Goal: Task Accomplishment & Management: Use online tool/utility

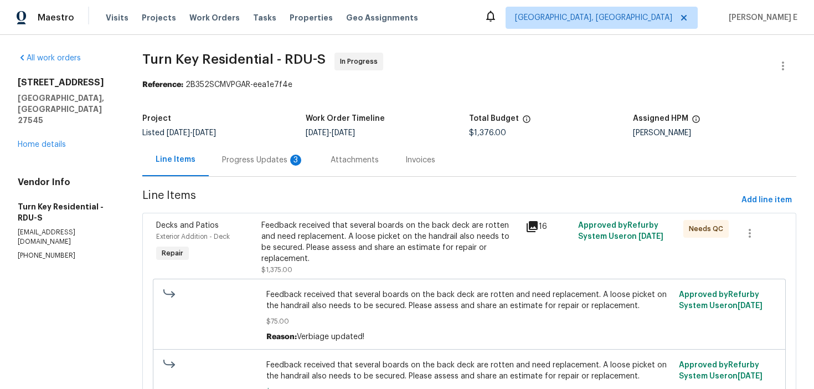
click at [278, 160] on div "Progress Updates 3" at bounding box center [263, 159] width 82 height 11
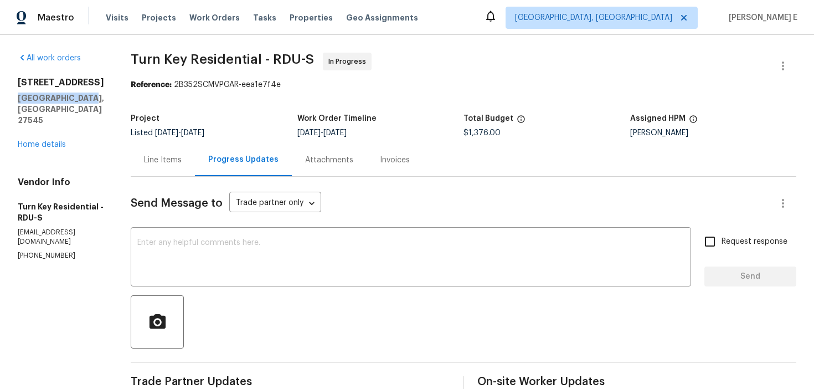
drag, startPoint x: 18, startPoint y: 97, endPoint x: 78, endPoint y: 97, distance: 60.3
click at [78, 97] on h5 "Knightdale, NC 27545" at bounding box center [61, 108] width 86 height 33
copy h5 "Knightdale, NC 2"
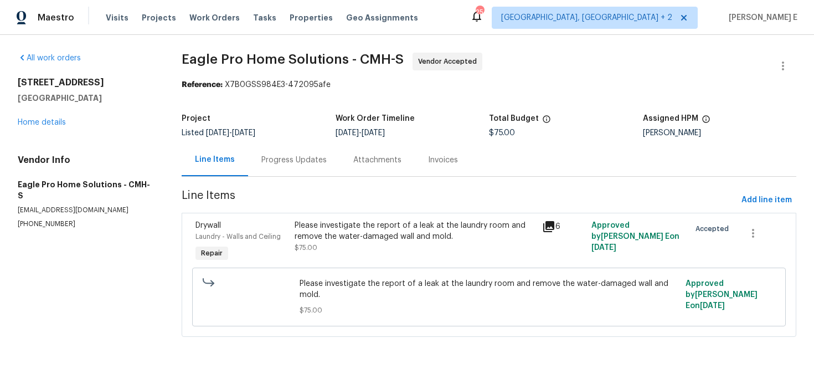
click at [309, 153] on div "Progress Updates" at bounding box center [294, 159] width 92 height 33
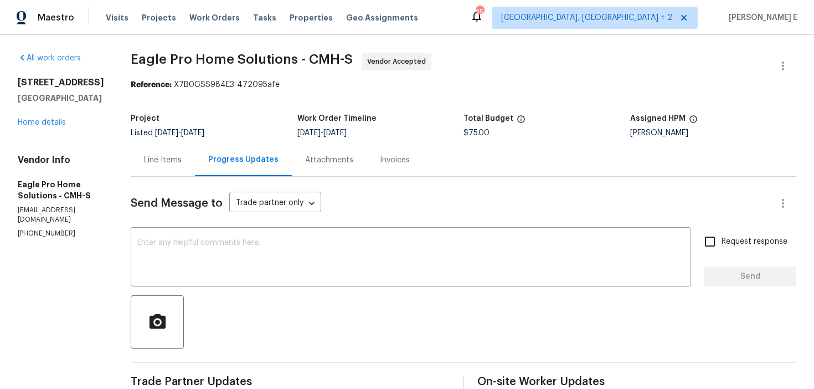
click at [184, 153] on div "Line Items" at bounding box center [163, 159] width 64 height 33
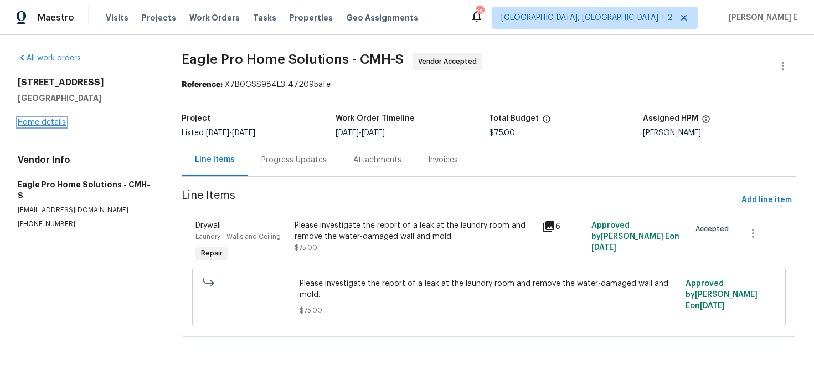
click at [47, 119] on link "Home details" at bounding box center [42, 122] width 48 height 8
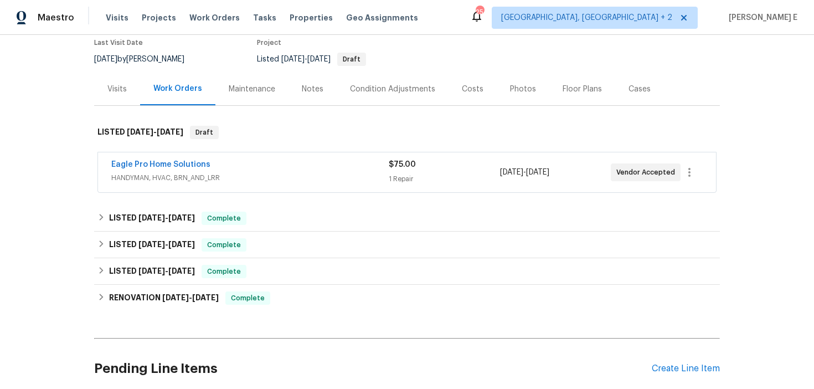
scroll to position [187, 0]
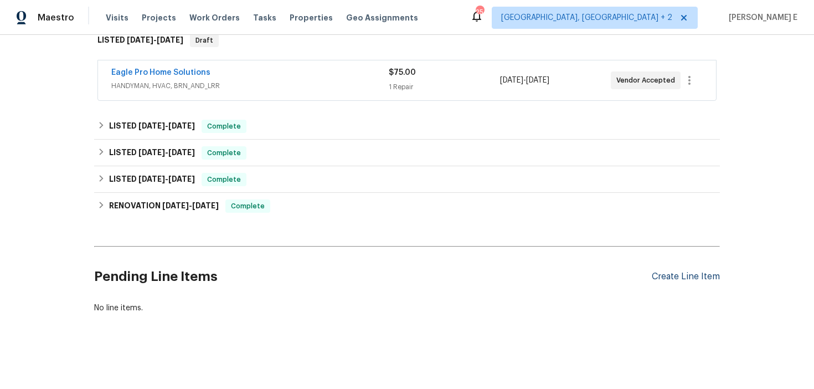
click at [663, 272] on div "Create Line Item" at bounding box center [686, 276] width 68 height 11
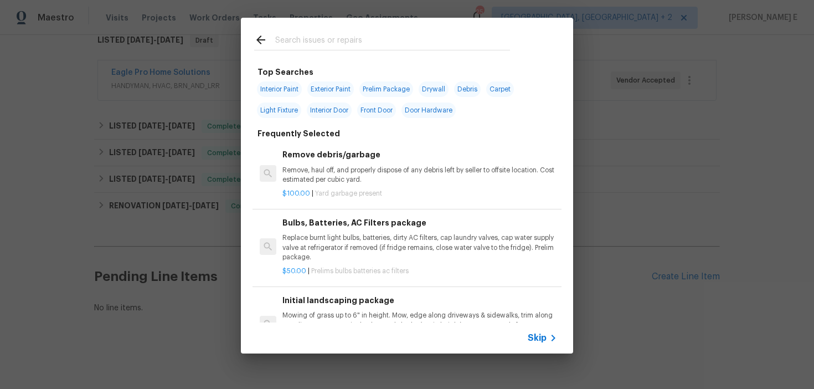
click at [543, 331] on div "Skip" at bounding box center [544, 337] width 32 height 13
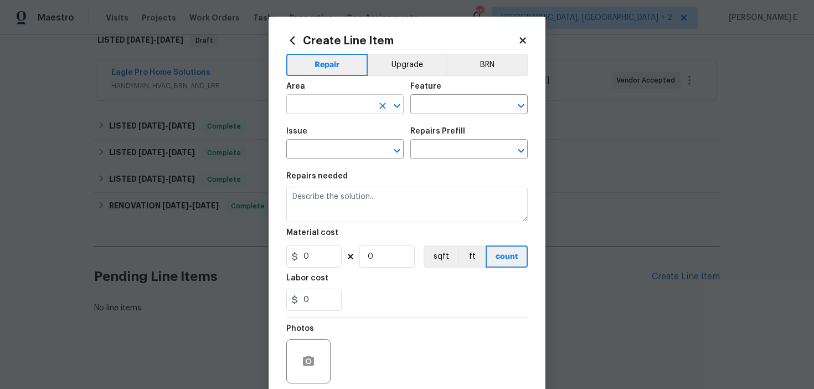
click at [306, 102] on input "text" at bounding box center [329, 105] width 86 height 17
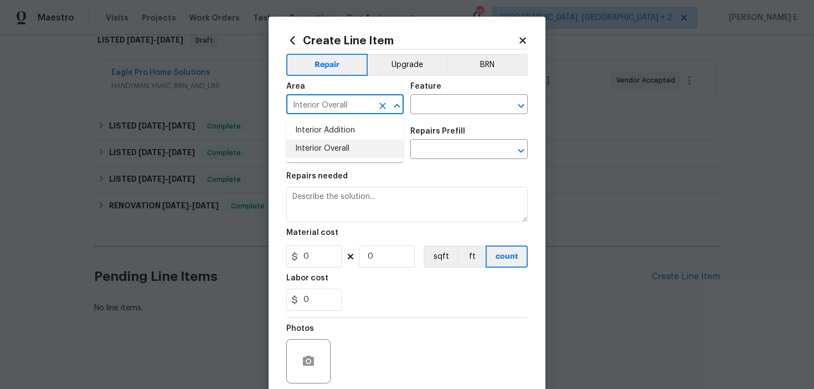
type input "Interior Overall"
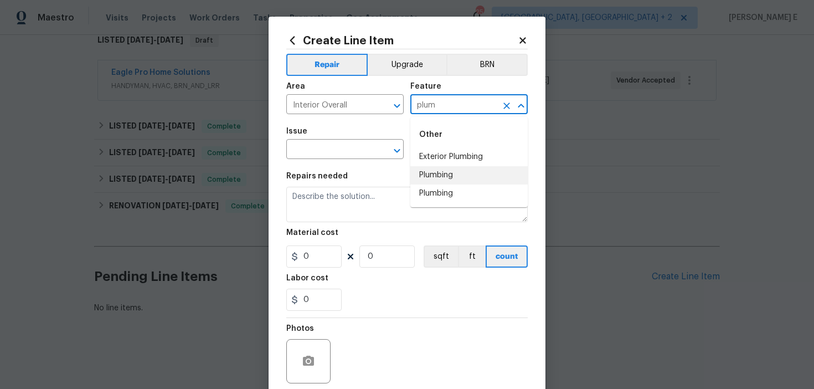
click at [425, 170] on li "Plumbing" at bounding box center [468, 175] width 117 height 18
type input "Plumbing"
click at [324, 145] on input "text" at bounding box center [329, 150] width 86 height 17
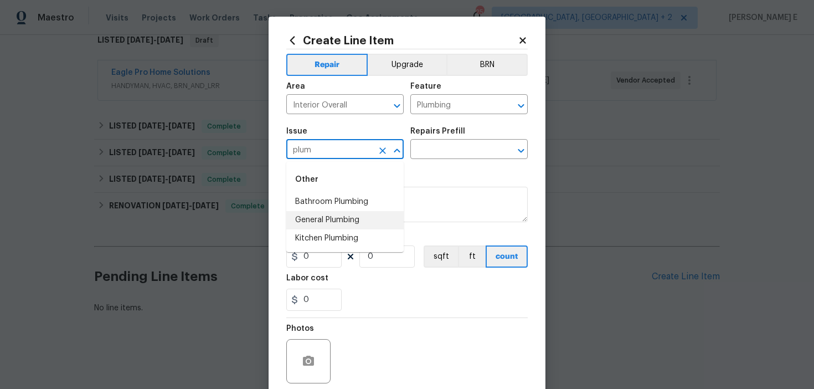
click at [326, 211] on li "General Plumbing" at bounding box center [344, 220] width 117 height 18
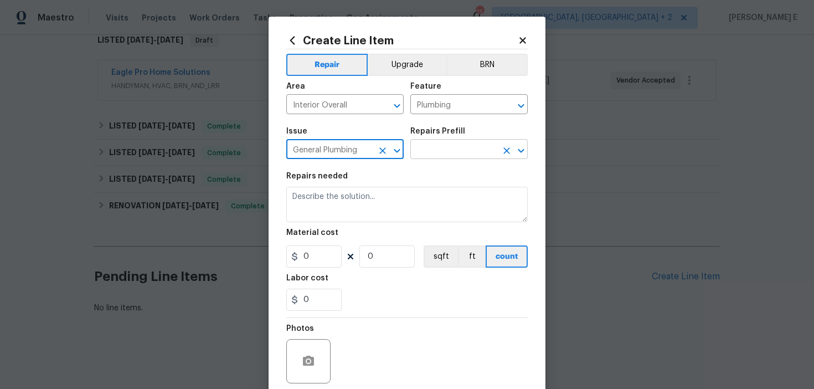
type input "General Plumbing"
click at [426, 157] on input "text" at bounding box center [453, 150] width 86 height 17
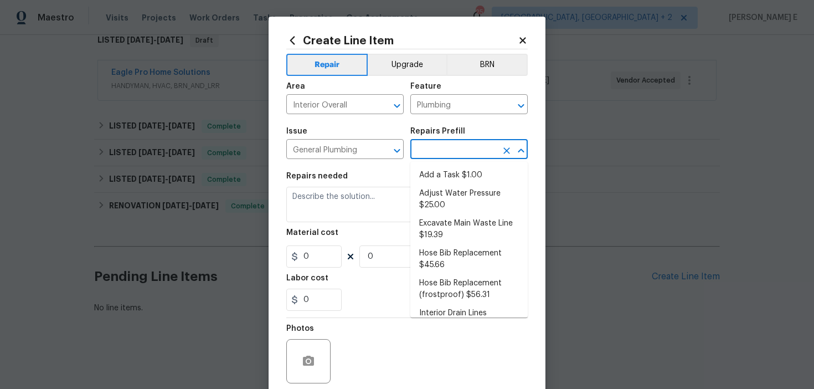
click at [427, 164] on ul "Add a Task $1.00 Adjust Water Pressure $25.00 Excavate Main Waste Line $19.39 H…" at bounding box center [468, 240] width 117 height 156
click at [423, 166] on ul "Add a Task $1.00 Adjust Water Pressure $25.00 Excavate Main Waste Line $19.39 H…" at bounding box center [468, 240] width 117 height 156
click at [433, 169] on li "Add a Task $1.00" at bounding box center [468, 175] width 117 height 18
type input "Add a Task $1.00"
type textarea "HPM to detail"
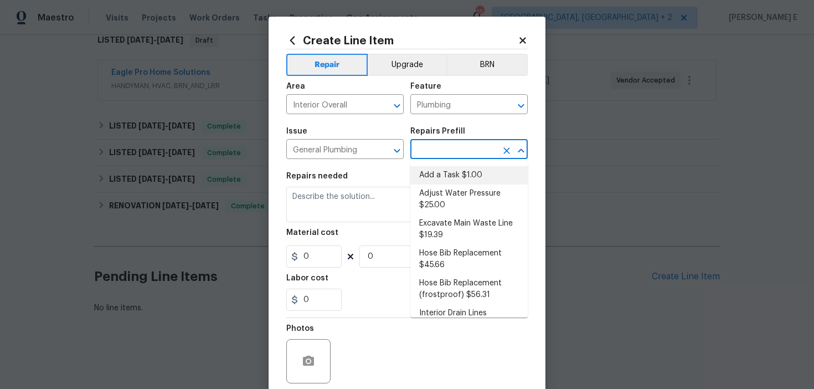
type input "1"
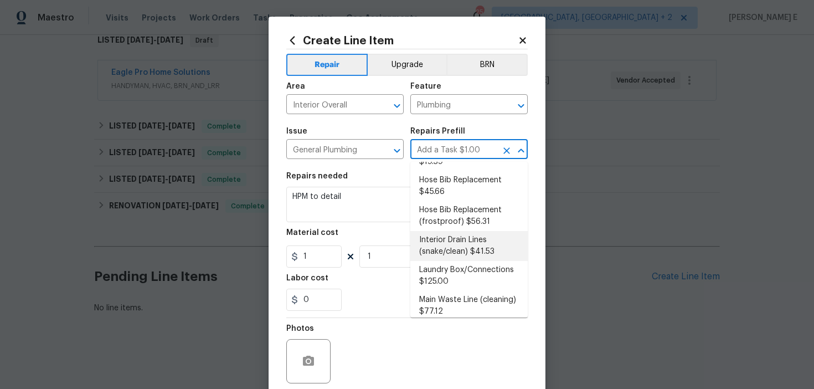
scroll to position [74, 0]
click at [365, 197] on textarea "HPM to detail" at bounding box center [406, 204] width 241 height 35
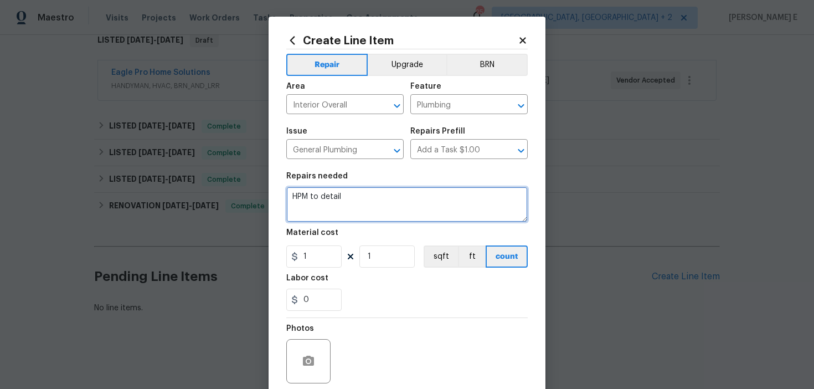
click at [365, 197] on textarea "HPM to detail" at bounding box center [406, 204] width 241 height 35
paste textarea "Please investigate the report of a leak at the laundry room and remove the wate…"
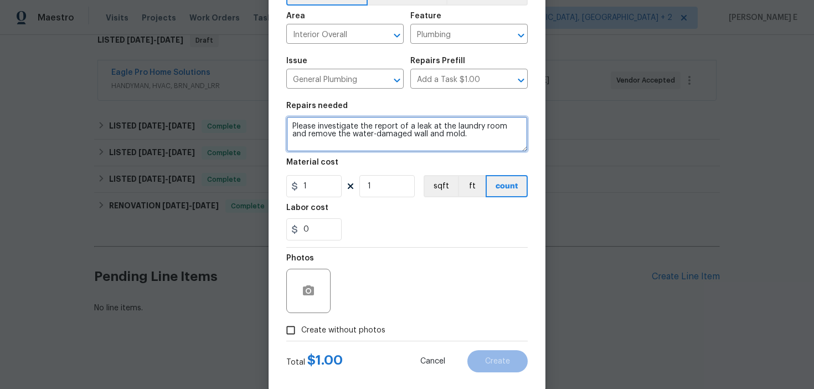
scroll to position [86, 0]
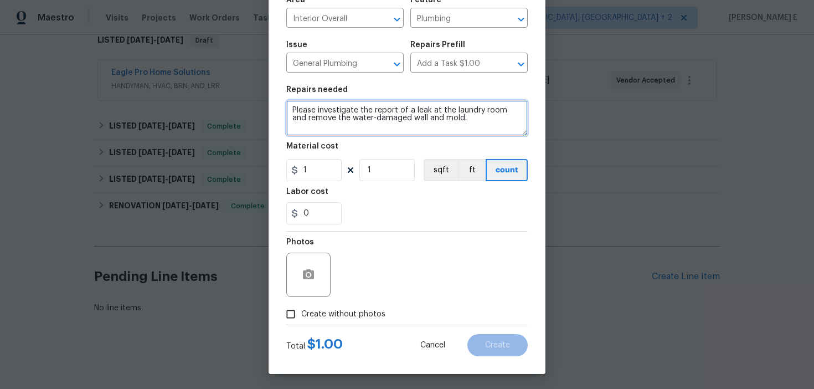
type textarea "Please investigate the report of a leak at the laundry room and remove the wate…"
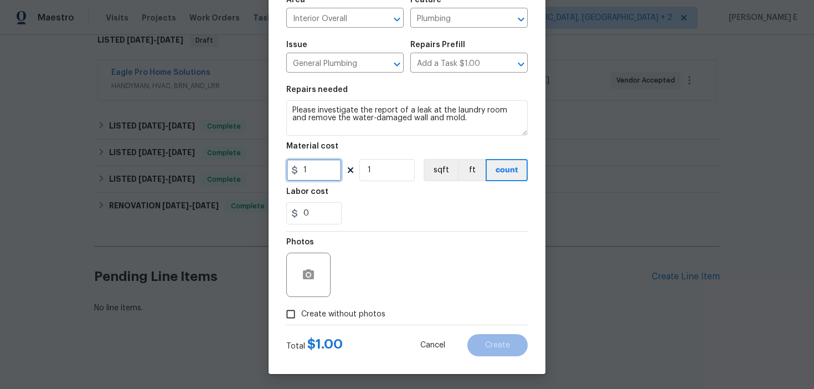
drag, startPoint x: 311, startPoint y: 175, endPoint x: 267, endPoint y: 182, distance: 44.2
click at [267, 182] on div "Create Line Item Repair Upgrade BRN Area Interior Overall ​ Feature Plumbing ​ …" at bounding box center [407, 194] width 814 height 389
type input "75"
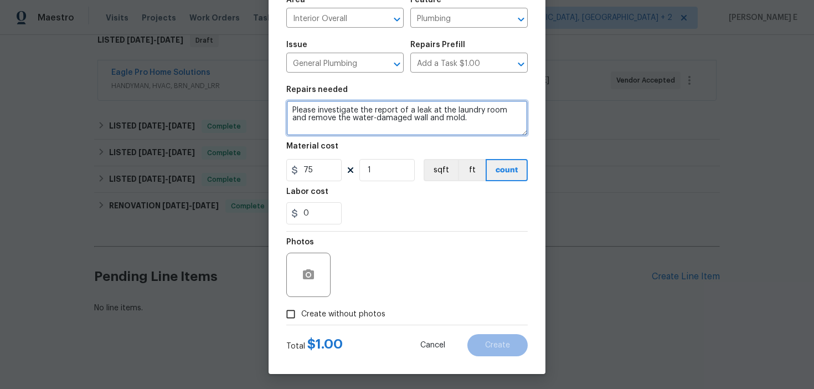
click at [293, 110] on textarea "Please investigate the report of a leak at the laundry room and remove the wate…" at bounding box center [406, 117] width 241 height 35
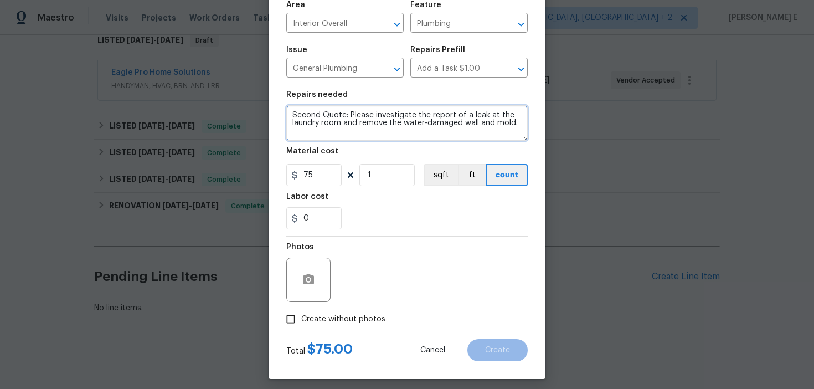
scroll to position [89, 0]
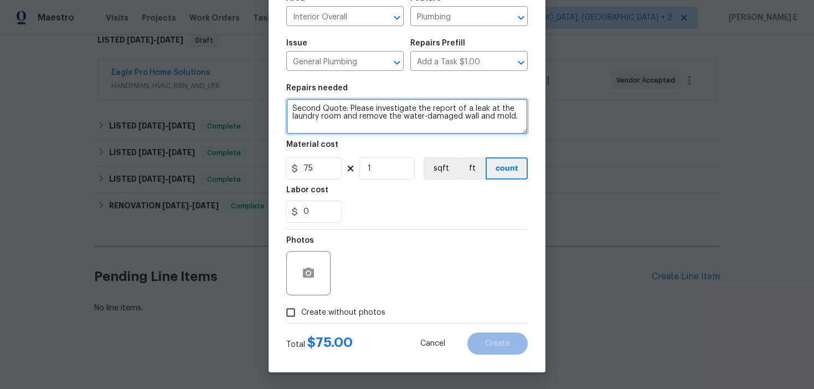
type textarea "Second Quote: Please investigate the report of a leak at the laundry room and r…"
click at [297, 322] on input "Create without photos" at bounding box center [290, 312] width 21 height 21
checkbox input "true"
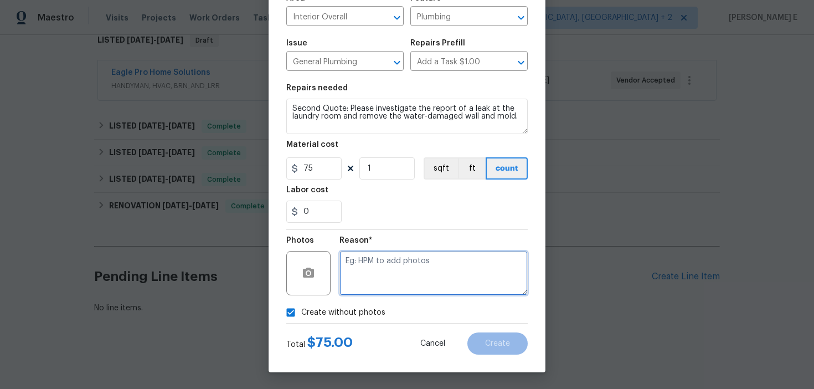
click at [366, 289] on textarea at bounding box center [433, 273] width 188 height 44
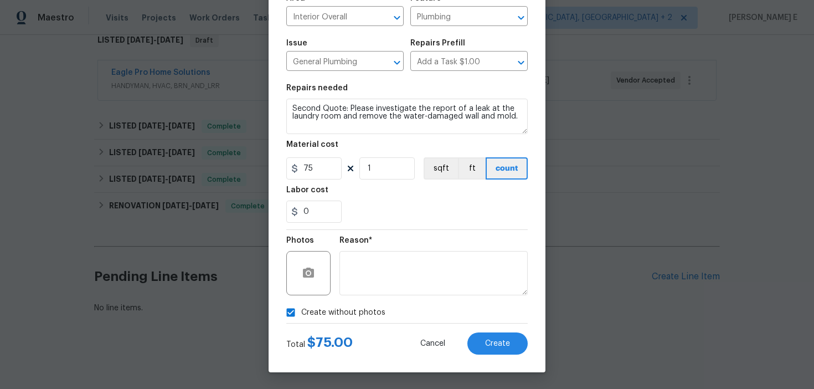
click at [492, 331] on div "Total $ 75.00 Cancel Create" at bounding box center [406, 338] width 241 height 31
click at [488, 340] on span "Create" at bounding box center [497, 343] width 25 height 8
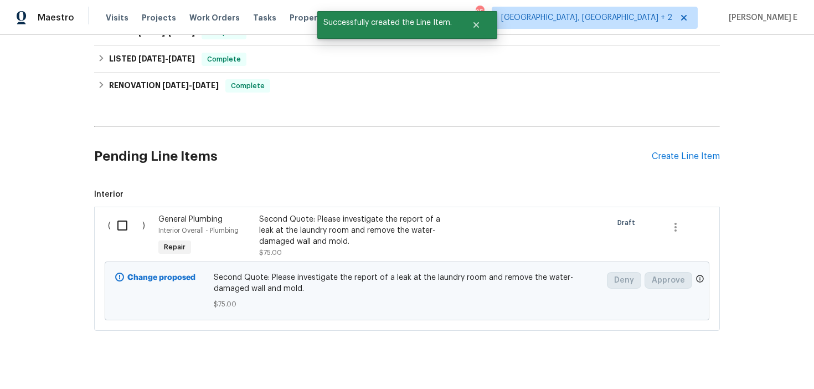
scroll to position [324, 0]
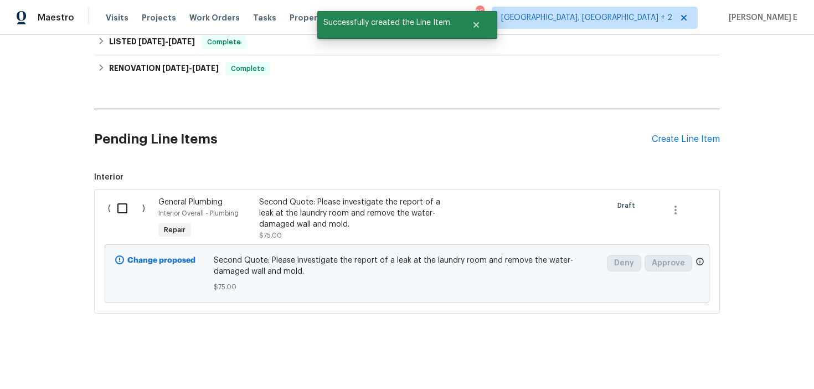
click at [125, 207] on input "checkbox" at bounding box center [127, 208] width 32 height 23
checkbox input "true"
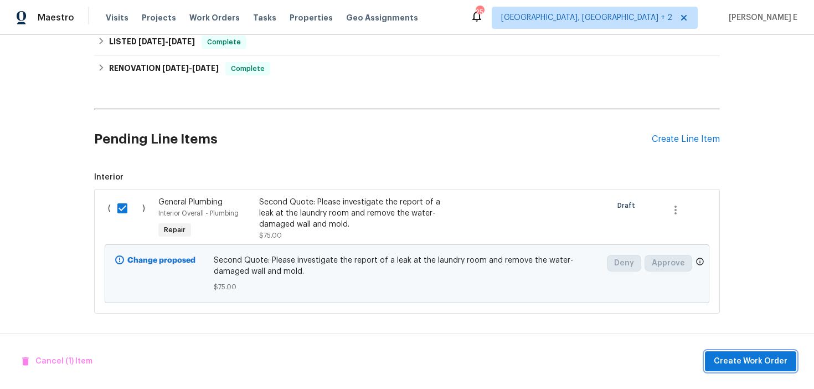
click at [747, 360] on span "Create Work Order" at bounding box center [751, 361] width 74 height 14
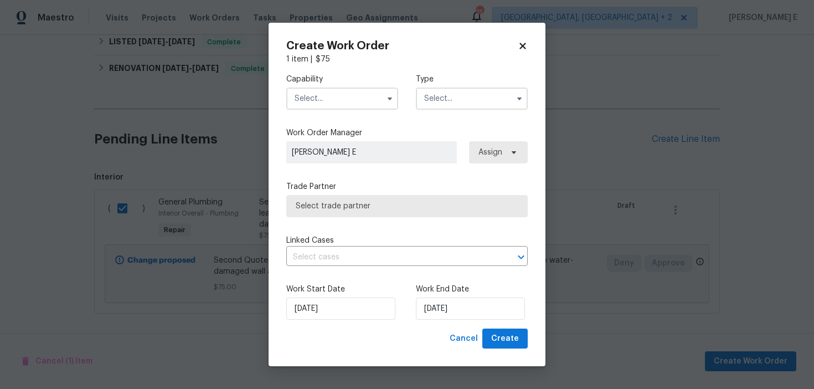
click at [367, 96] on input "text" at bounding box center [342, 98] width 112 height 22
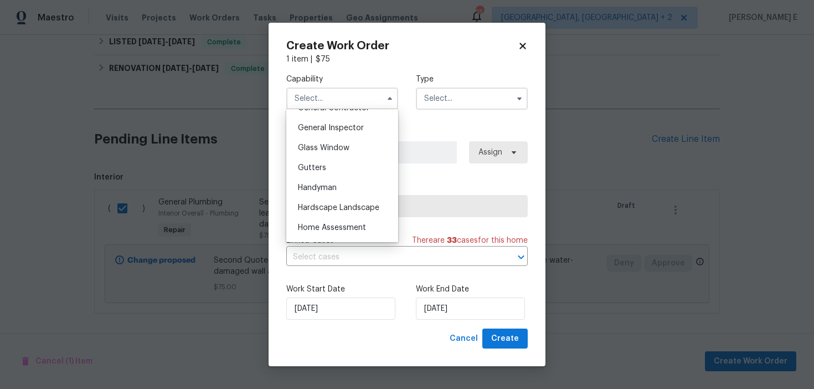
scroll to position [544, 0]
click at [345, 189] on div "Handyman" at bounding box center [342, 187] width 106 height 20
type input "Handyman"
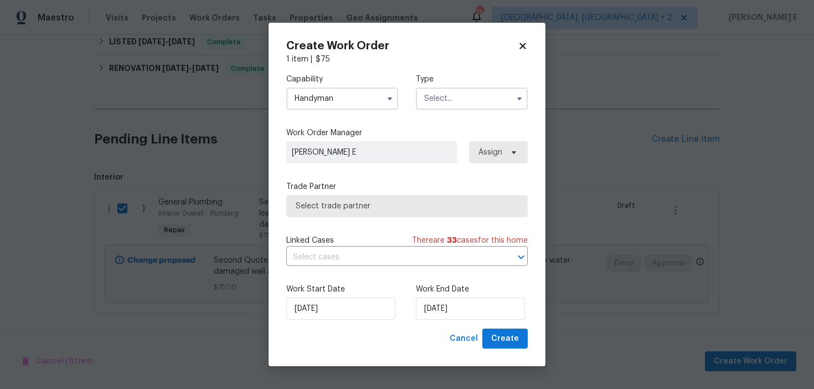
click at [459, 98] on input "text" at bounding box center [472, 98] width 112 height 22
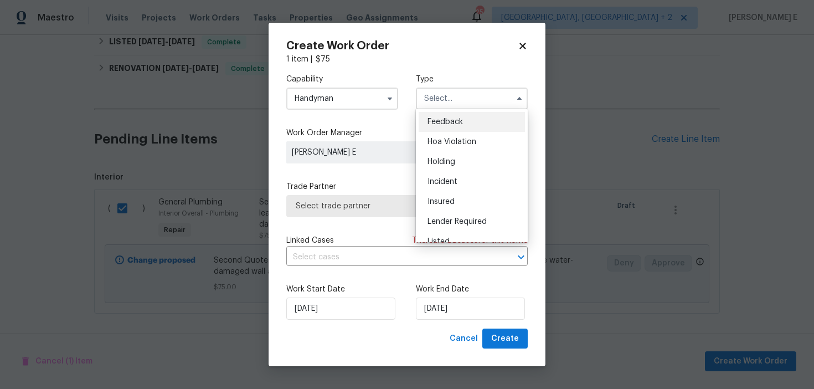
click at [448, 120] on span "Feedback" at bounding box center [444, 122] width 35 height 8
type input "Feedback"
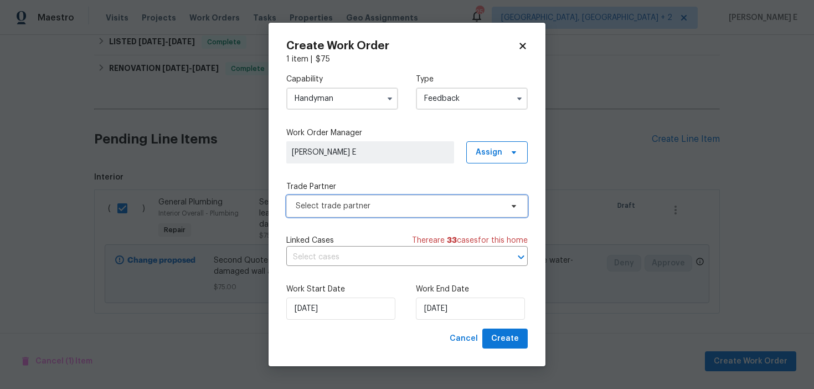
click at [342, 204] on span "Select trade partner" at bounding box center [399, 205] width 206 height 11
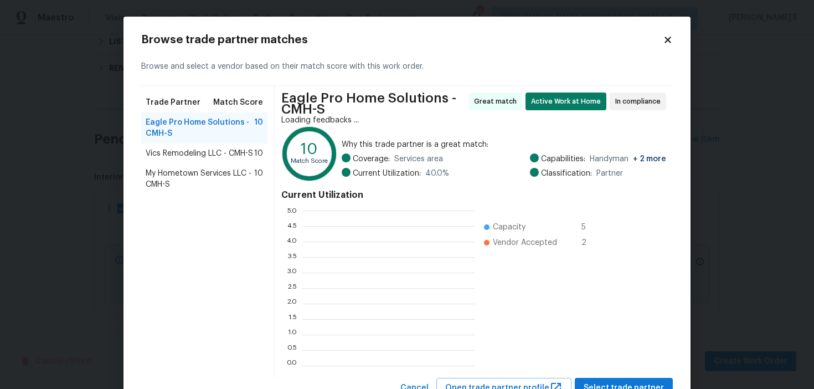
scroll to position [155, 172]
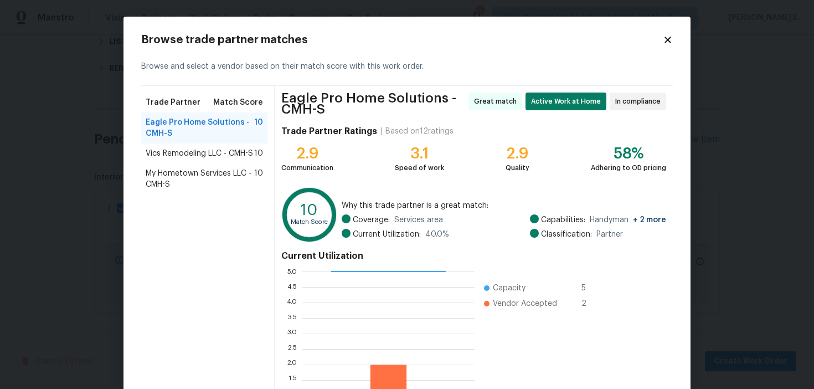
click at [192, 155] on span "Vics Remodeling LLC - CMH-S" at bounding box center [199, 153] width 107 height 11
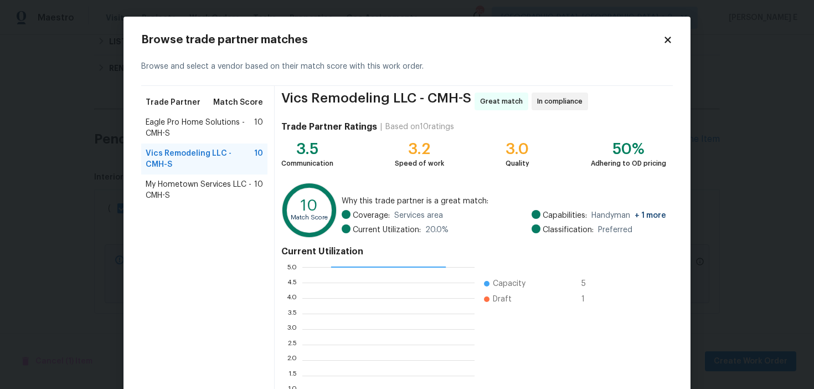
scroll to position [100, 0]
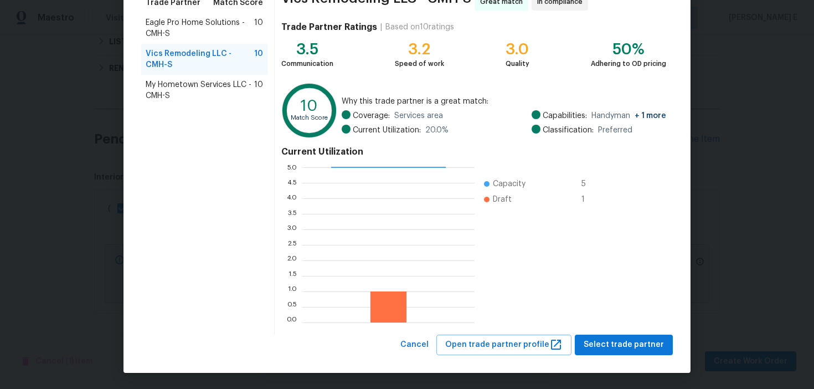
click at [608, 357] on div "Browse trade partner matches Browse and select a vendor based on their match sc…" at bounding box center [406, 145] width 567 height 456
click at [617, 346] on span "Select trade partner" at bounding box center [623, 345] width 80 height 14
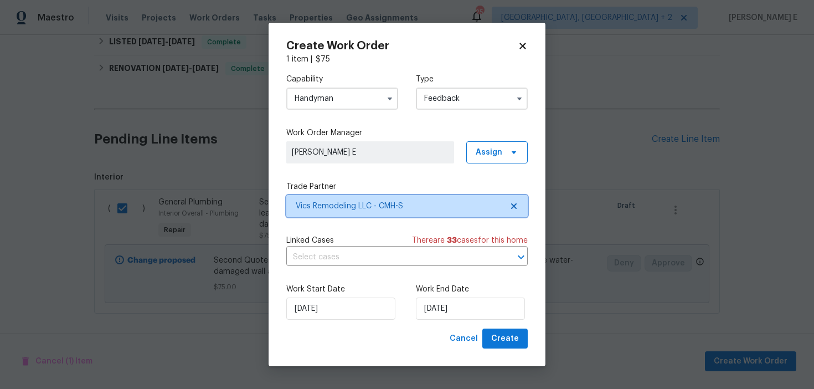
scroll to position [0, 0]
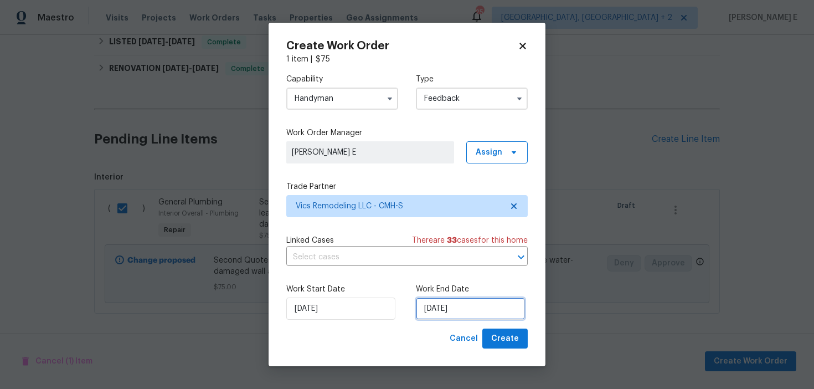
click at [459, 313] on input "09/09/2025" at bounding box center [470, 308] width 109 height 22
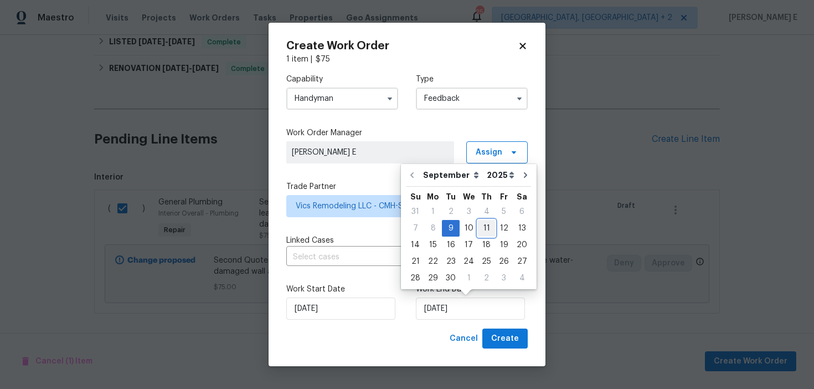
click at [478, 223] on div "11" at bounding box center [486, 228] width 17 height 16
type input "11/09/2025"
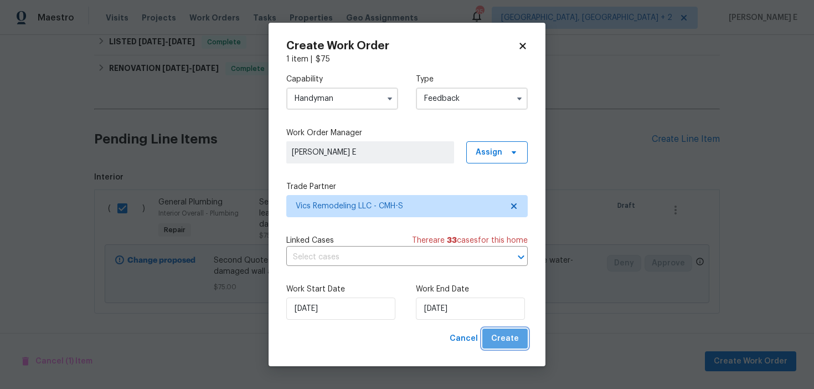
click at [514, 336] on span "Create" at bounding box center [505, 339] width 28 height 14
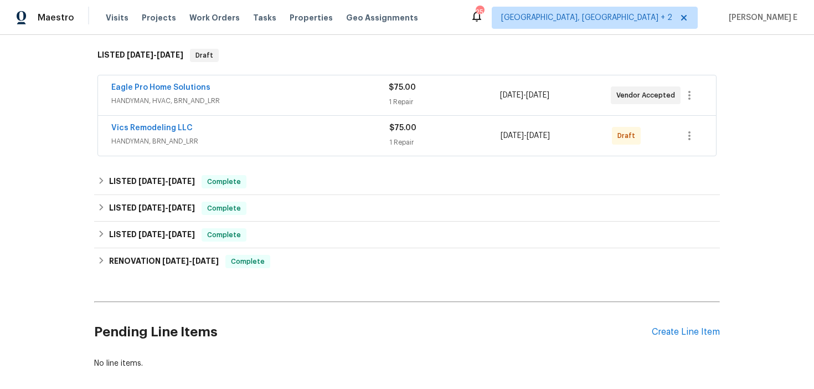
scroll to position [153, 0]
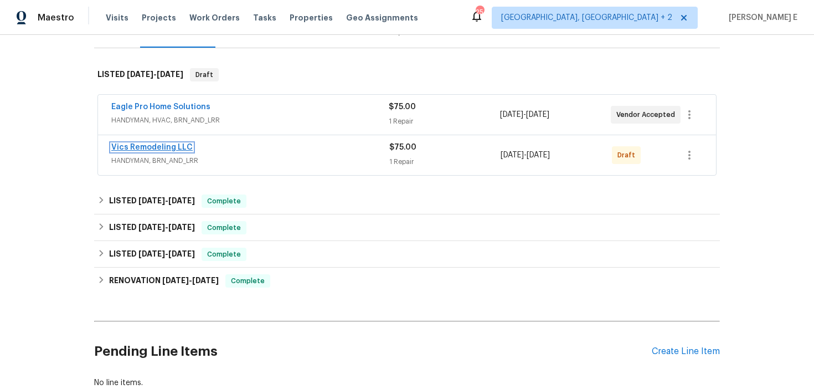
click at [135, 147] on link "Vics Remodeling LLC" at bounding box center [151, 147] width 81 height 8
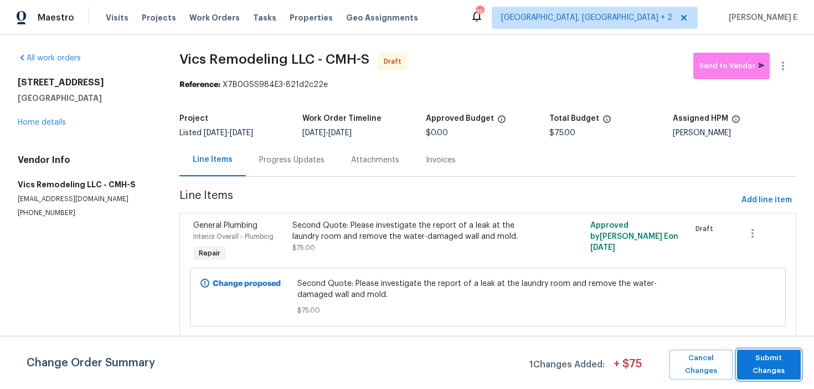
click at [752, 365] on span "Submit Changes" at bounding box center [768, 364] width 53 height 25
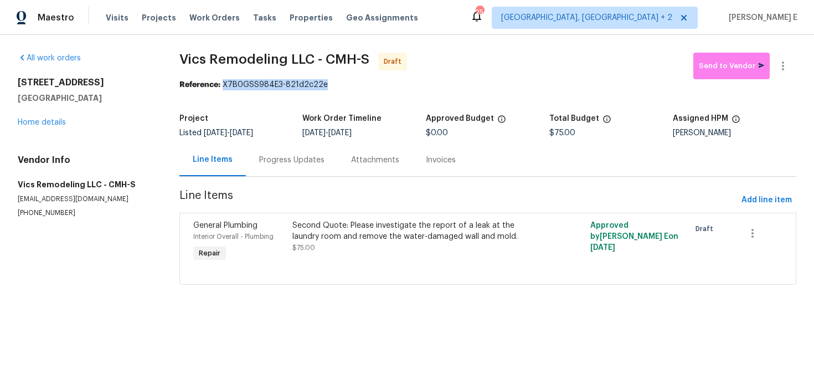
drag, startPoint x: 226, startPoint y: 84, endPoint x: 328, endPoint y: 84, distance: 101.9
click at [328, 84] on div "Reference: X7B0GSS984E3-821d2c22e" at bounding box center [487, 84] width 617 height 11
copy div "X7B0GSS984E3-821d2c22e"
click at [297, 167] on div "Progress Updates" at bounding box center [292, 159] width 92 height 33
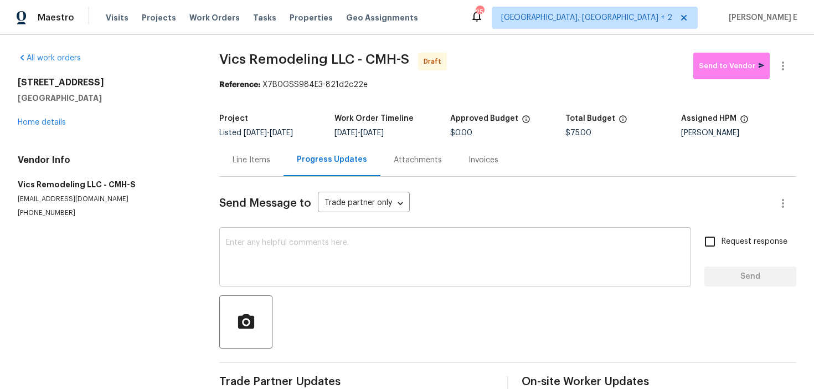
click at [458, 274] on textarea at bounding box center [455, 258] width 458 height 39
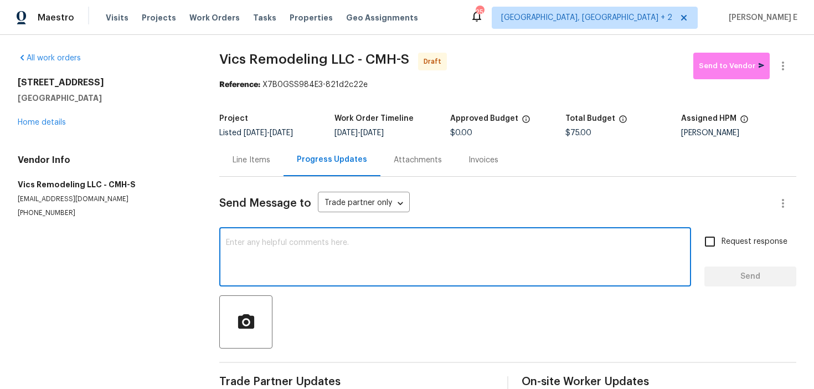
paste textarea "Hi this is Keerthana with Opendoor. I’m confirming you received the WO for the …"
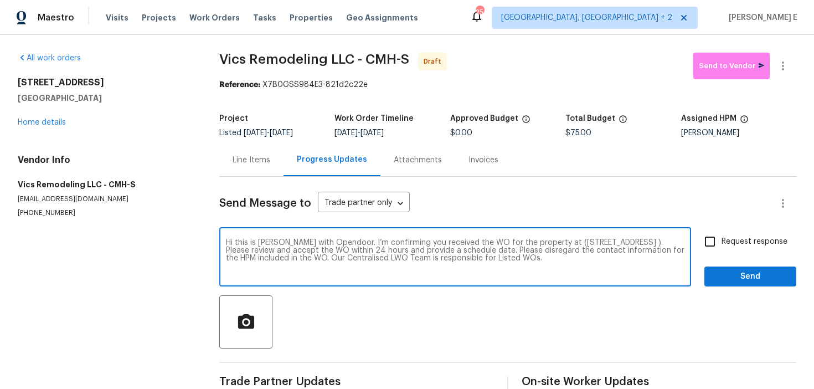
type textarea "Hi this is Keerthana with Opendoor. I’m confirming you received the WO for the …"
click at [729, 234] on label "Request response" at bounding box center [742, 241] width 89 height 23
click at [721, 234] on input "Request response" at bounding box center [709, 241] width 23 height 23
checkbox input "true"
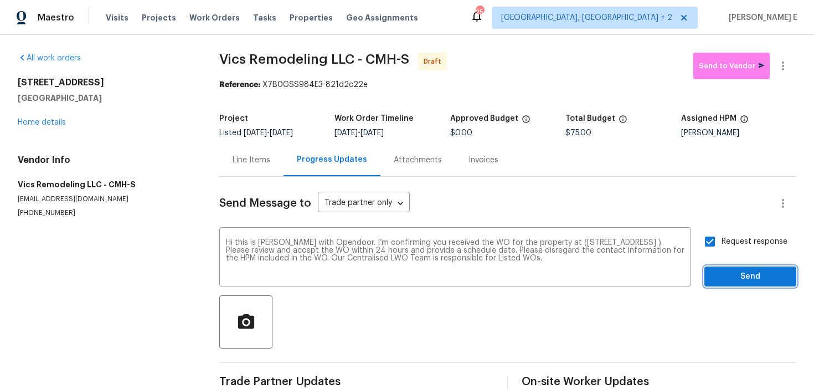
click at [720, 272] on span "Send" at bounding box center [750, 277] width 74 height 14
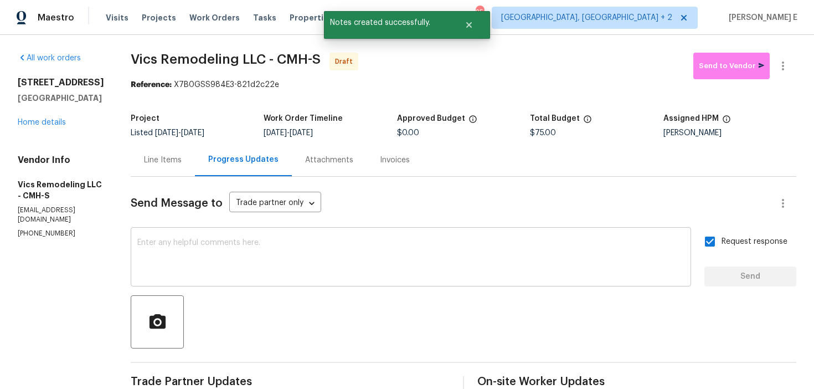
click at [409, 254] on textarea at bounding box center [410, 258] width 547 height 39
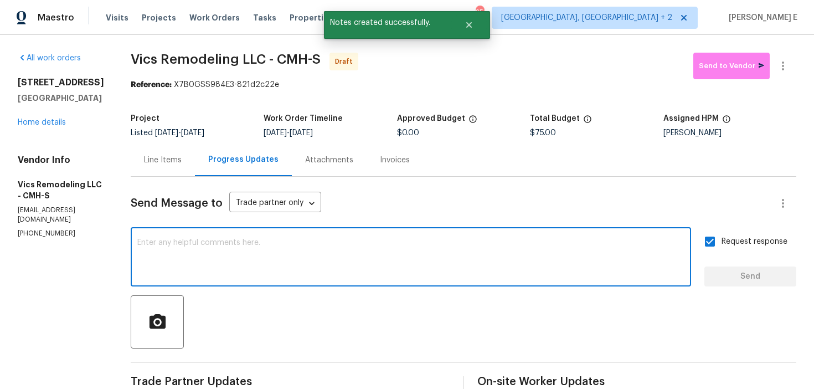
paste textarea "Attention All Work Orders must include before-photos (both close-up and wide-an…"
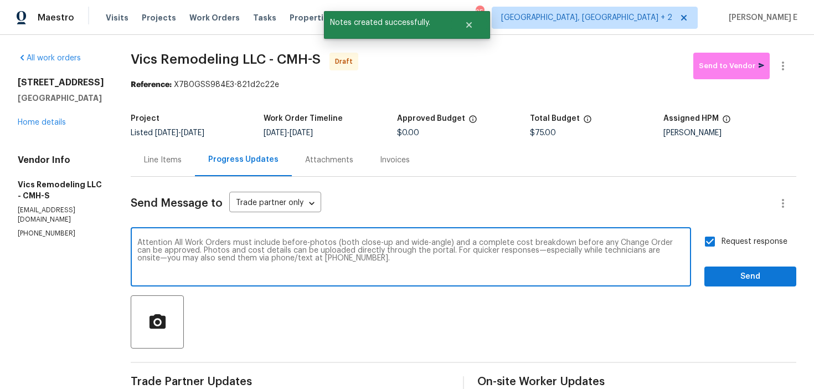
type textarea "Attention All Work Orders must include before-photos (both close-up and wide-an…"
click at [755, 281] on span "Send" at bounding box center [750, 277] width 74 height 14
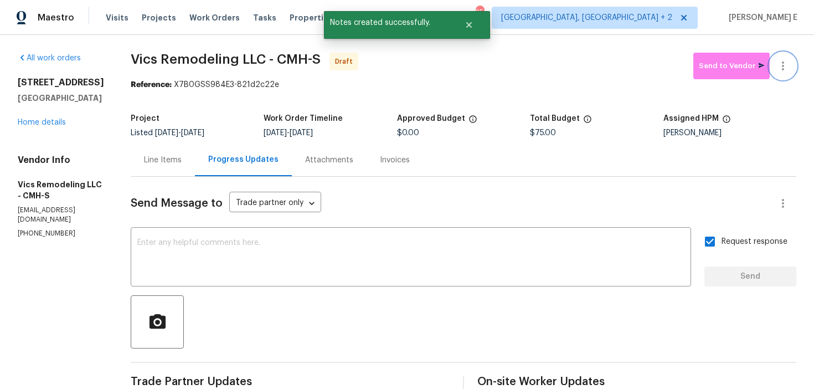
click at [788, 67] on icon "button" at bounding box center [782, 65] width 13 height 13
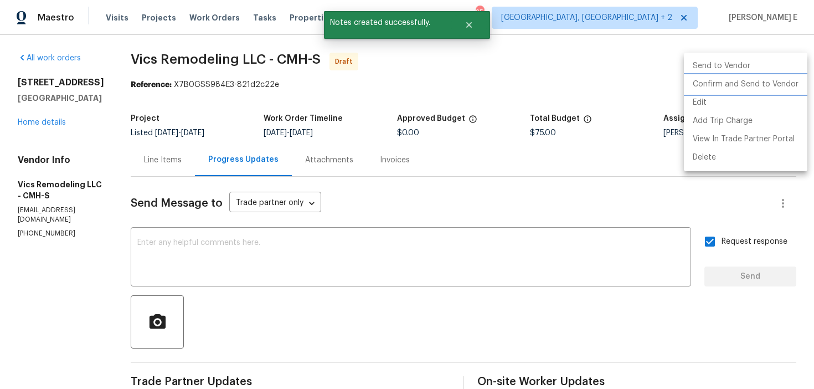
click at [755, 87] on li "Confirm and Send to Vendor" at bounding box center [745, 84] width 123 height 18
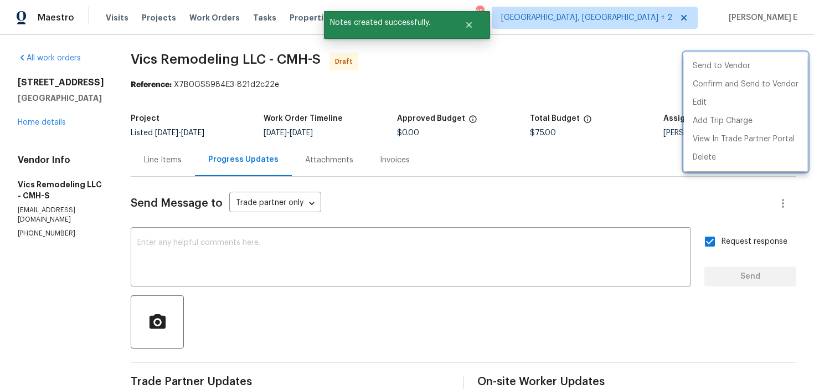
click at [435, 135] on div at bounding box center [407, 194] width 814 height 389
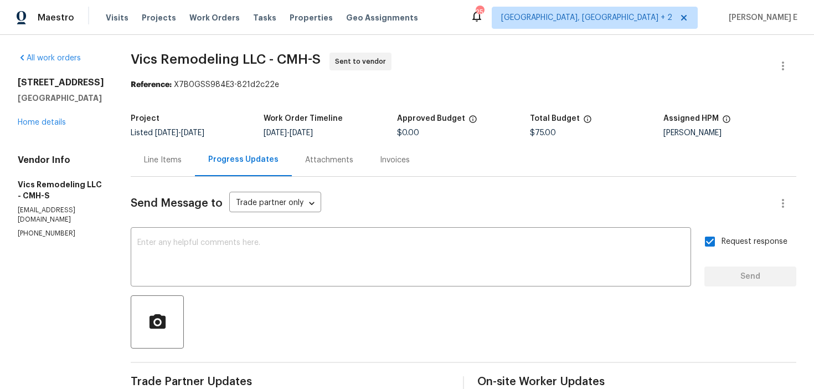
click at [131, 60] on span "Vics Remodeling LLC - CMH-S" at bounding box center [226, 59] width 190 height 13
drag, startPoint x: 126, startPoint y: 60, endPoint x: 250, endPoint y: 61, distance: 124.0
click at [250, 61] on span "Vics Remodeling LLC - CMH-S" at bounding box center [226, 59] width 190 height 13
copy span "Vics Remodeling LLC"
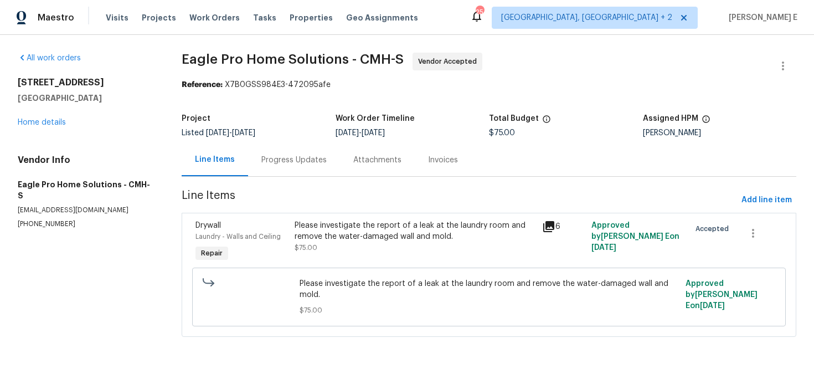
click at [298, 163] on div "Progress Updates" at bounding box center [293, 159] width 65 height 11
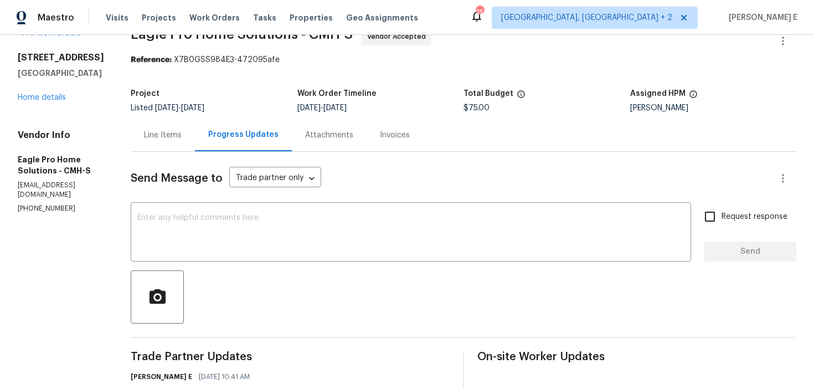
scroll to position [394, 0]
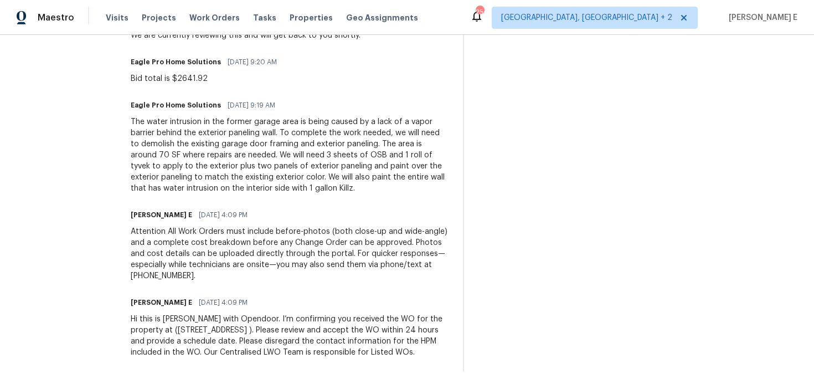
click at [216, 324] on div "Hi this is Keerthana with Opendoor. I’m confirming you received the WO for the …" at bounding box center [290, 335] width 319 height 44
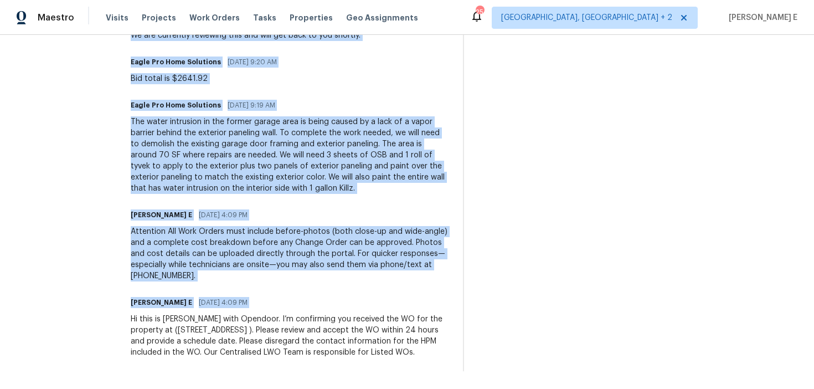
copy div "Trade Partner Updates Keerthana E 09/08/2025 10:41 AM We are currently reviewin…"
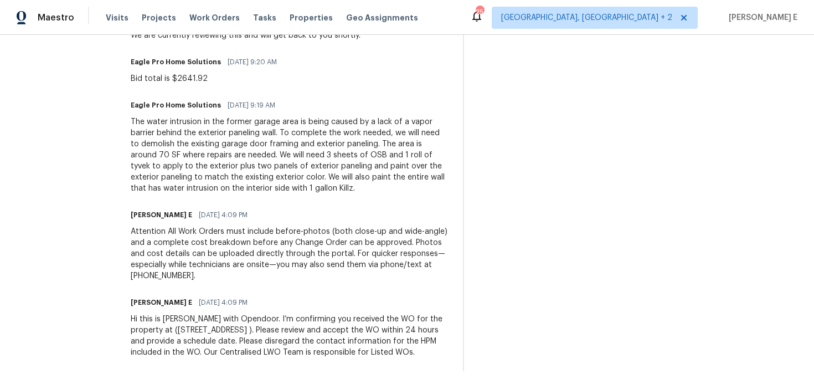
click at [259, 230] on div "Attention All Work Orders must include before-photos (both close-up and wide-an…" at bounding box center [290, 253] width 319 height 55
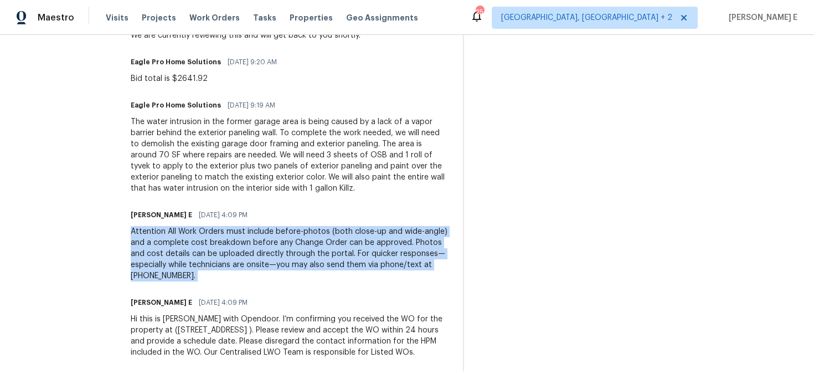
copy div "Attention All Work Orders must include before-photos (both close-up and wide-an…"
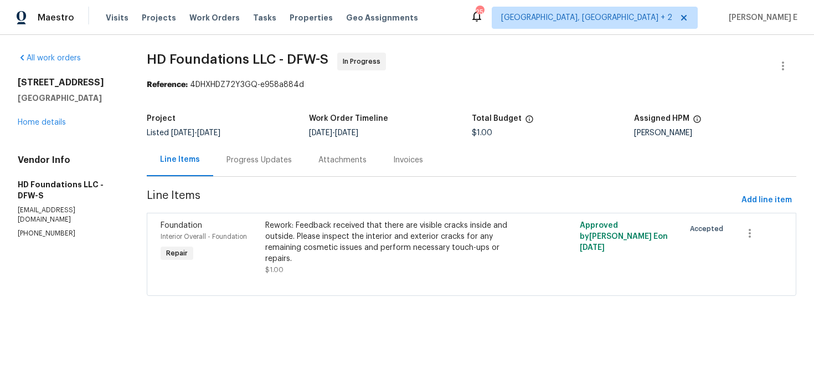
click at [237, 157] on div "Progress Updates" at bounding box center [258, 159] width 65 height 11
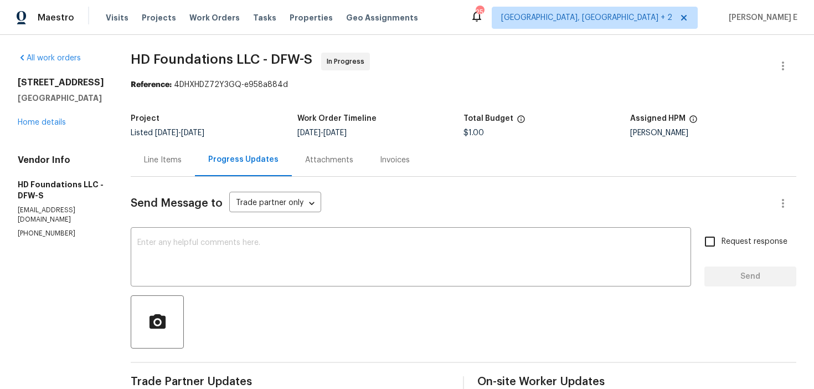
click at [175, 146] on div "Line Items" at bounding box center [163, 159] width 64 height 33
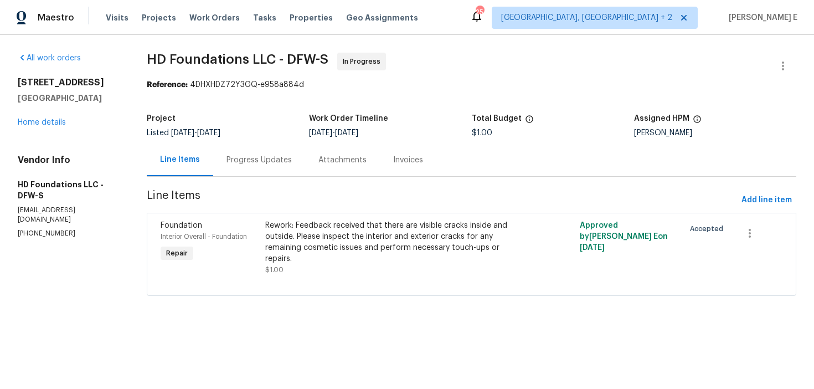
click at [292, 223] on div "Rework: Feedback received that there are visible cracks inside and outside. Ple…" at bounding box center [392, 242] width 255 height 44
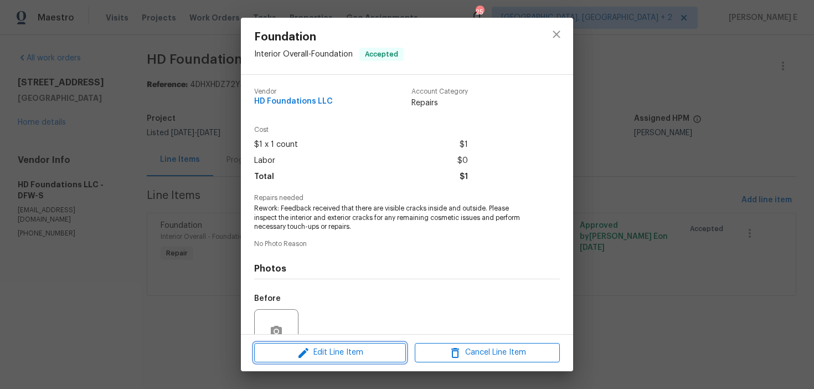
click at [272, 350] on span "Edit Line Item" at bounding box center [329, 352] width 145 height 14
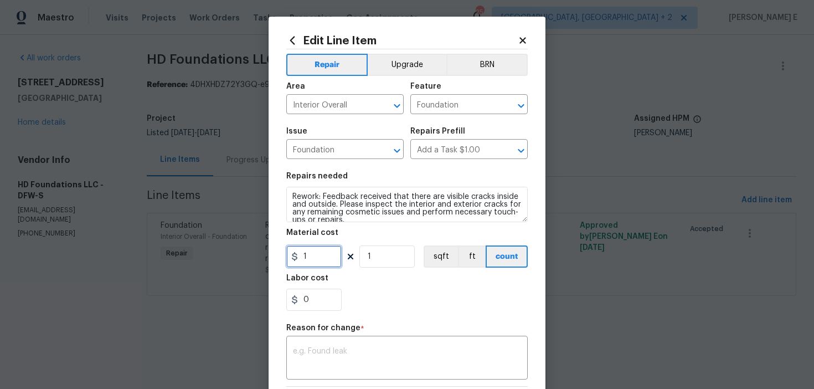
click at [308, 253] on input "1" at bounding box center [313, 256] width 55 height 22
type input "100"
click at [377, 365] on textarea at bounding box center [407, 358] width 228 height 23
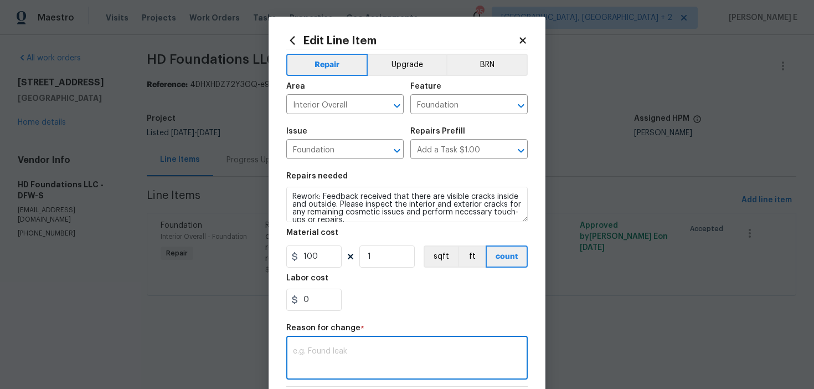
paste textarea "(KE) Updated cost per BR team approval."
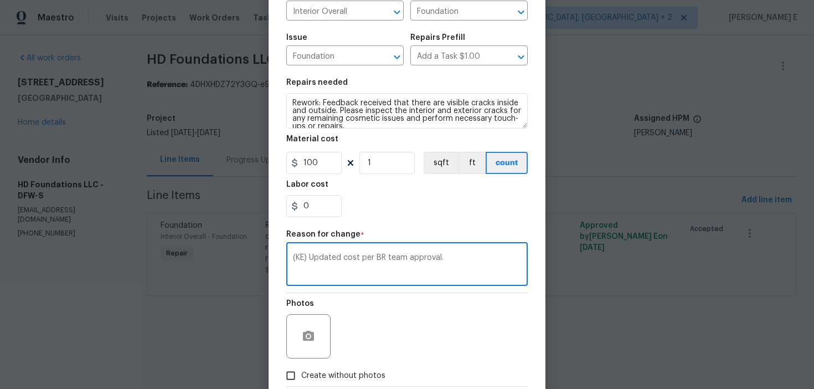
scroll to position [157, 0]
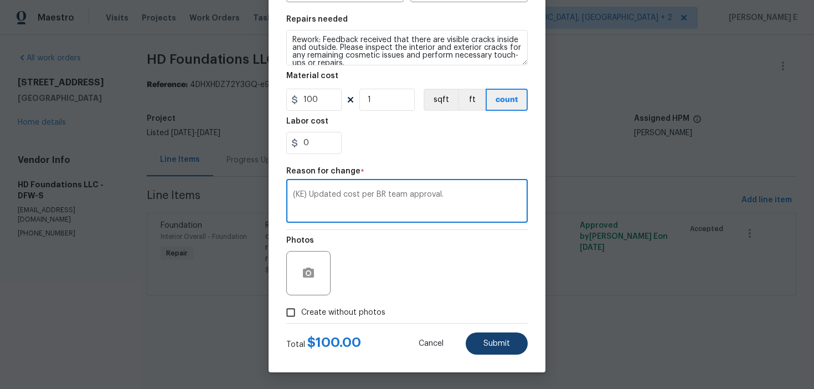
type textarea "(KE) Updated cost per BR team approval."
click at [471, 347] on button "Submit" at bounding box center [497, 343] width 62 height 22
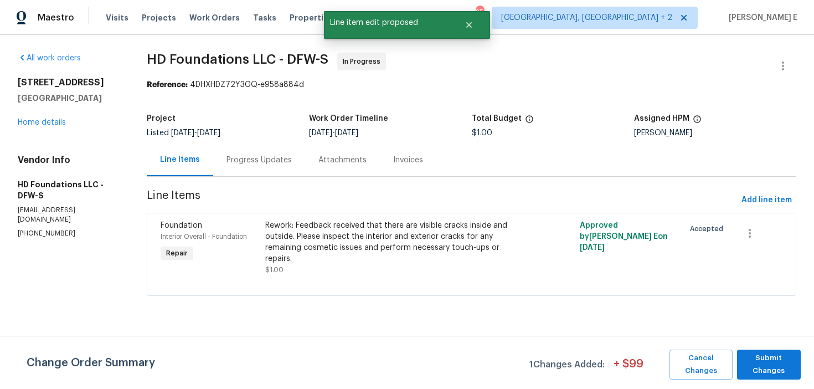
scroll to position [0, 0]
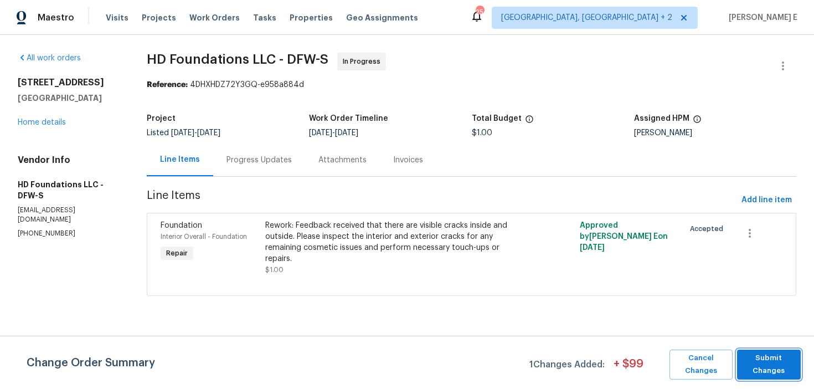
click at [787, 370] on span "Submit Changes" at bounding box center [768, 364] width 53 height 25
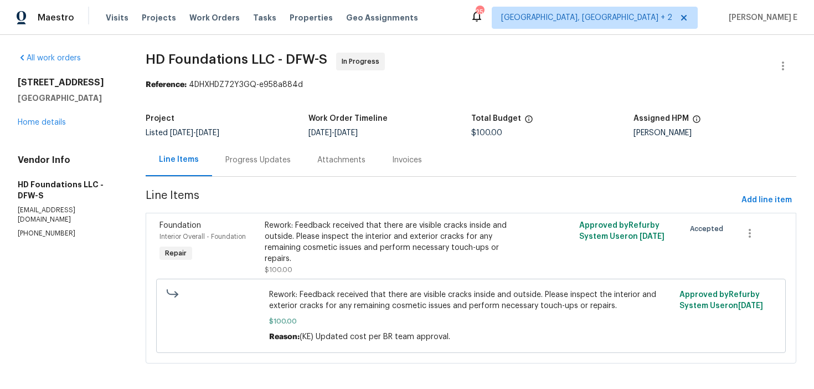
click at [242, 164] on div "Progress Updates" at bounding box center [257, 159] width 65 height 11
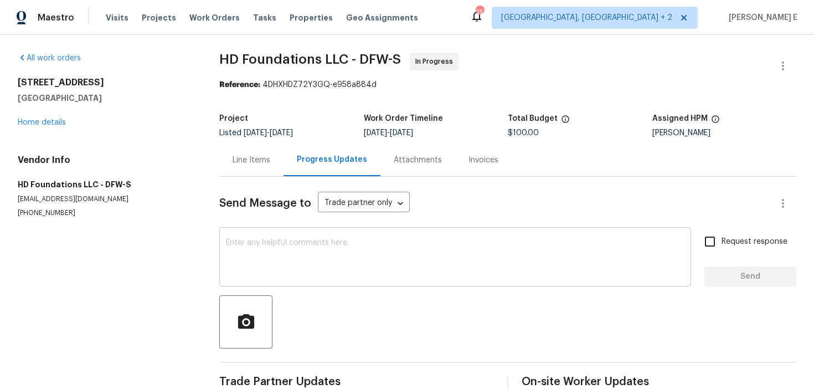
click at [246, 242] on textarea at bounding box center [455, 258] width 458 height 39
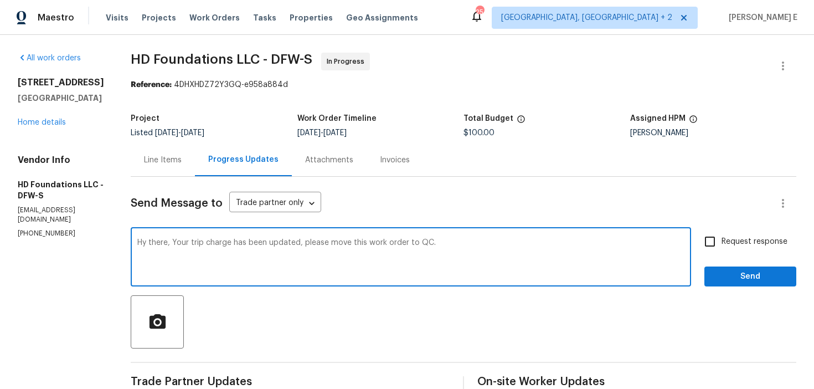
type textarea "Hy there, Your trip charge has been updated, please move this work order to QC."
click at [727, 250] on label "Request response" at bounding box center [742, 241] width 89 height 23
click at [721, 250] on input "Request response" at bounding box center [709, 241] width 23 height 23
checkbox input "true"
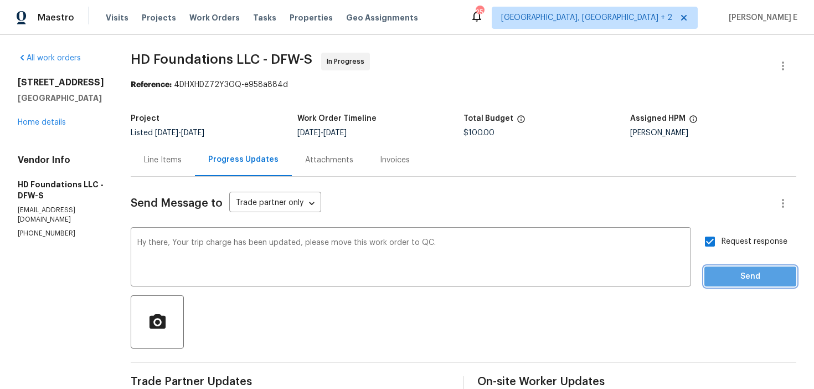
click at [725, 277] on span "Send" at bounding box center [750, 277] width 74 height 14
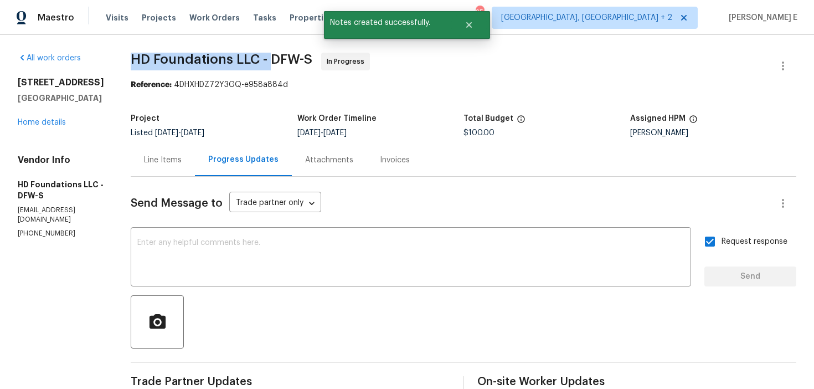
drag, startPoint x: 145, startPoint y: 61, endPoint x: 287, endPoint y: 57, distance: 141.8
copy span "HD Foundations LLC -"
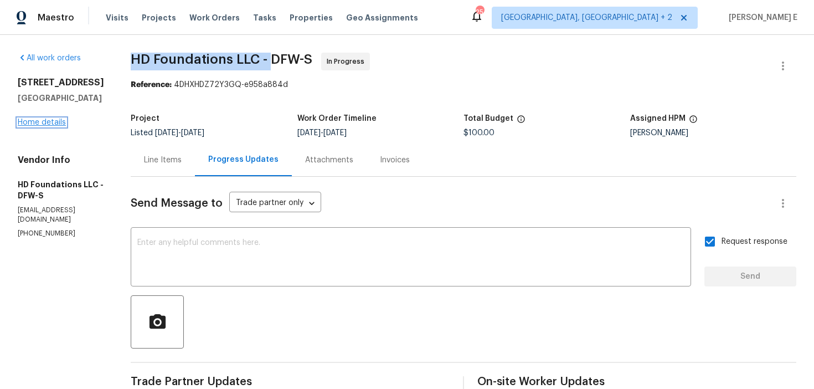
click at [31, 120] on link "Home details" at bounding box center [42, 122] width 48 height 8
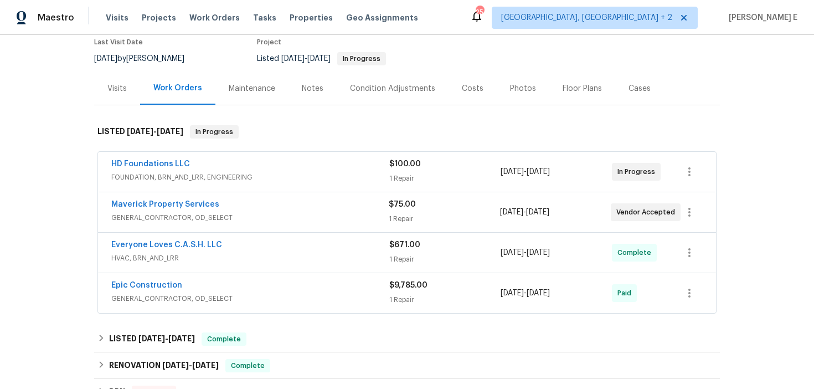
scroll to position [96, 0]
click at [173, 206] on link "Maverick Property Services" at bounding box center [165, 204] width 108 height 8
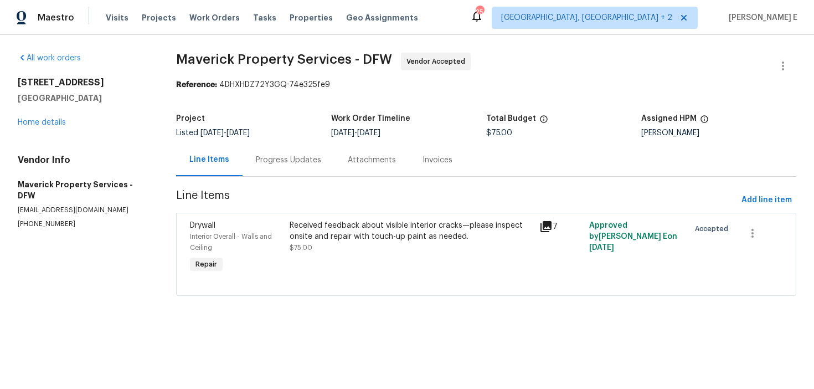
click at [288, 171] on div "Progress Updates" at bounding box center [288, 159] width 92 height 33
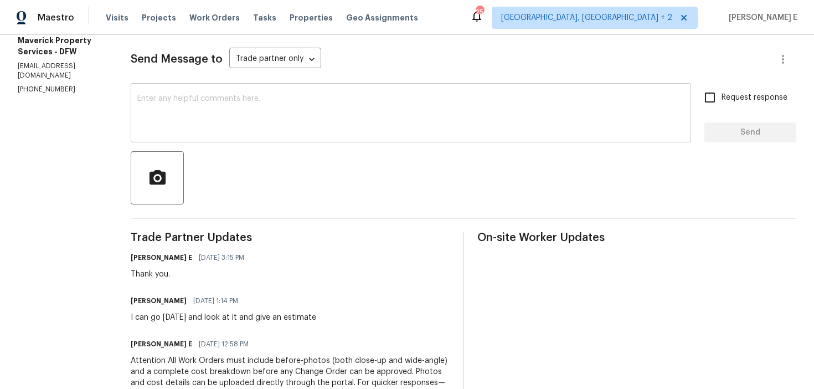
scroll to position [105, 0]
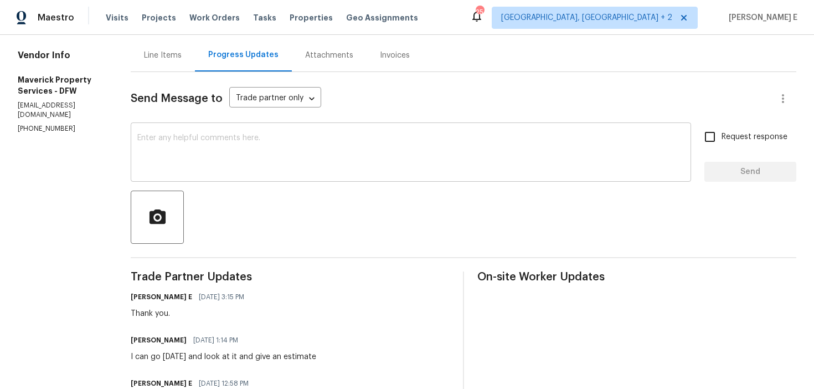
click at [351, 143] on textarea at bounding box center [410, 153] width 547 height 39
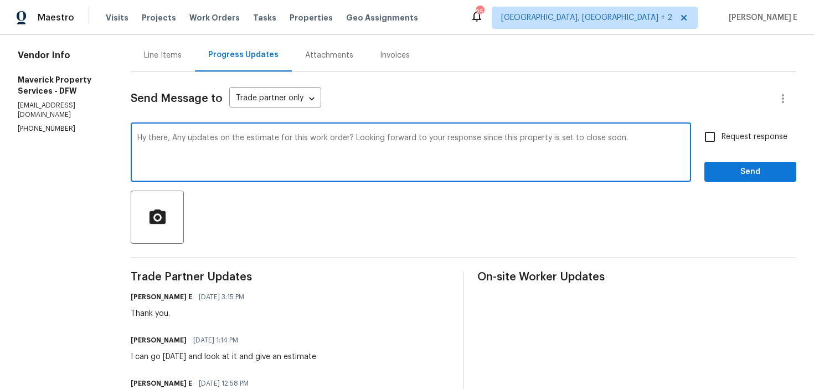
paste textarea "any updates on the estimate for this work order? We’re looking forward to your …"
click at [249, 164] on textarea "Hy there, Any updates on the estimate for this work order? Looking forward to y…" at bounding box center [410, 153] width 547 height 39
drag, startPoint x: 219, startPoint y: 137, endPoint x: 242, endPoint y: 215, distance: 81.6
click at [230, 174] on div "Hy there, Any updates on the estimate for this work order? Looking forward to y…" at bounding box center [411, 153] width 560 height 56
paste textarea "any updates on the estimate for this work order? We’re looking forward to your …"
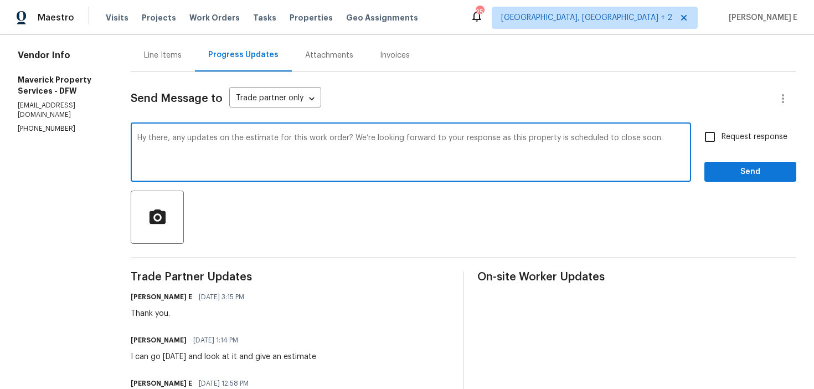
type textarea "Hy there, any updates on the estimate for this work order? We’re looking forwar…"
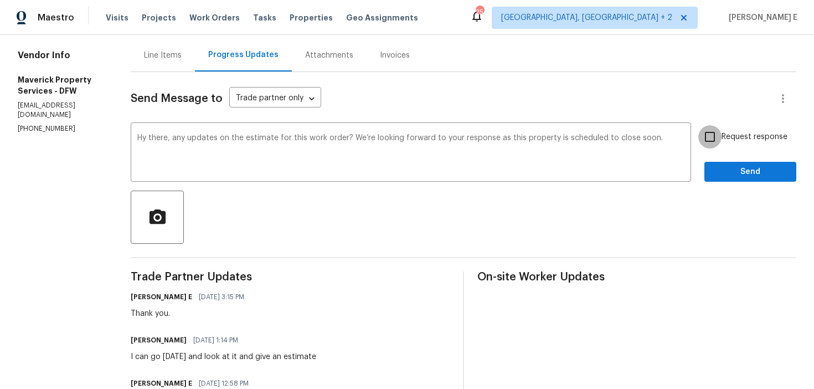
click at [711, 141] on input "Request response" at bounding box center [709, 136] width 23 height 23
checkbox input "true"
click at [723, 169] on span "Send" at bounding box center [750, 172] width 74 height 14
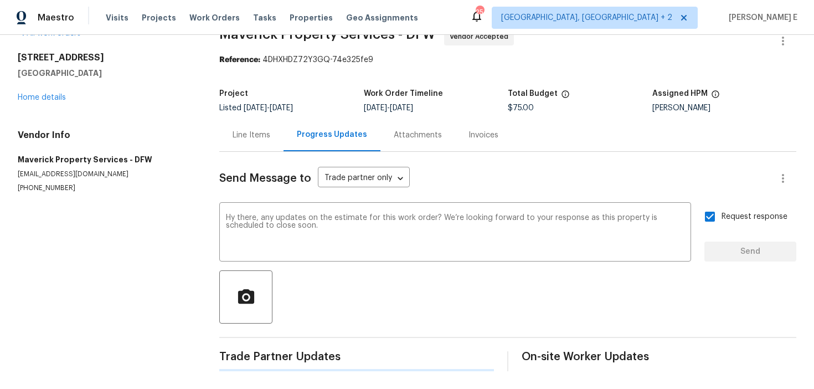
scroll to position [0, 0]
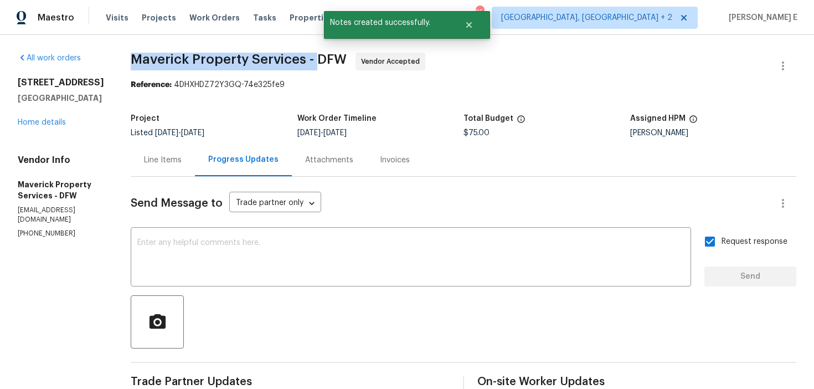
drag, startPoint x: 179, startPoint y: 59, endPoint x: 361, endPoint y: 61, distance: 182.1
click at [347, 61] on span "Maverick Property Services - DFW" at bounding box center [239, 59] width 216 height 13
copy span "Maverick Property Services -"
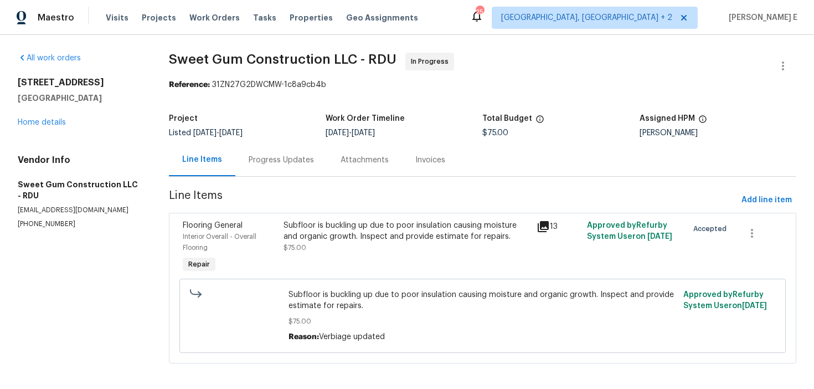
click at [283, 140] on div "Project Listed [DATE] - [DATE] Work Order Timeline [DATE] - [DATE] Total Budget…" at bounding box center [482, 125] width 627 height 35
click at [273, 156] on div "Progress Updates" at bounding box center [281, 159] width 65 height 11
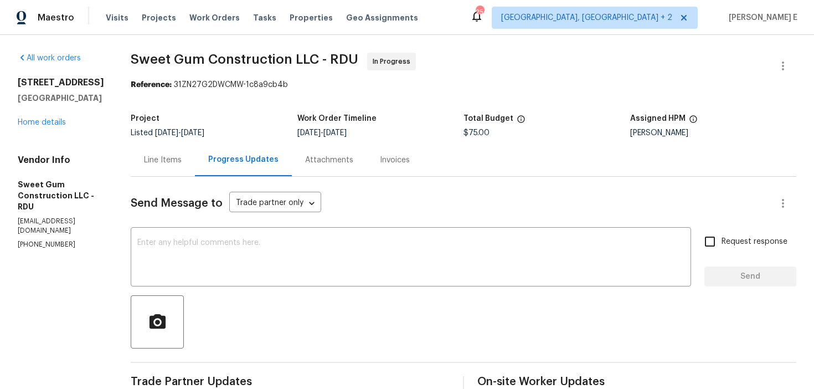
click at [184, 148] on div "Line Items" at bounding box center [163, 159] width 64 height 33
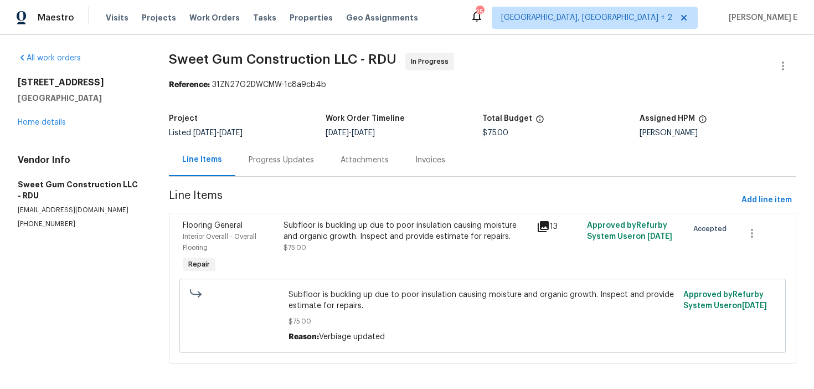
click at [327, 241] on div "Subfloor is buckling up due to poor insulation causing moisture and organic gro…" at bounding box center [406, 231] width 246 height 22
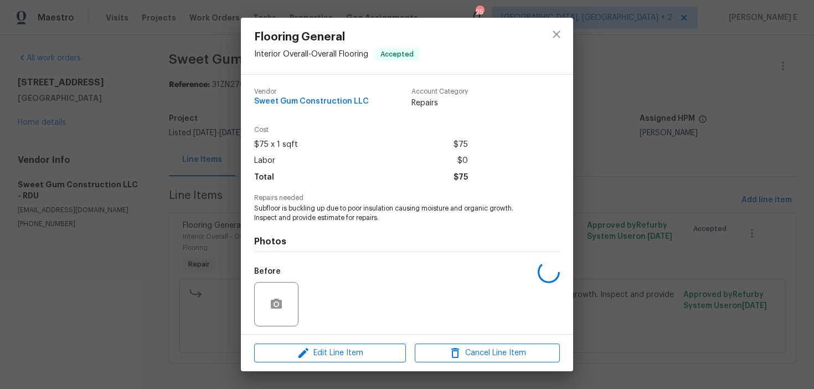
scroll to position [75, 0]
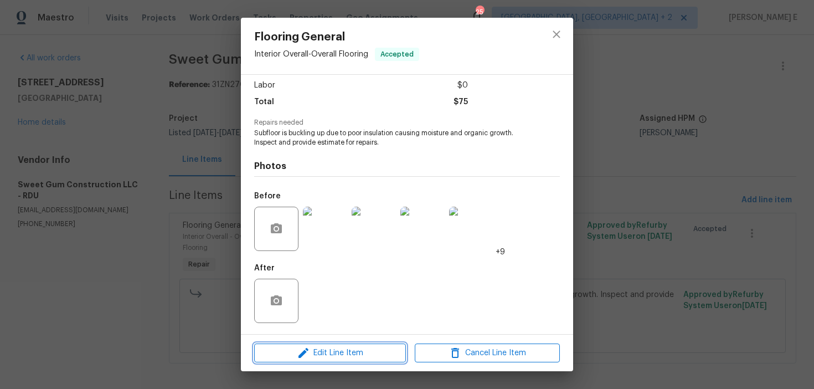
click at [304, 360] on button "Edit Line Item" at bounding box center [330, 352] width 152 height 19
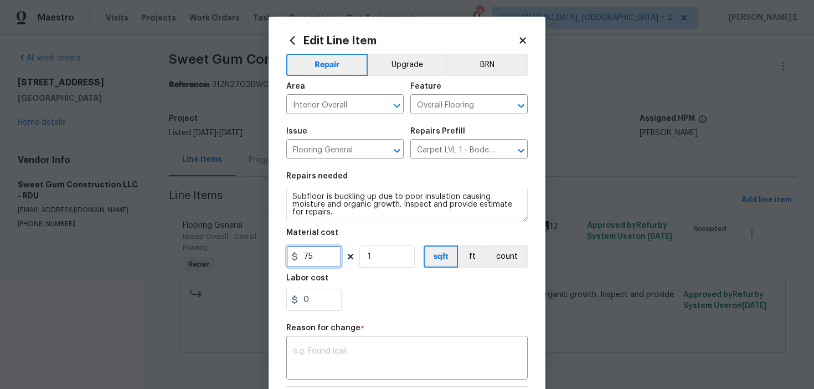
click at [312, 256] on input "75" at bounding box center [313, 256] width 55 height 22
type input "800"
click at [326, 375] on div "x ​" at bounding box center [406, 358] width 241 height 41
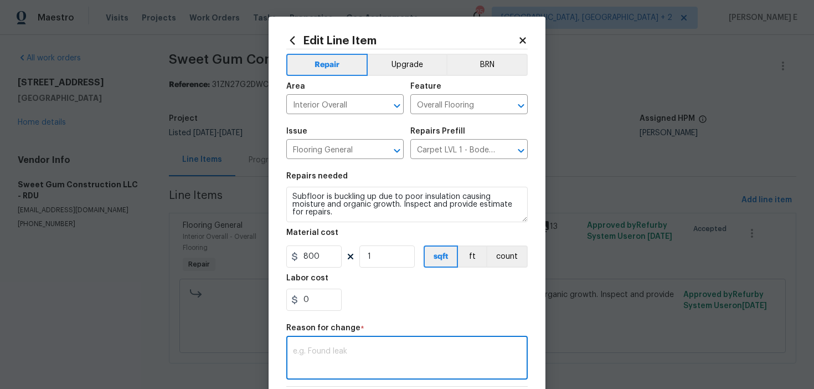
paste textarea "(KE) Updated cost per BR team approval."
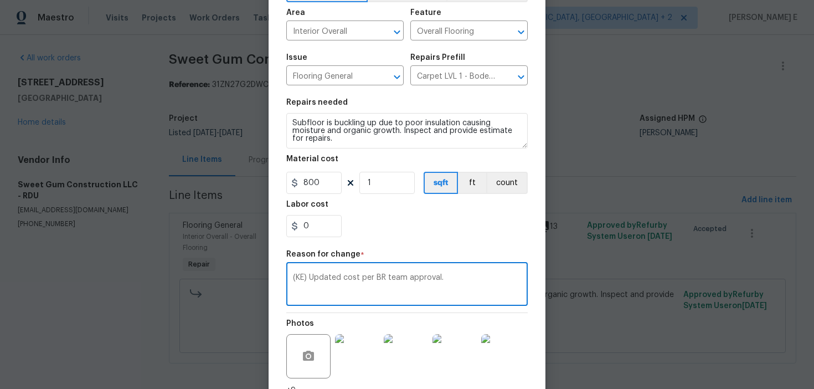
scroll to position [168, 0]
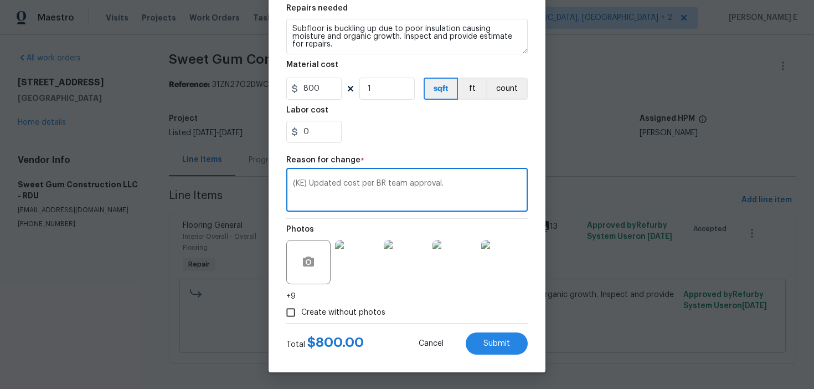
type textarea "(KE) Updated cost per BR team approval."
click at [493, 329] on div "Total $ 800.00 Cancel Submit" at bounding box center [406, 338] width 241 height 31
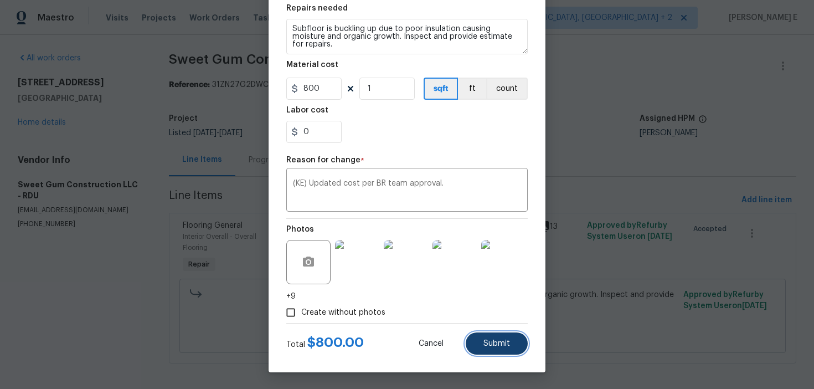
click at [486, 342] on span "Submit" at bounding box center [496, 343] width 27 height 8
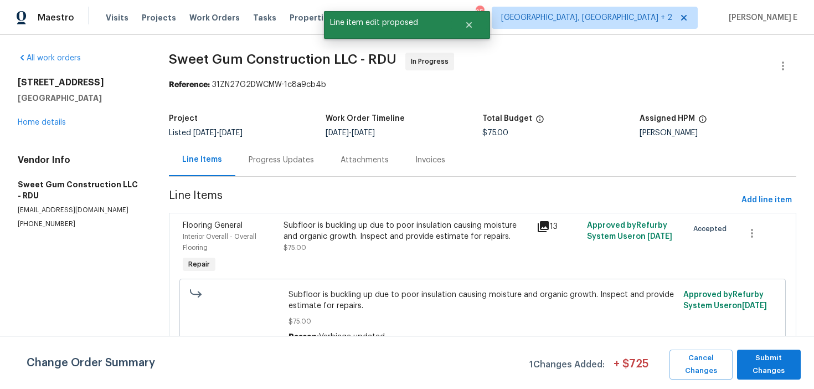
scroll to position [0, 0]
click at [762, 361] on span "Submit Changes" at bounding box center [768, 364] width 53 height 25
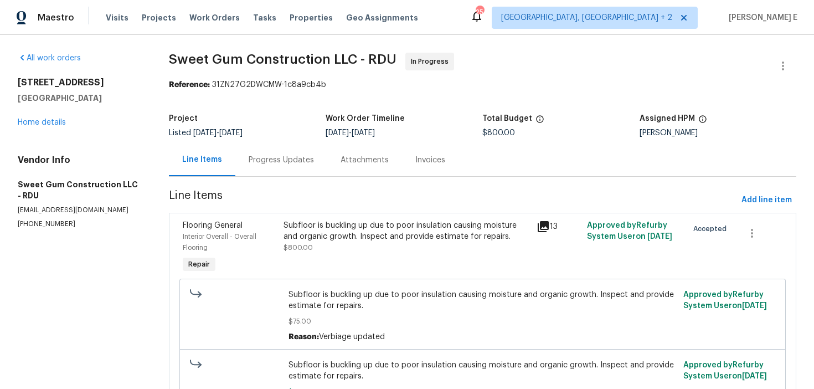
click at [299, 161] on div "Progress Updates" at bounding box center [281, 159] width 65 height 11
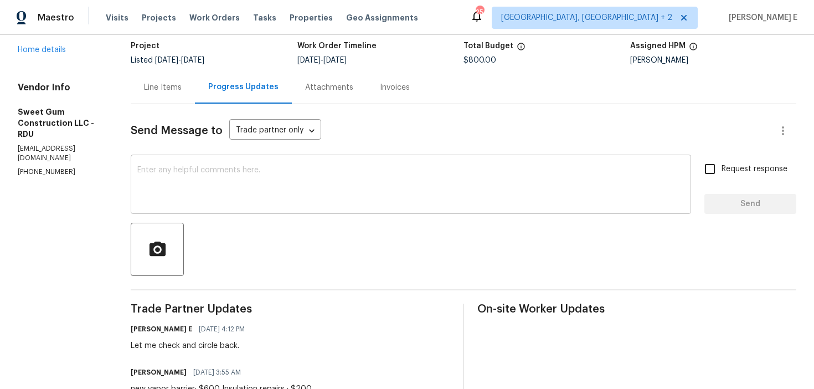
click at [365, 198] on textarea at bounding box center [410, 185] width 547 height 39
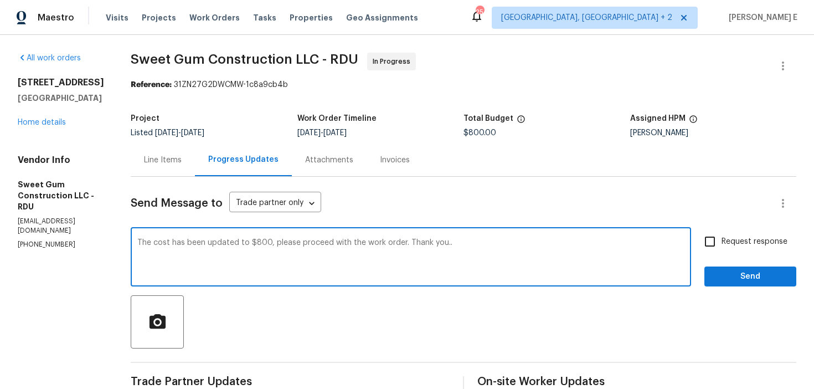
type textarea "The cost has been updated to $800, please proceed with the work order. Thank yo…"
click at [721, 241] on input "Request response" at bounding box center [709, 241] width 23 height 23
checkbox input "true"
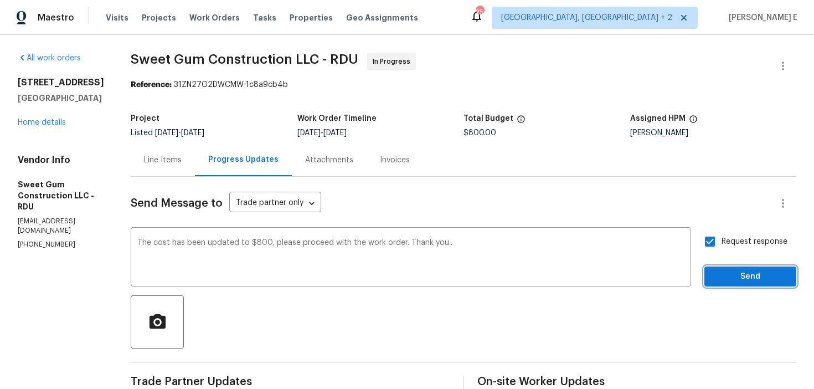
click at [721, 276] on span "Send" at bounding box center [750, 277] width 74 height 14
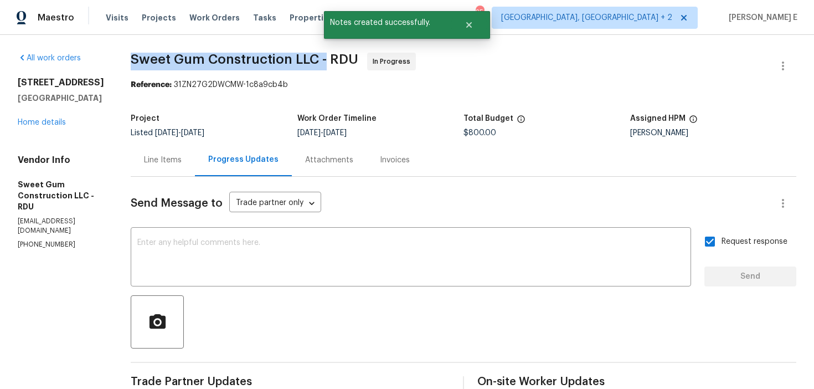
drag, startPoint x: 151, startPoint y: 59, endPoint x: 350, endPoint y: 59, distance: 199.8
copy span "Sweet Gum Construction LLC -"
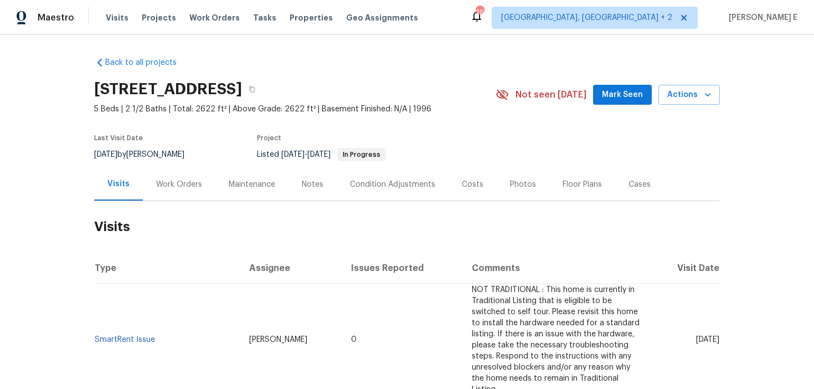
click at [166, 181] on div "Work Orders" at bounding box center [179, 184] width 46 height 11
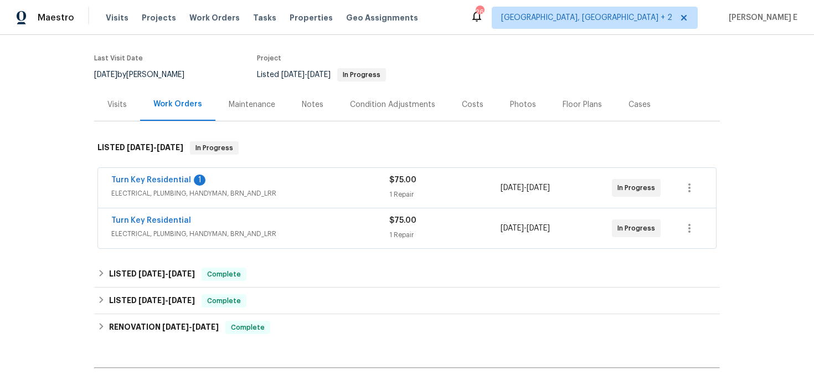
scroll to position [88, 0]
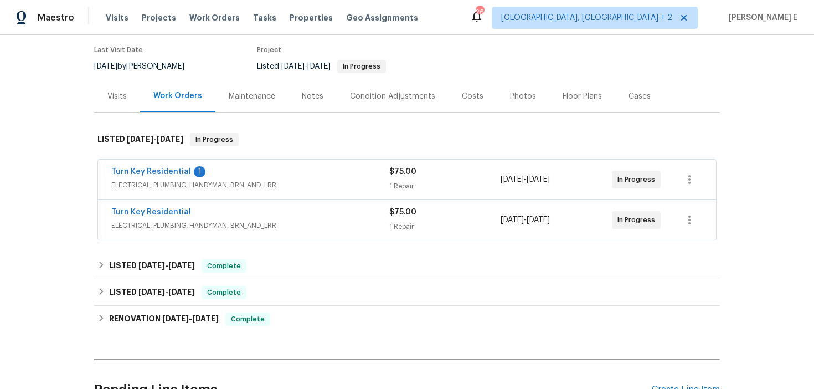
click at [230, 217] on div "Turn Key Residential" at bounding box center [250, 212] width 278 height 13
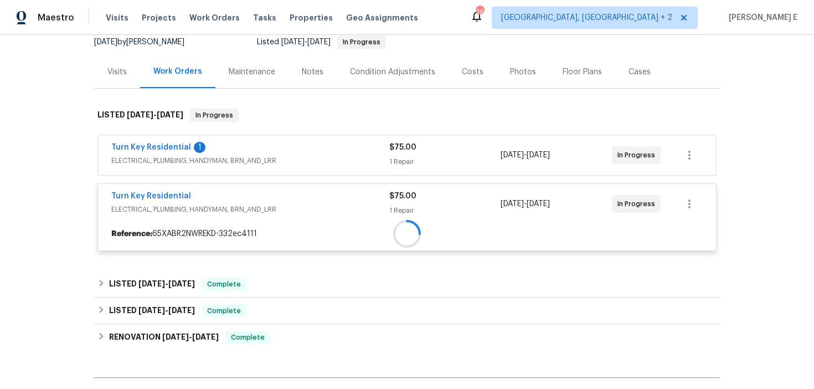
scroll to position [117, 0]
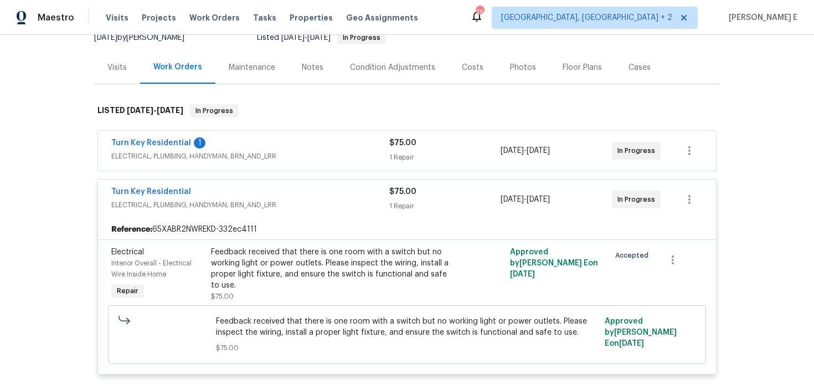
click at [282, 149] on div "Turn Key Residential 1" at bounding box center [250, 143] width 278 height 13
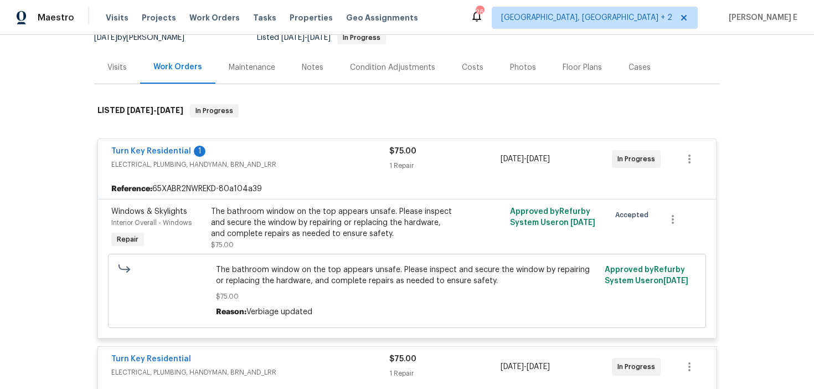
scroll to position [143, 0]
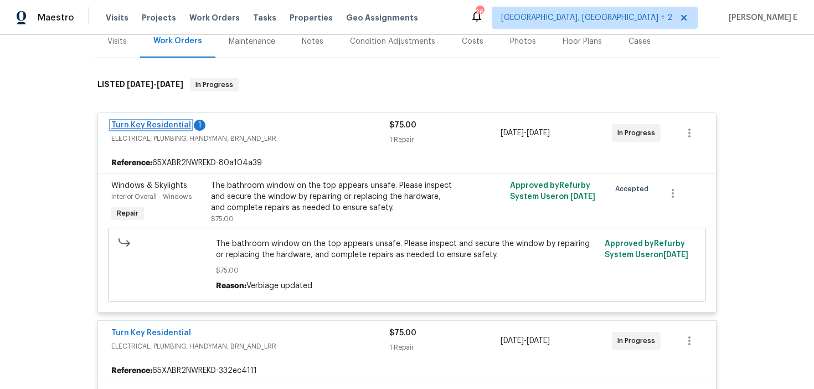
click at [144, 126] on link "Turn Key Residential" at bounding box center [151, 125] width 80 height 8
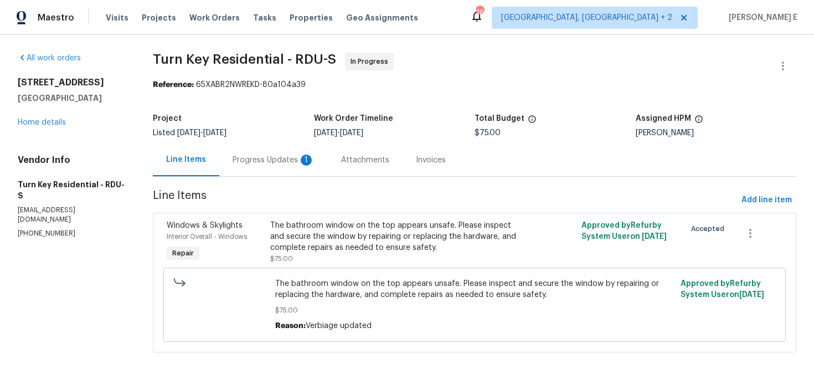
click at [256, 161] on div "Progress Updates 1" at bounding box center [274, 159] width 82 height 11
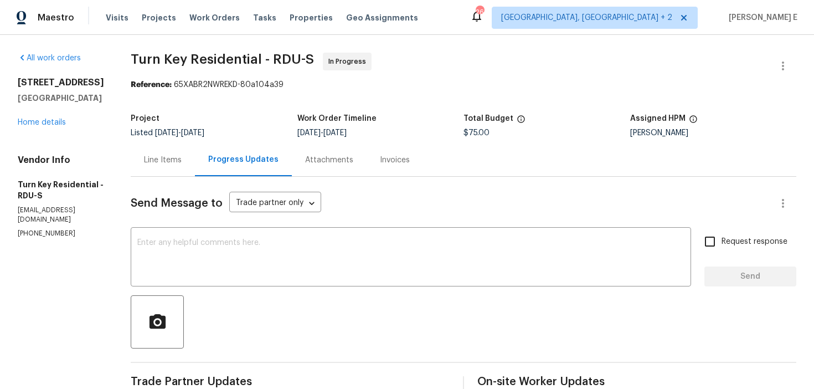
click at [182, 163] on div "Line Items" at bounding box center [163, 159] width 38 height 11
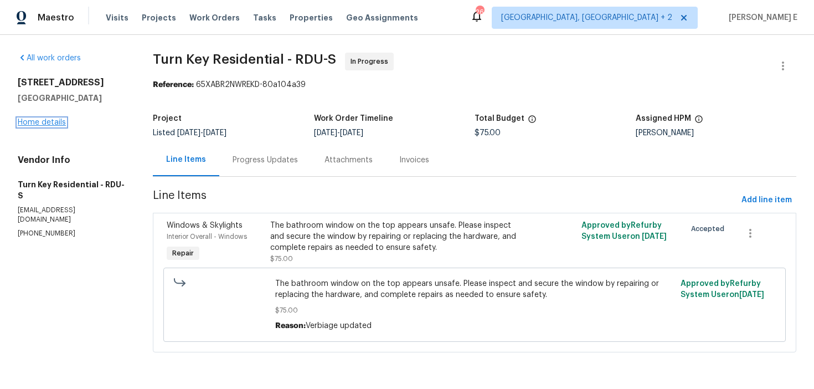
click at [57, 121] on link "Home details" at bounding box center [42, 122] width 48 height 8
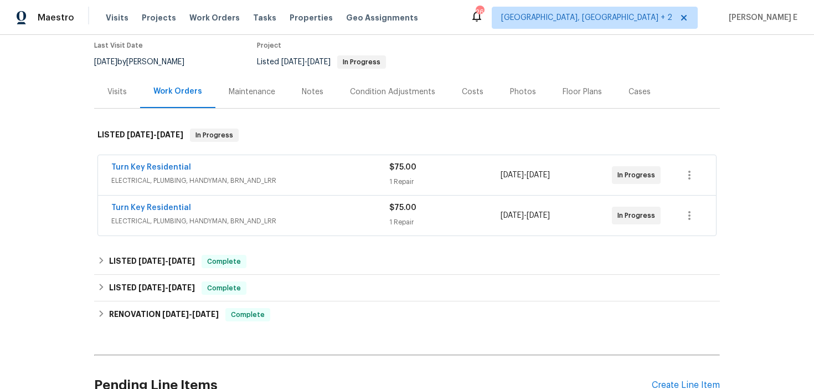
click at [239, 208] on div "Turn Key Residential" at bounding box center [250, 208] width 278 height 13
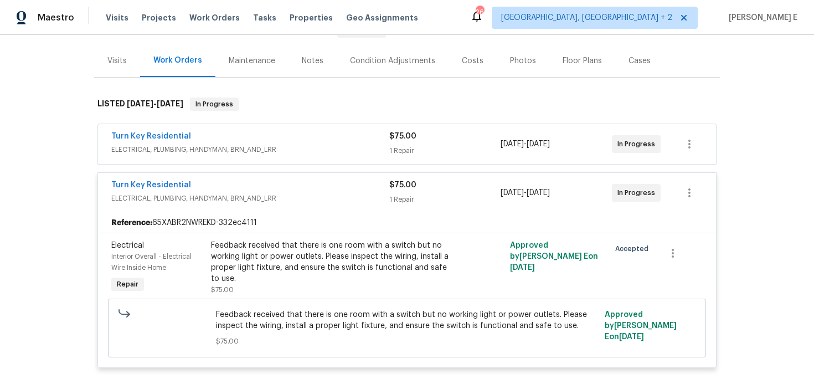
scroll to position [149, 0]
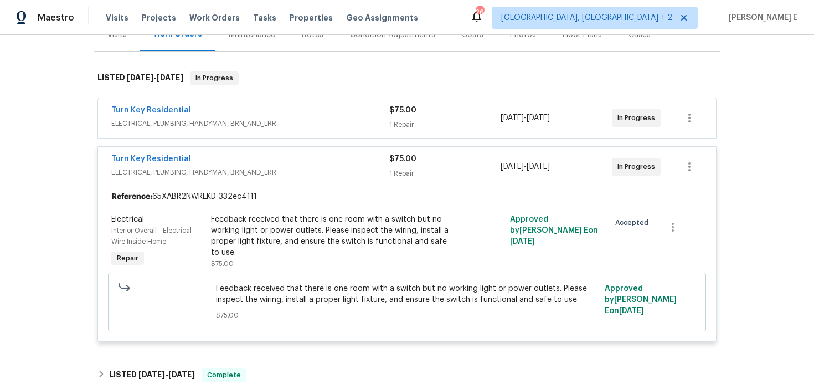
click at [212, 110] on div "Turn Key Residential" at bounding box center [250, 111] width 278 height 13
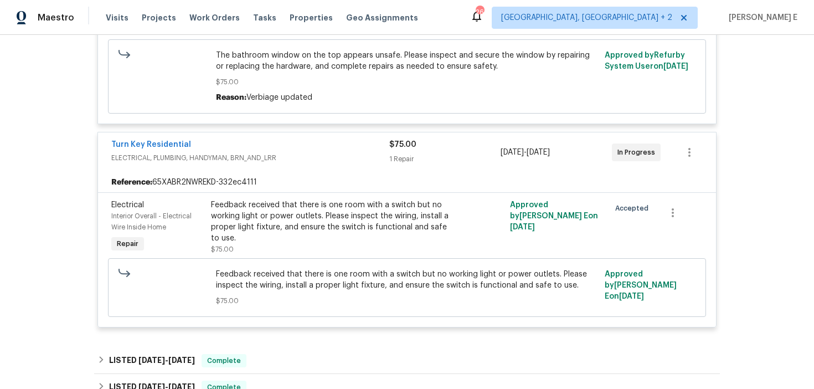
scroll to position [332, 0]
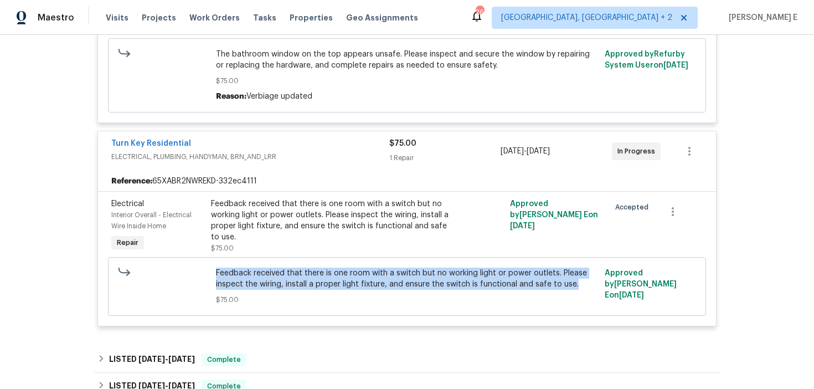
drag, startPoint x: 214, startPoint y: 274, endPoint x: 595, endPoint y: 281, distance: 380.9
click at [595, 281] on div "Feedback received that there is one room with a switch but no working light or …" at bounding box center [407, 286] width 389 height 44
copy span "Feedback received that there is one room with a switch but no working light or …"
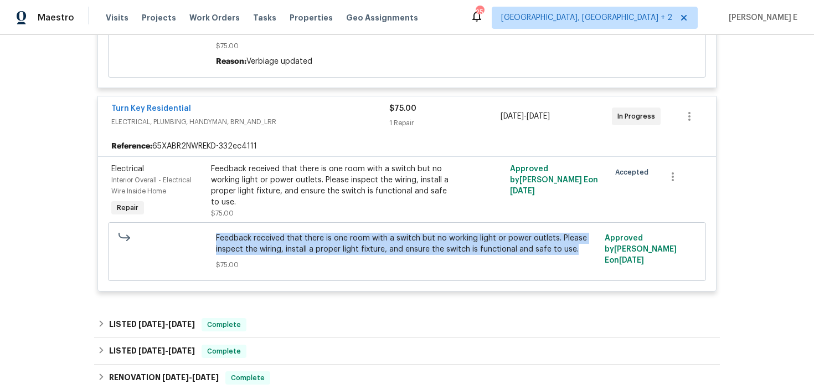
scroll to position [370, 0]
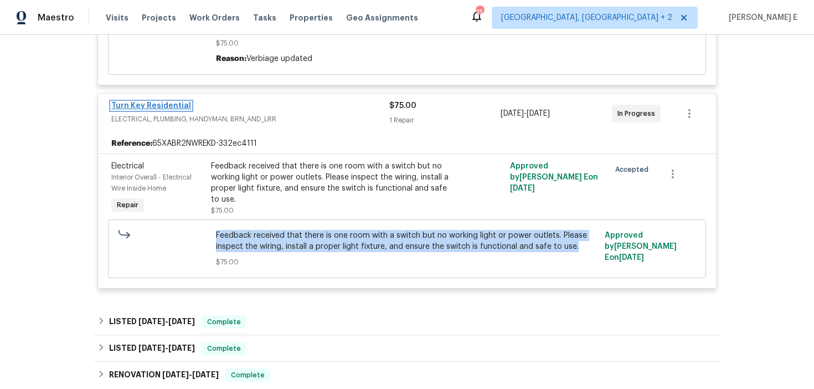
click at [145, 106] on link "Turn Key Residential" at bounding box center [151, 106] width 80 height 8
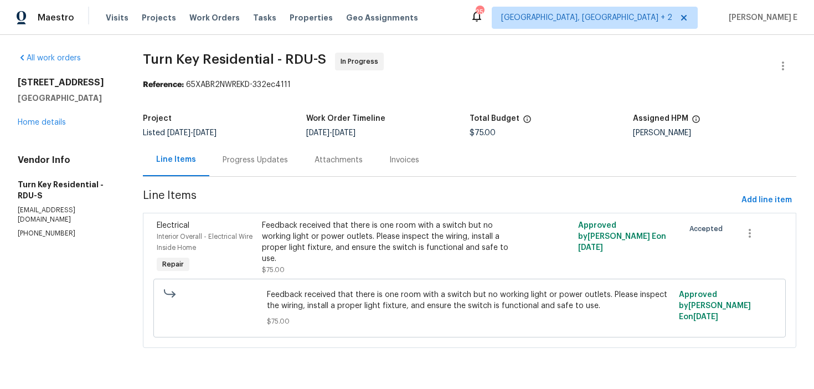
click at [288, 165] on div "Progress Updates" at bounding box center [255, 159] width 65 height 11
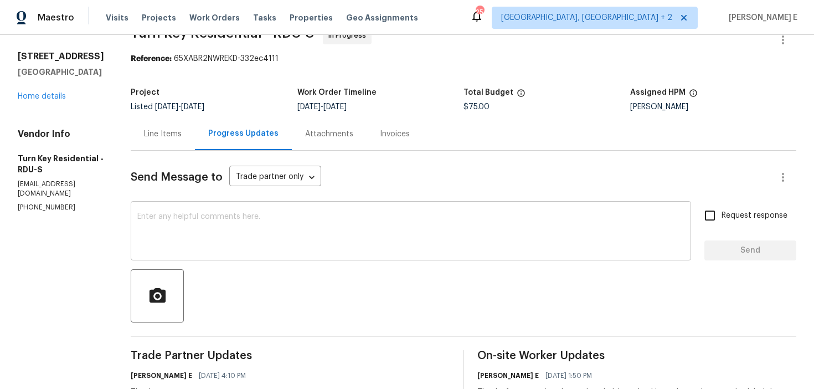
click at [289, 223] on textarea at bounding box center [410, 232] width 547 height 39
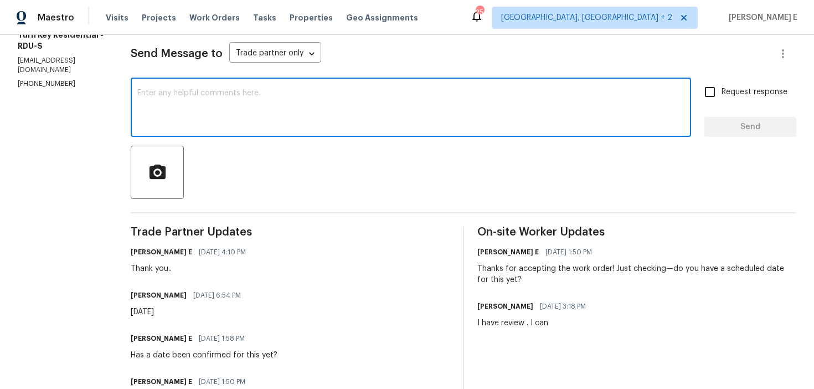
scroll to position [153, 0]
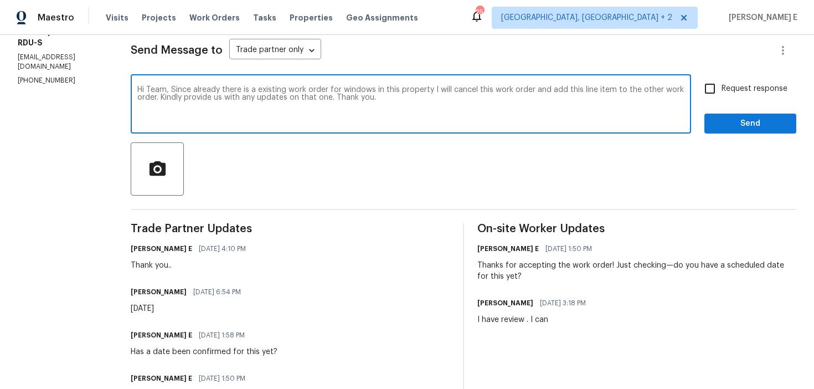
drag, startPoint x: 199, startPoint y: 89, endPoint x: 219, endPoint y: 136, distance: 51.4
click at [215, 123] on textarea "Hi Team, Since already there is a existing work order for windows in this prope…" at bounding box center [410, 105] width 547 height 39
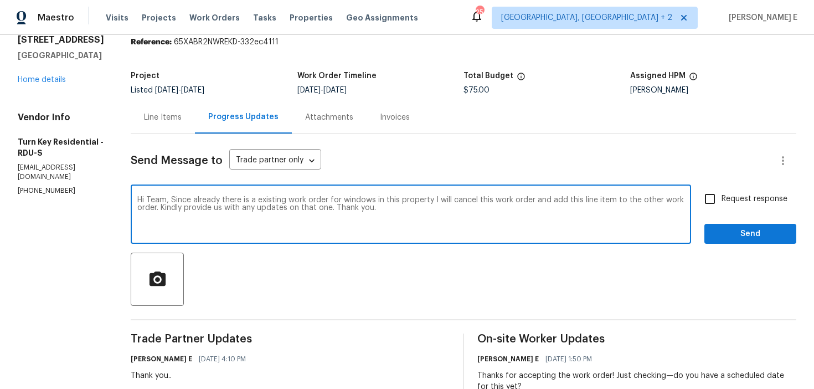
scroll to position [0, 0]
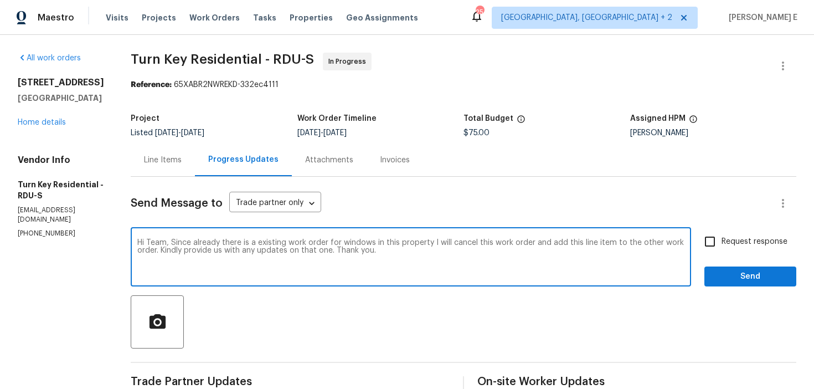
paste textarea "there’s already an existing work order for the windows at this property, I’ll g…"
type textarea "Hi Team, Since there’s already an existing work order for the windows at this p…"
click at [731, 242] on span "Request response" at bounding box center [754, 242] width 66 height 12
click at [721, 242] on input "Request response" at bounding box center [709, 241] width 23 height 23
checkbox input "true"
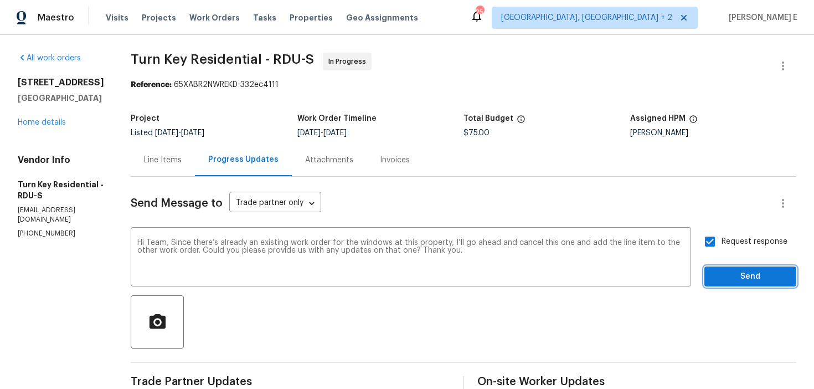
click at [735, 281] on span "Send" at bounding box center [750, 277] width 74 height 14
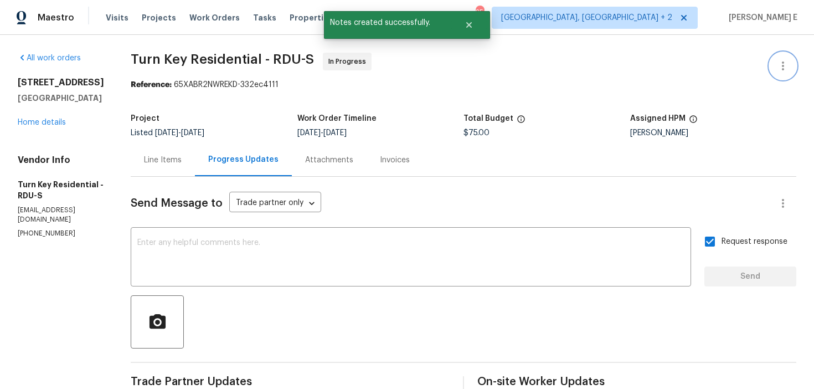
click at [788, 67] on icon "button" at bounding box center [782, 65] width 13 height 13
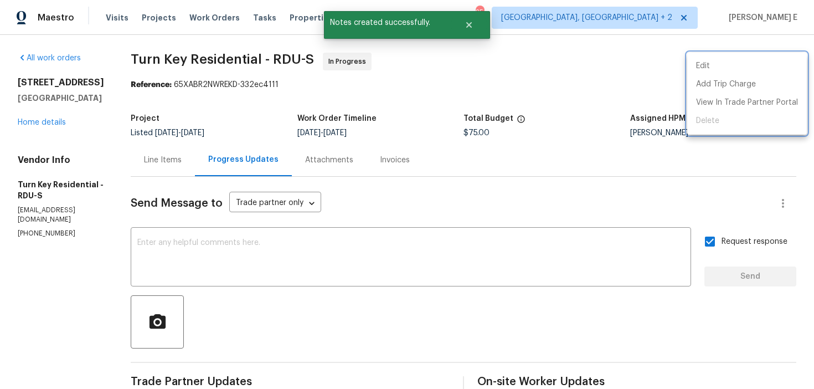
click at [241, 133] on div at bounding box center [407, 194] width 814 height 389
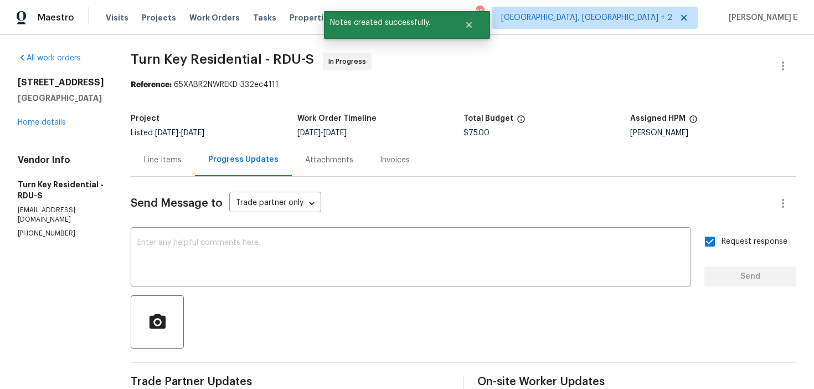
click at [182, 159] on div "Line Items" at bounding box center [163, 159] width 38 height 11
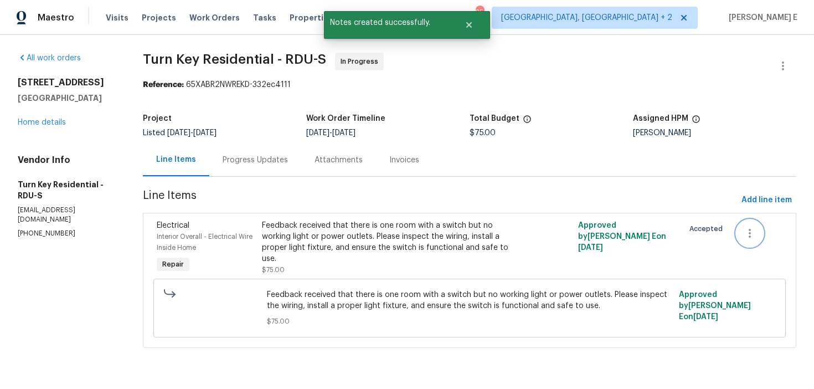
click at [749, 234] on icon "button" at bounding box center [749, 232] width 13 height 13
click at [749, 234] on li "Cancel" at bounding box center [758, 233] width 43 height 18
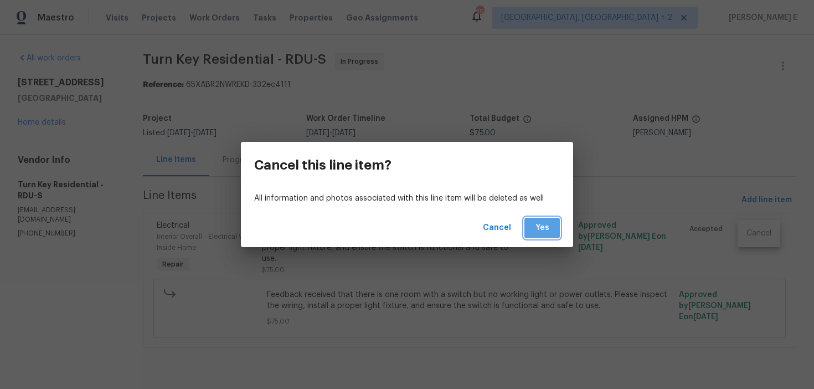
click at [544, 219] on button "Yes" at bounding box center [541, 228] width 35 height 20
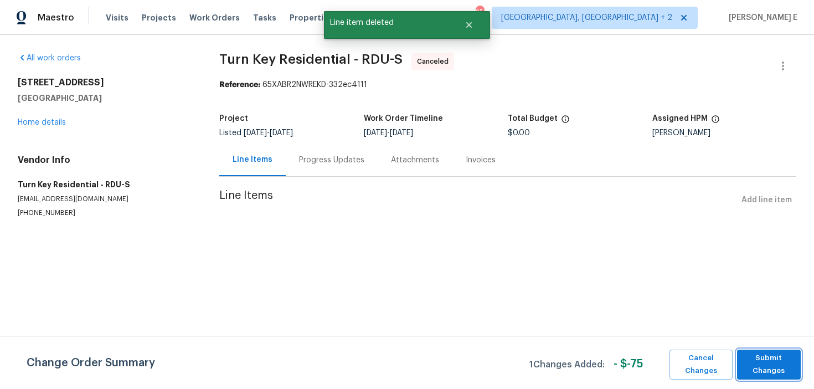
click at [769, 366] on span "Submit Changes" at bounding box center [768, 364] width 53 height 25
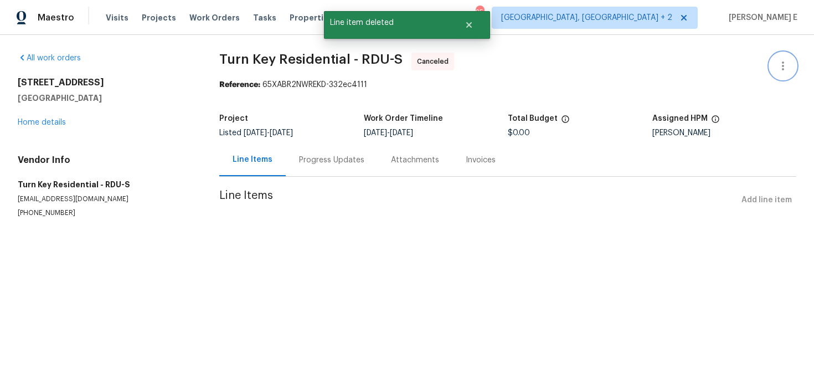
click at [788, 67] on icon "button" at bounding box center [782, 65] width 13 height 13
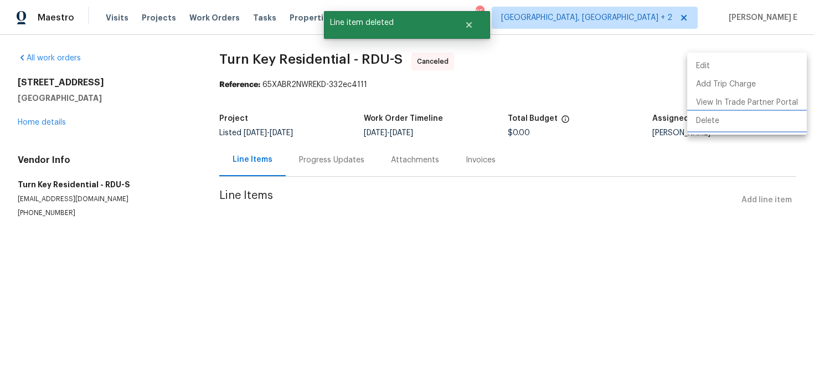
click at [707, 120] on li "Delete" at bounding box center [747, 121] width 120 height 18
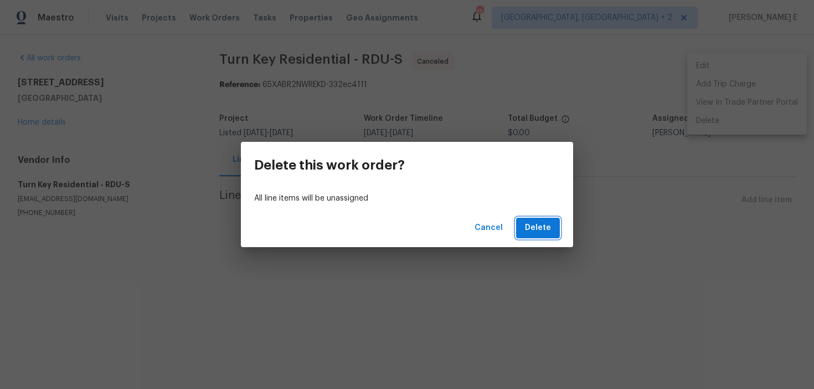
click at [554, 230] on button "Delete" at bounding box center [538, 228] width 44 height 20
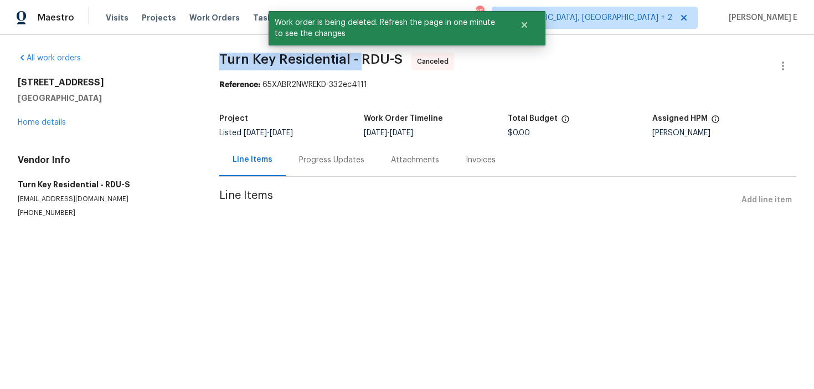
drag, startPoint x: 221, startPoint y: 62, endPoint x: 359, endPoint y: 62, distance: 137.8
click at [359, 62] on span "Turn Key Residential - RDU-S" at bounding box center [310, 59] width 183 height 13
copy span "Turn Key Residential -"
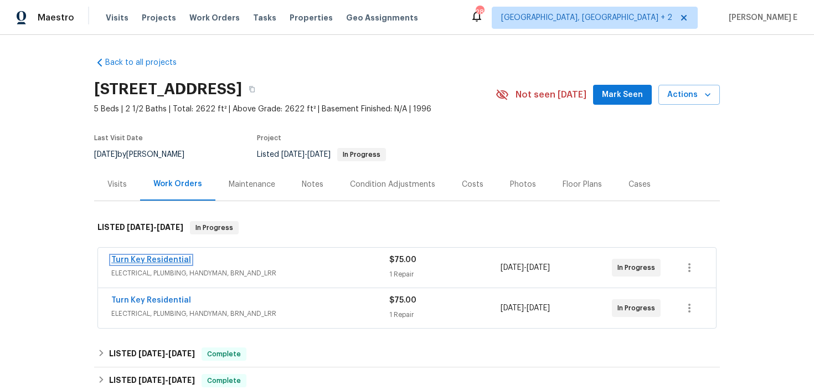
click at [158, 260] on link "Turn Key Residential" at bounding box center [151, 260] width 80 height 8
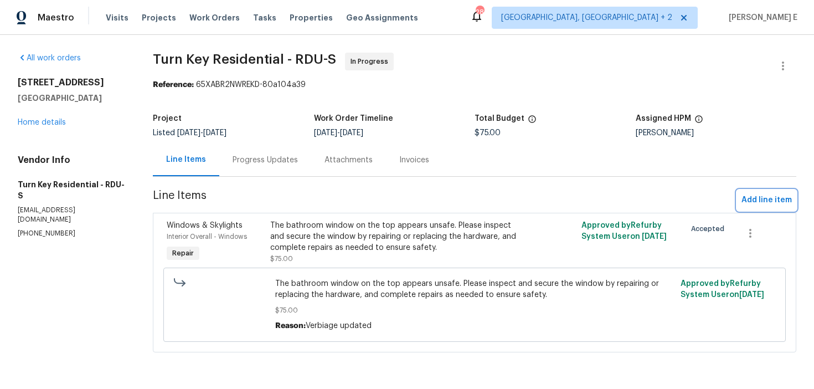
click at [762, 195] on span "Add line item" at bounding box center [766, 200] width 50 height 14
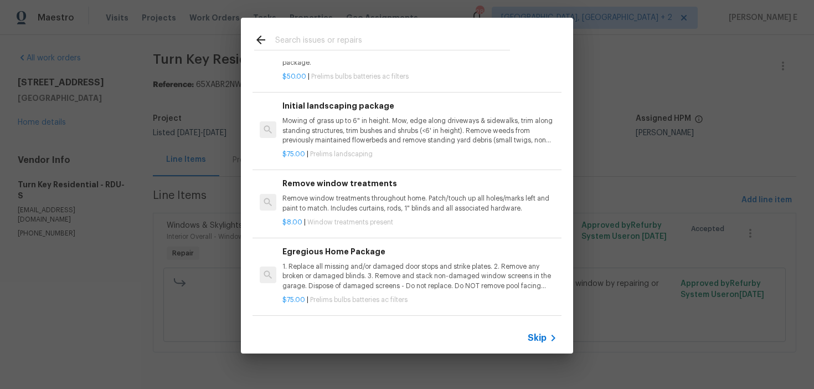
scroll to position [212, 0]
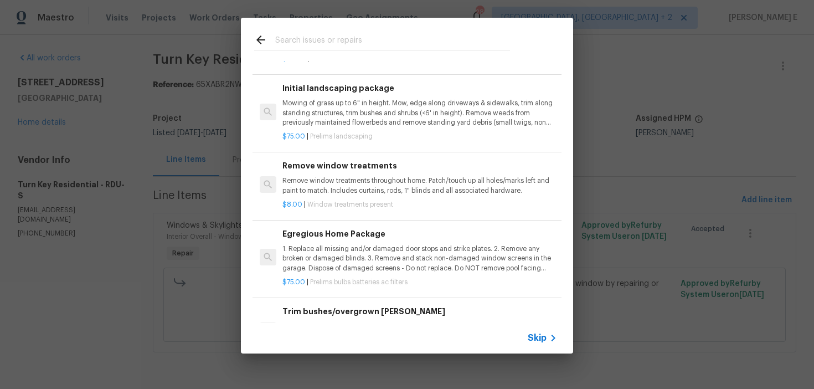
click at [542, 339] on span "Skip" at bounding box center [537, 337] width 19 height 11
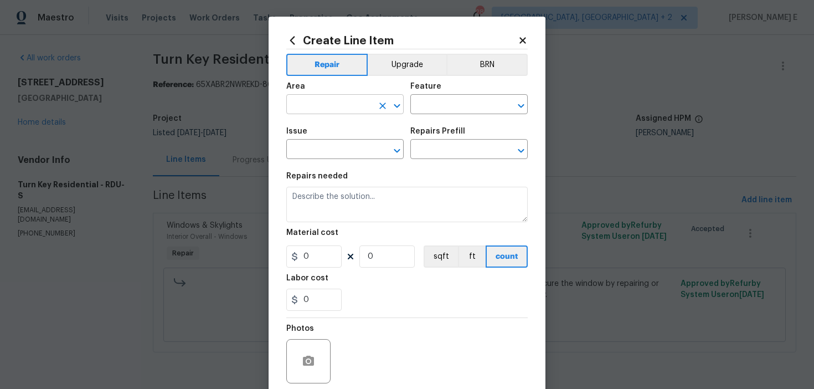
click at [304, 110] on input "text" at bounding box center [329, 105] width 86 height 17
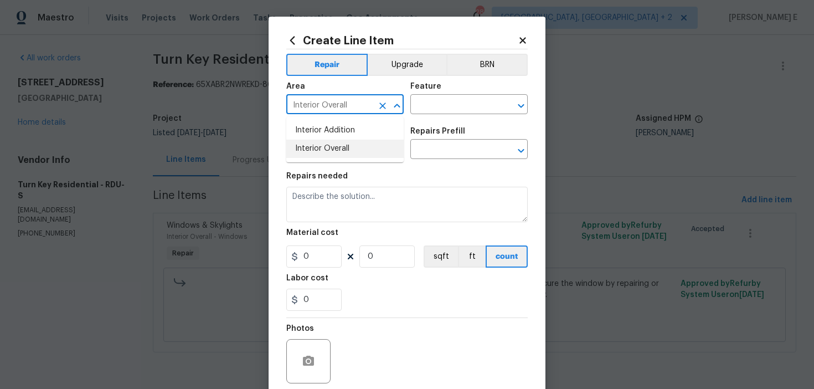
type input "Interior Overall"
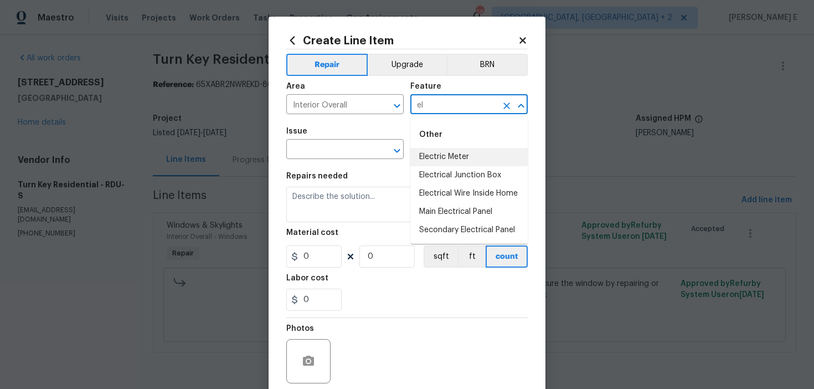
type input "e"
type input "w"
click at [479, 195] on li "Electrical Wire Inside Home" at bounding box center [468, 193] width 117 height 18
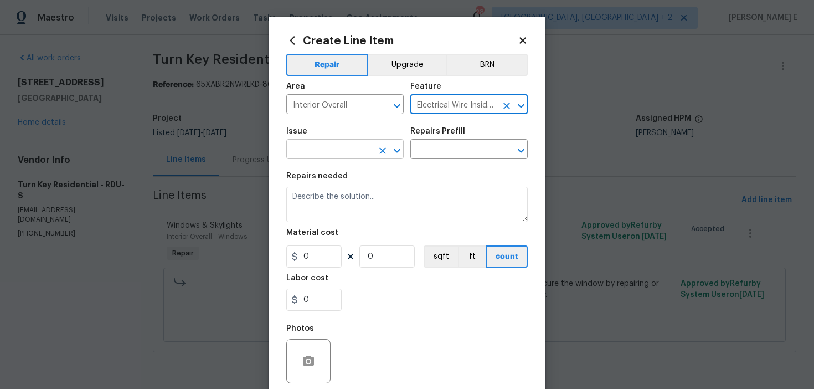
type input "Electrical Wire Inside Home"
click at [328, 149] on input "text" at bounding box center [329, 150] width 86 height 17
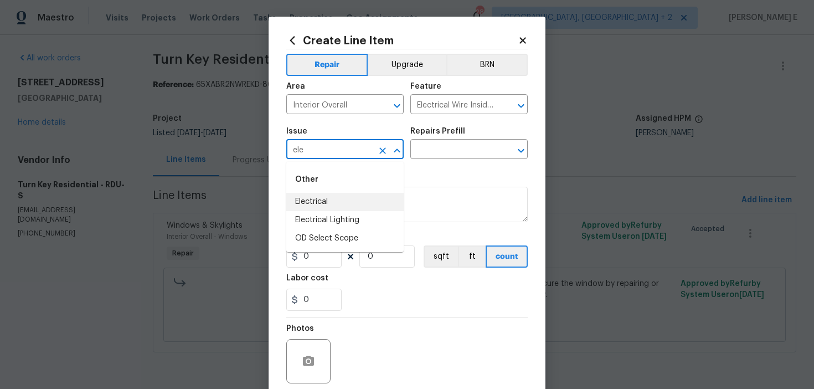
click at [316, 198] on li "Electrical" at bounding box center [344, 202] width 117 height 18
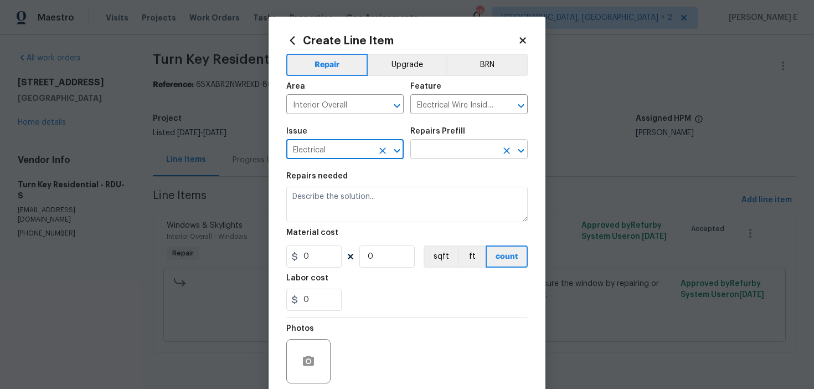
type input "Electrical"
click at [442, 149] on input "text" at bounding box center [453, 150] width 86 height 17
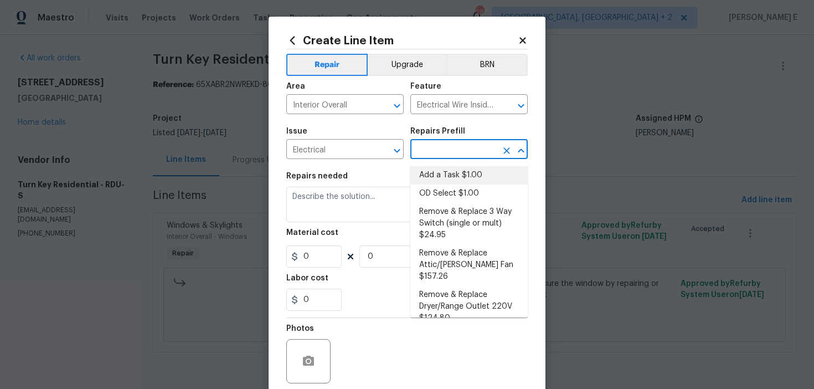
click at [438, 175] on li "Add a Task $1.00" at bounding box center [468, 175] width 117 height 18
type input "Add a Task $1.00"
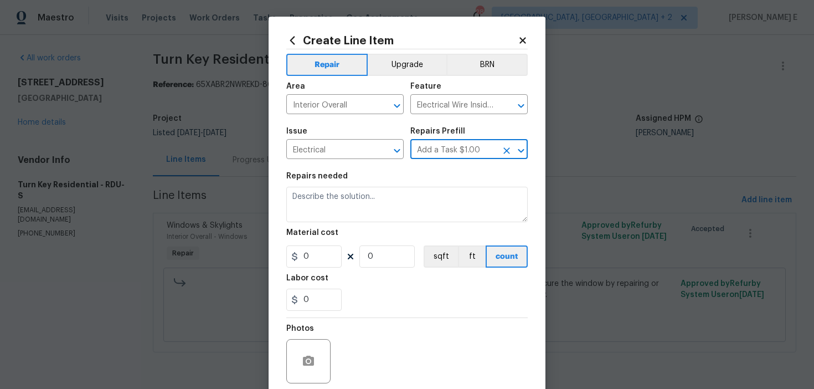
type textarea "HPM to detail"
type input "1"
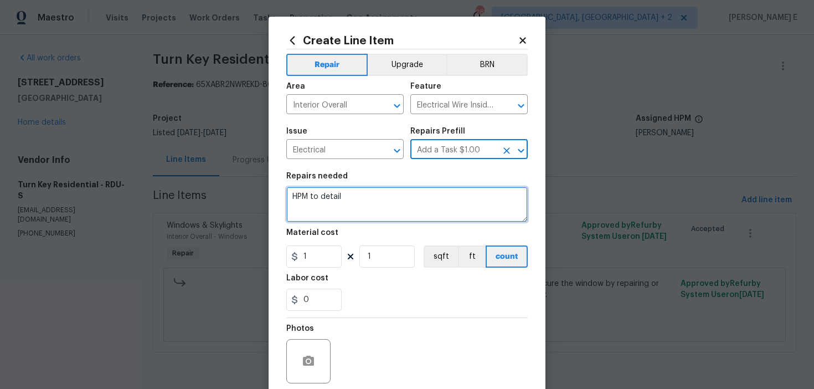
click at [364, 211] on textarea "HPM to detail" at bounding box center [406, 204] width 241 height 35
paste textarea "Feedback received that there is one room with a switch but no working light or …"
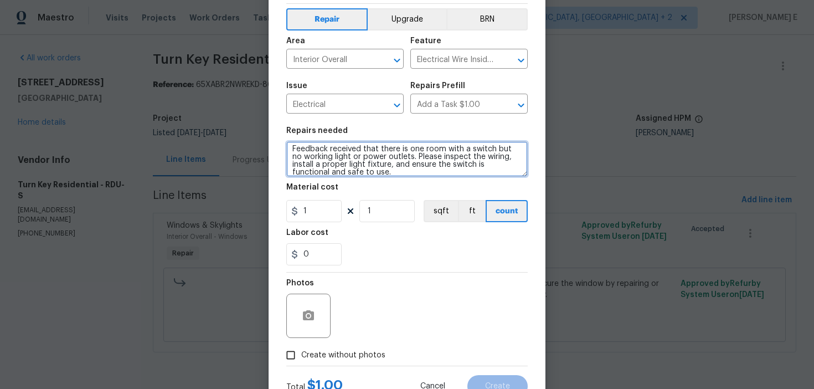
scroll to position [51, 0]
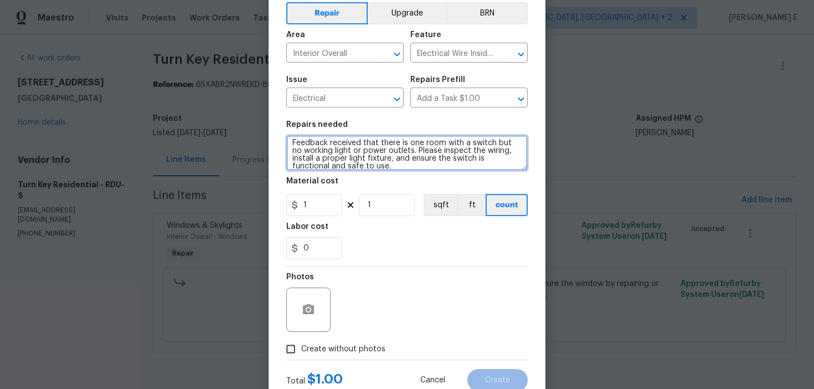
type textarea "Feedback received that there is one room with a switch but no working light or …"
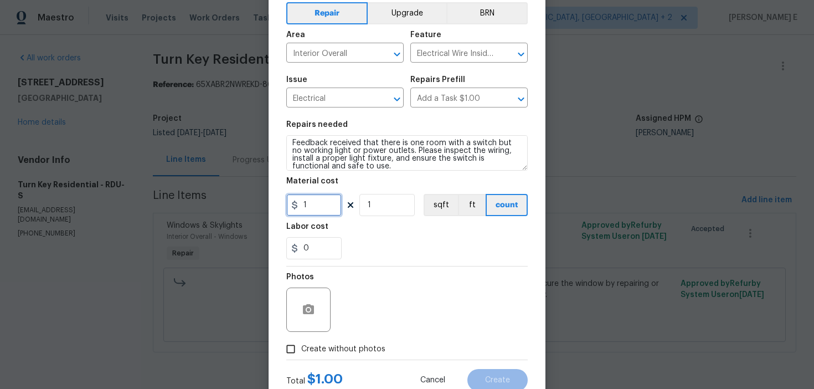
drag, startPoint x: 310, startPoint y: 204, endPoint x: 289, endPoint y: 206, distance: 21.2
click at [289, 206] on input "1" at bounding box center [313, 205] width 55 height 22
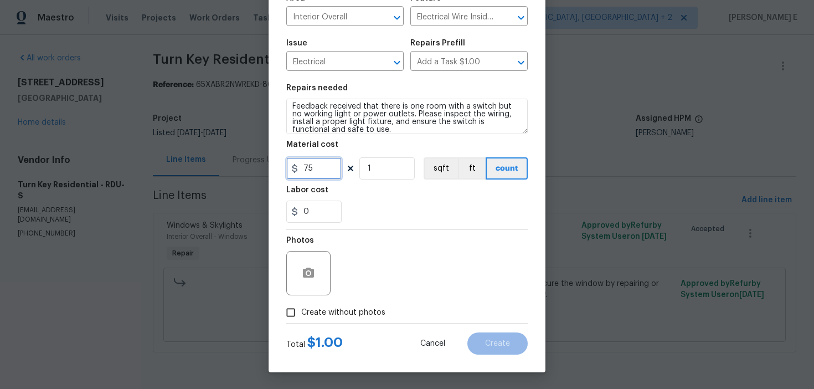
type input "75"
click at [299, 302] on input "Create without photos" at bounding box center [290, 312] width 21 height 21
checkbox input "true"
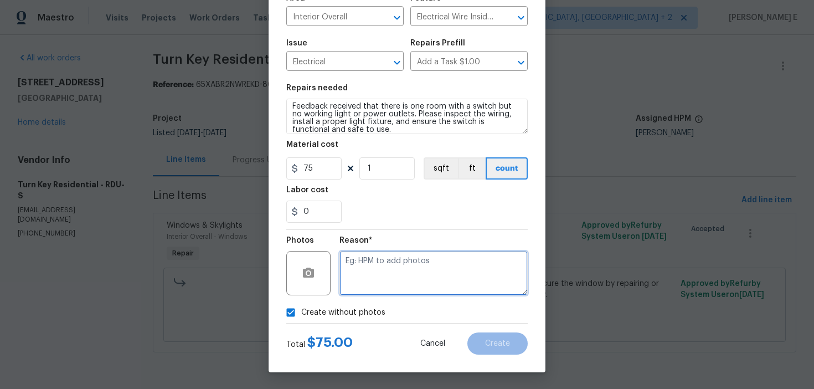
click at [413, 262] on textarea at bounding box center [433, 273] width 188 height 44
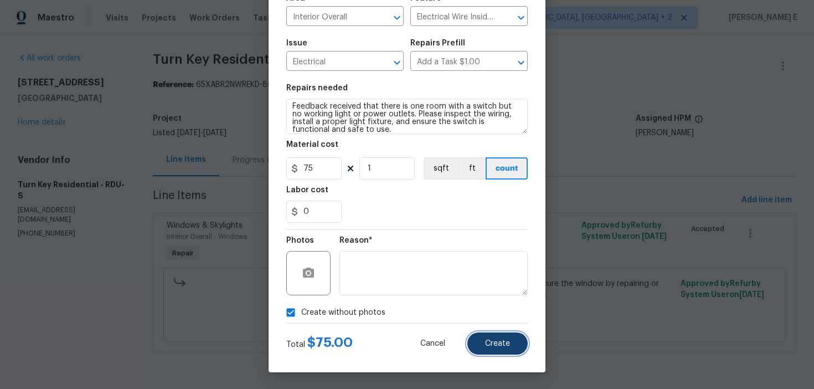
click at [516, 347] on button "Create" at bounding box center [497, 343] width 60 height 22
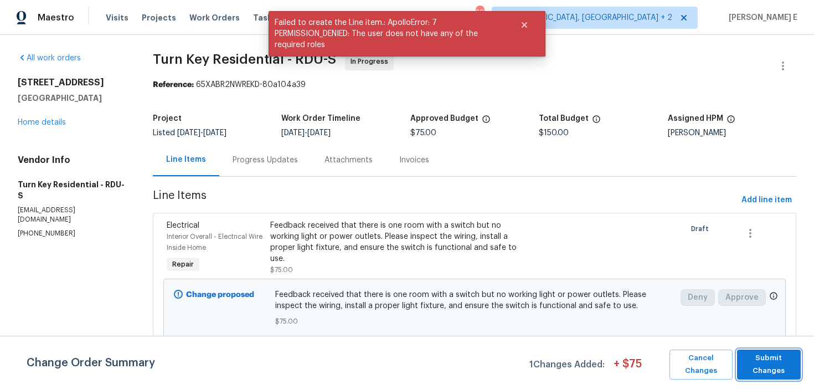
click at [783, 363] on span "Submit Changes" at bounding box center [768, 364] width 53 height 25
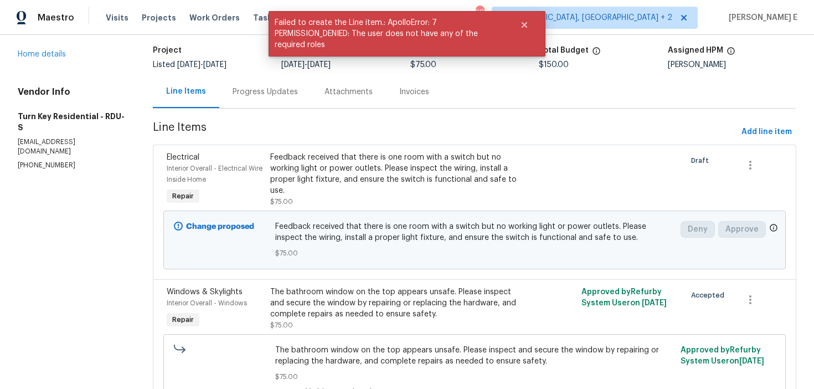
scroll to position [78, 0]
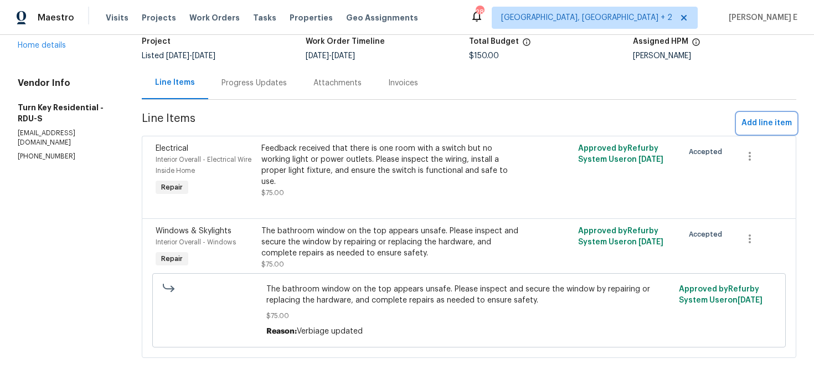
click at [758, 124] on span "Add line item" at bounding box center [766, 123] width 50 height 14
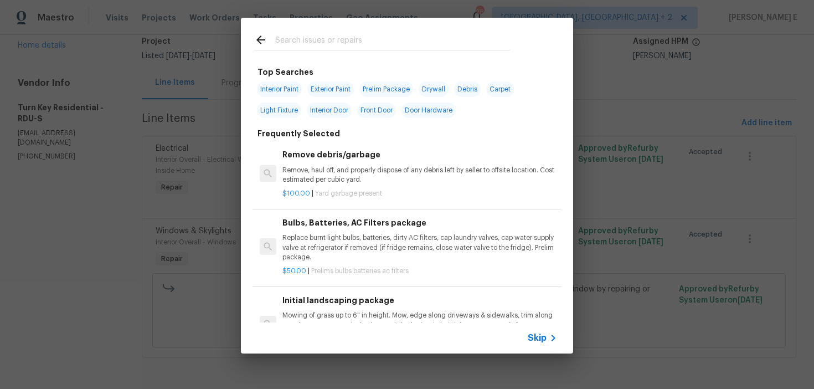
click at [547, 333] on icon at bounding box center [552, 337] width 13 height 13
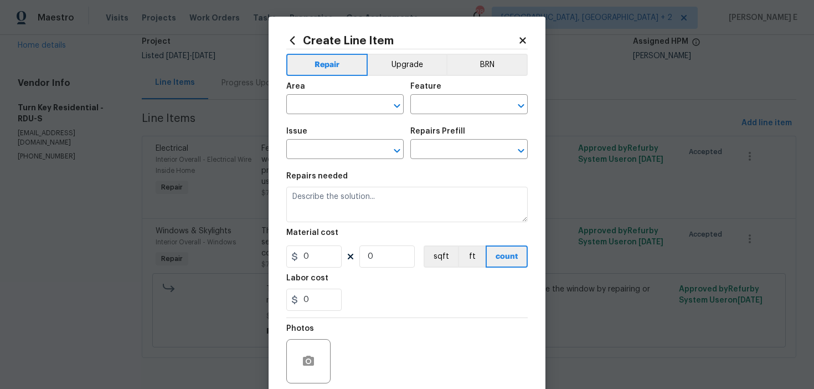
click at [314, 117] on span "Area ​" at bounding box center [344, 98] width 117 height 45
click at [320, 108] on input "text" at bounding box center [329, 105] width 86 height 17
type input "Interior Overall"
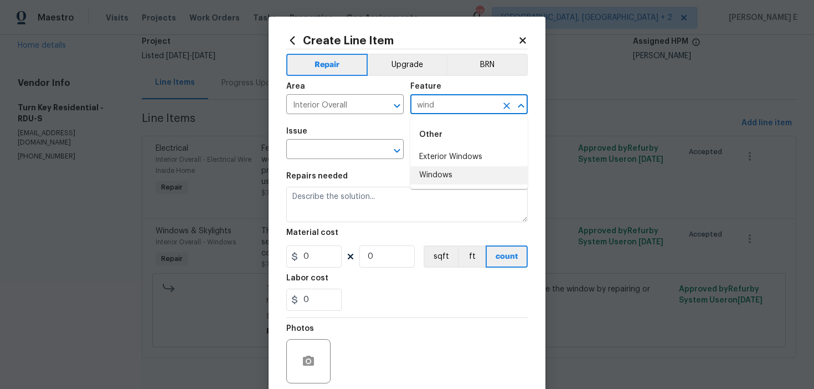
click at [454, 169] on li "Windows" at bounding box center [468, 175] width 117 height 18
type input "Windows"
click at [318, 151] on input "text" at bounding box center [329, 150] width 86 height 17
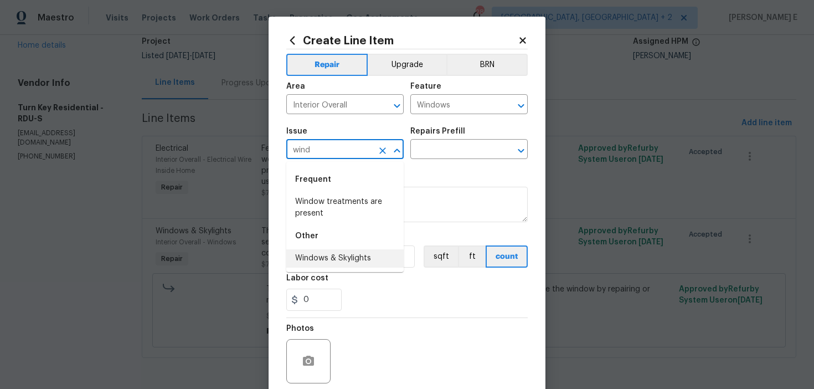
click at [333, 254] on li "Windows & Skylights" at bounding box center [344, 258] width 117 height 18
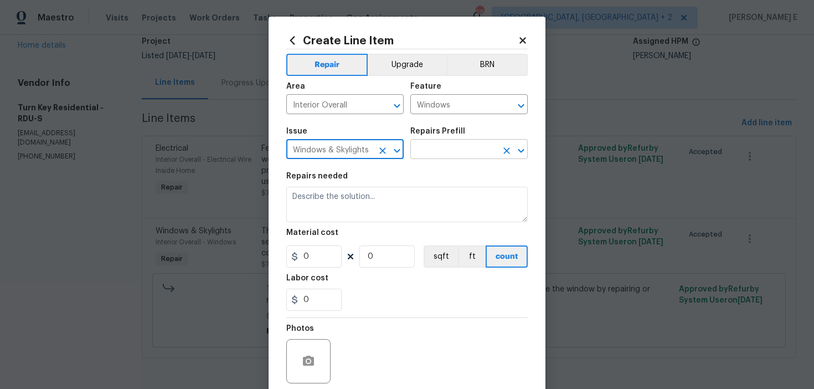
type input "Windows & Skylights"
click at [485, 146] on input "text" at bounding box center [453, 150] width 86 height 17
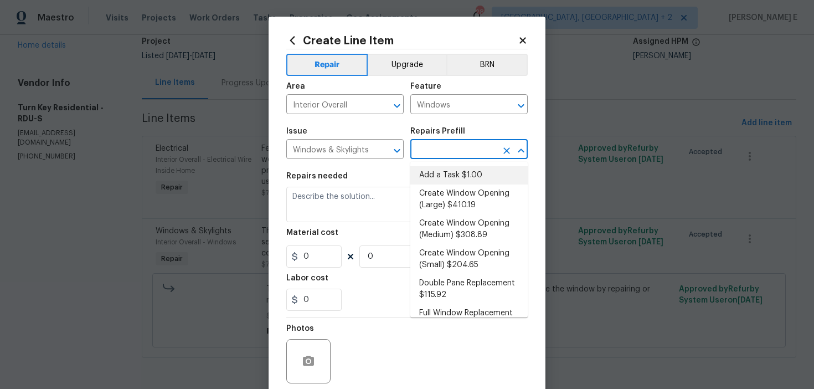
click at [470, 168] on li "Add a Task $1.00" at bounding box center [468, 175] width 117 height 18
type input "Add a Task $1.00"
type textarea "HPM to detail"
type input "1"
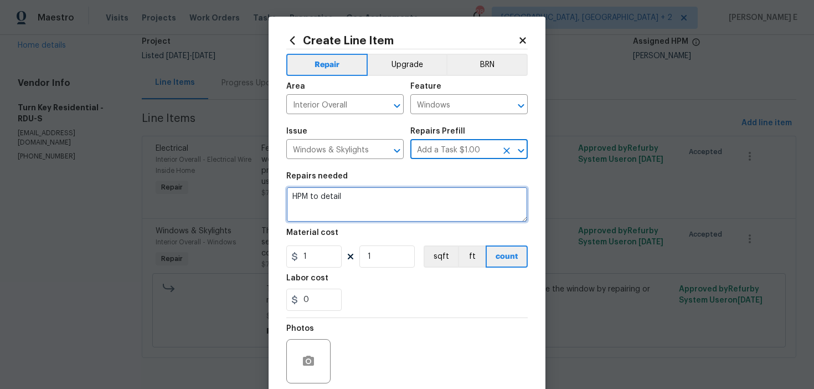
click at [395, 201] on textarea "HPM to detail" at bounding box center [406, 204] width 241 height 35
paste textarea "Upstairs bedroom window lock is broken and window is open slightly."
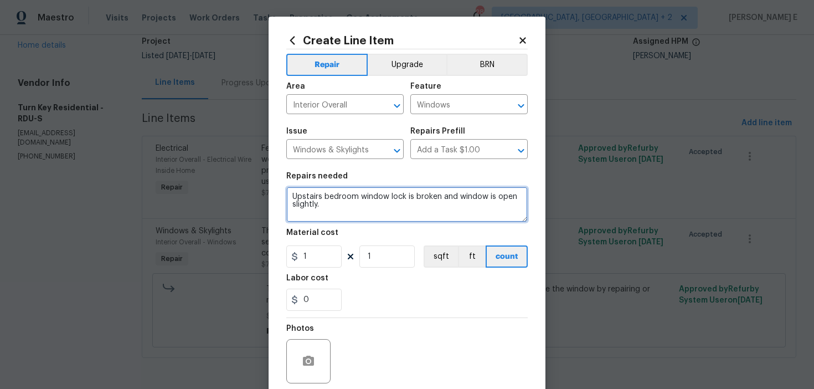
drag, startPoint x: 293, startPoint y: 196, endPoint x: 293, endPoint y: 206, distance: 10.5
click at [293, 197] on textarea "Upstairs bedroom window lock is broken and window is open slightly." at bounding box center [406, 204] width 241 height 35
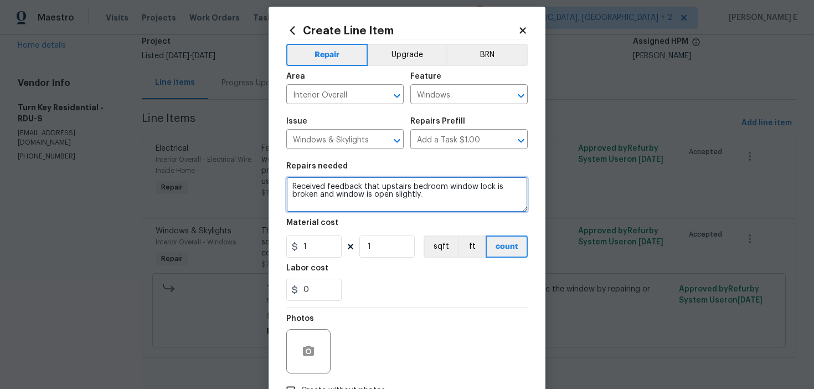
click at [427, 200] on textarea "Received feedback that upstairs bedroom window lock is broken and window is ope…" at bounding box center [406, 194] width 241 height 35
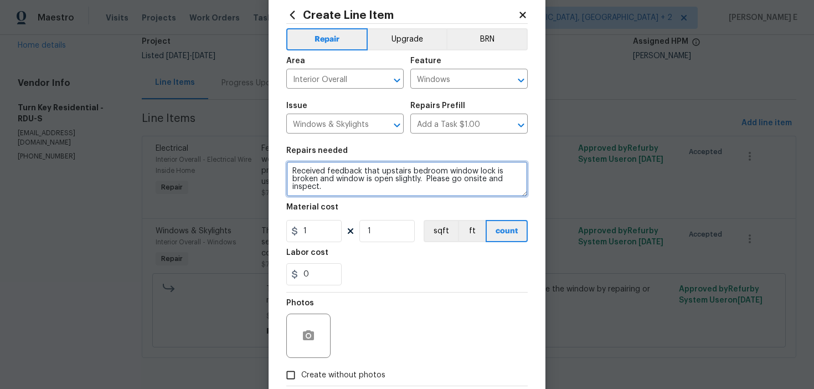
type textarea "Received feedback that upstairs bedroom window lock is broken and window is ope…"
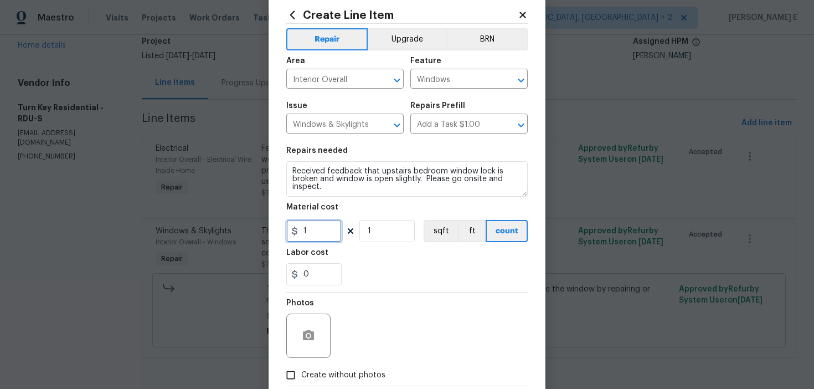
drag, startPoint x: 308, startPoint y: 225, endPoint x: 287, endPoint y: 229, distance: 21.9
click at [287, 229] on input "1" at bounding box center [313, 231] width 55 height 22
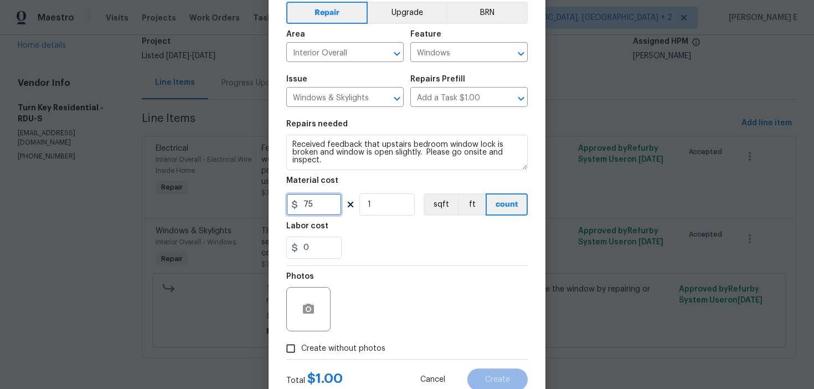
type input "75"
click at [303, 361] on div "Total $ 1.00 Cancel Create" at bounding box center [406, 374] width 241 height 31
click at [317, 350] on span "Create without photos" at bounding box center [343, 349] width 84 height 12
click at [301, 350] on input "Create without photos" at bounding box center [290, 348] width 21 height 21
checkbox input "true"
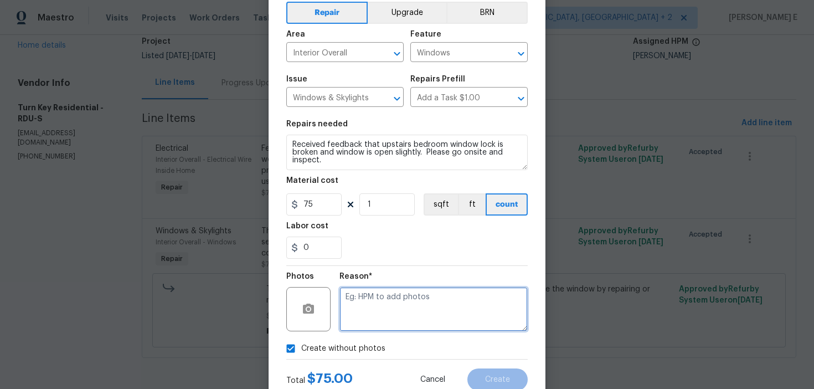
click at [409, 306] on textarea at bounding box center [433, 309] width 188 height 44
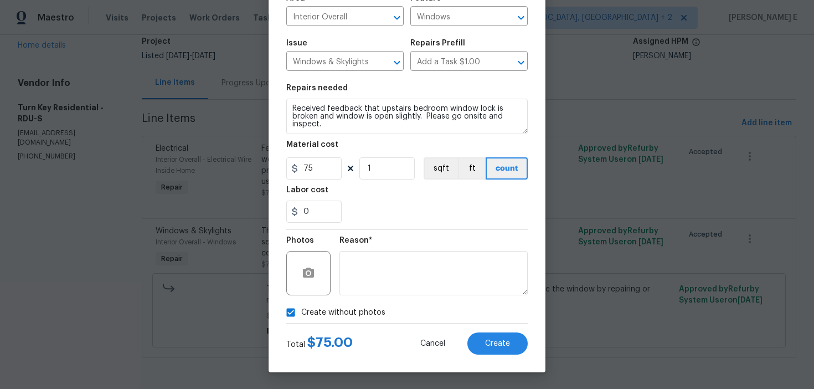
click at [490, 355] on div "Create Line Item Repair Upgrade BRN Area Interior Overall ​ Feature Windows ​ I…" at bounding box center [406, 150] width 277 height 443
click at [493, 346] on span "Create" at bounding box center [497, 343] width 25 height 8
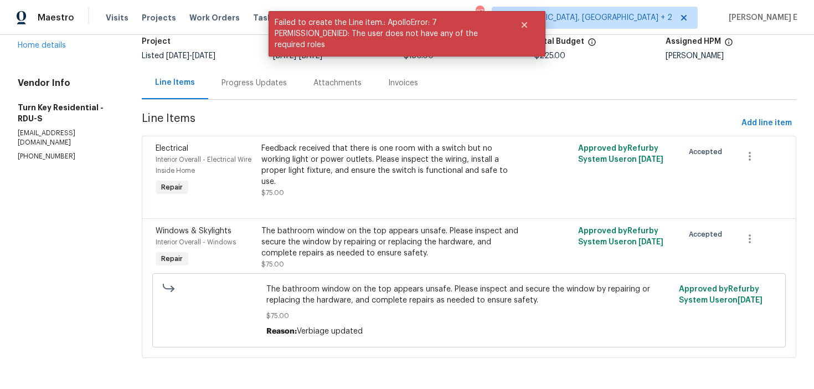
scroll to position [0, 0]
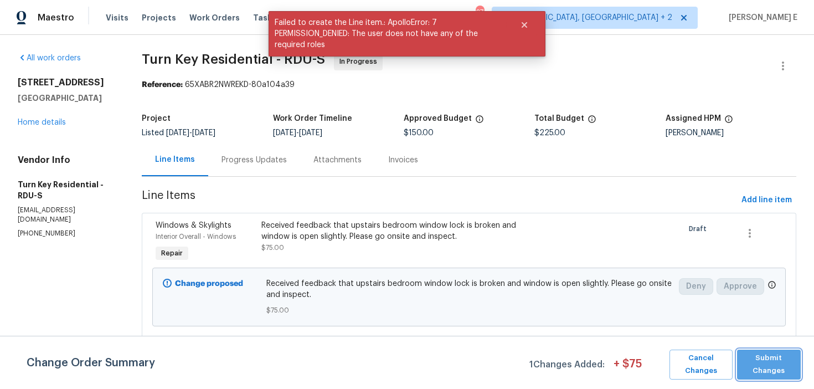
click at [755, 364] on span "Submit Changes" at bounding box center [768, 364] width 53 height 25
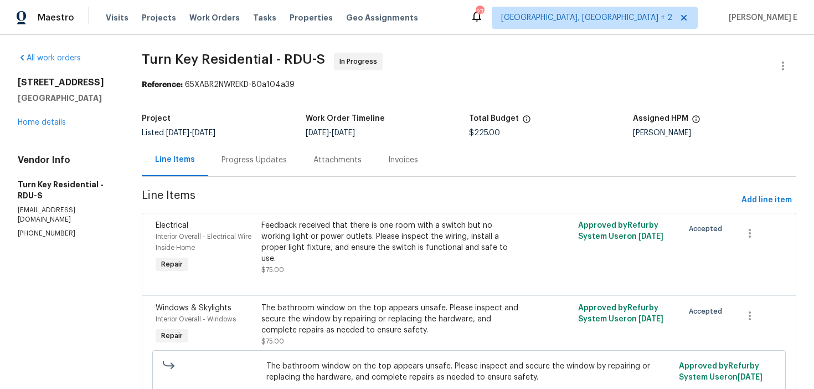
click at [265, 153] on div "Progress Updates" at bounding box center [254, 159] width 92 height 33
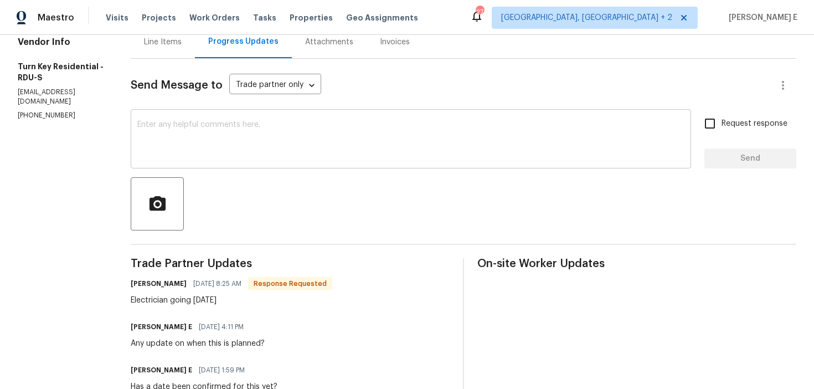
scroll to position [115, 0]
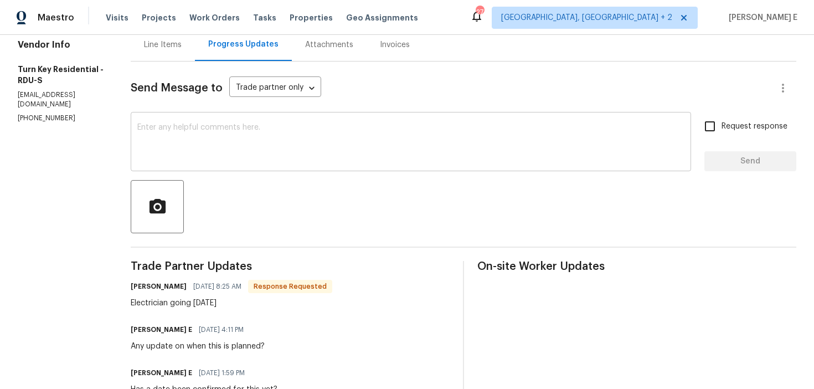
click at [400, 131] on textarea at bounding box center [410, 142] width 547 height 39
paste textarea "Since there’s already an existing work order for the windows at this property, …"
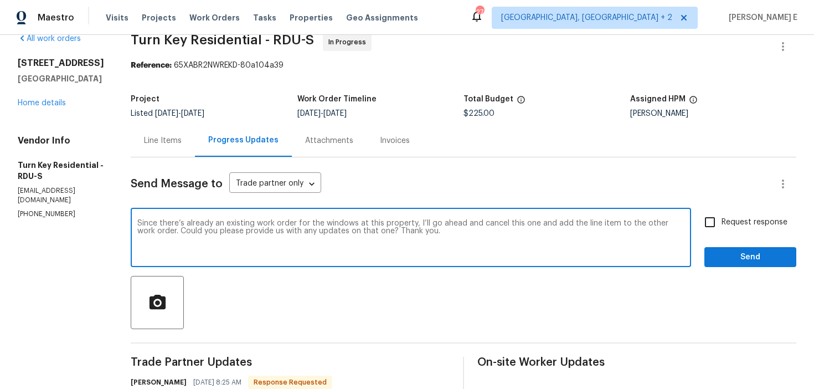
scroll to position [0, 0]
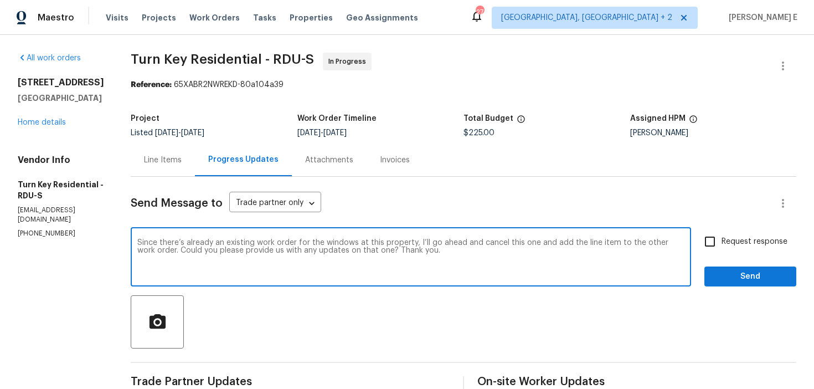
type textarea "Since there’s already an existing work order for the windows at this property, …"
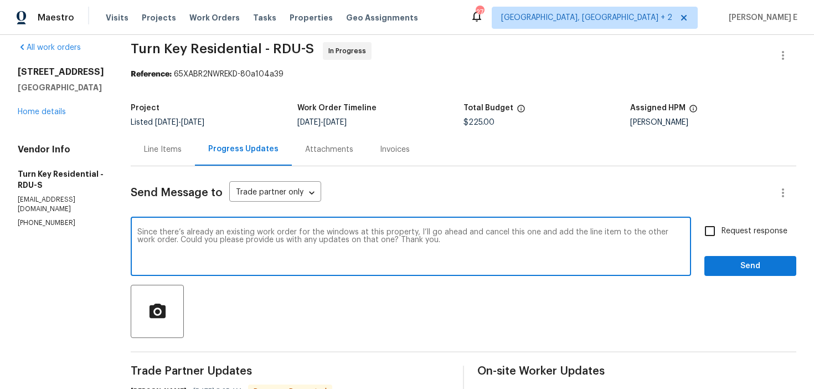
scroll to position [11, 0]
click at [173, 156] on div "Line Items" at bounding box center [163, 148] width 64 height 33
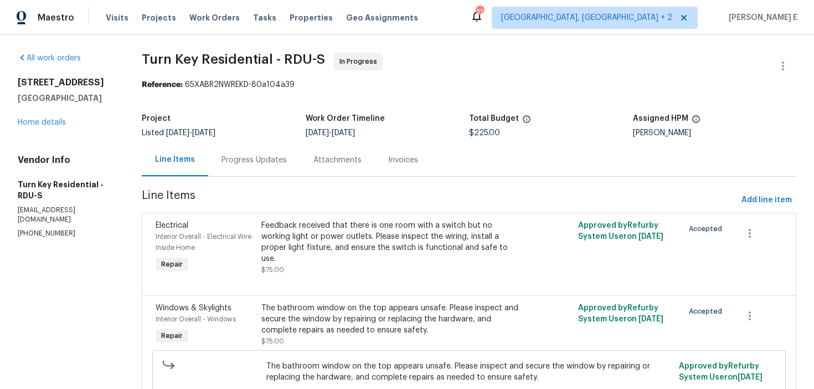
click at [283, 172] on div "Progress Updates" at bounding box center [254, 159] width 92 height 33
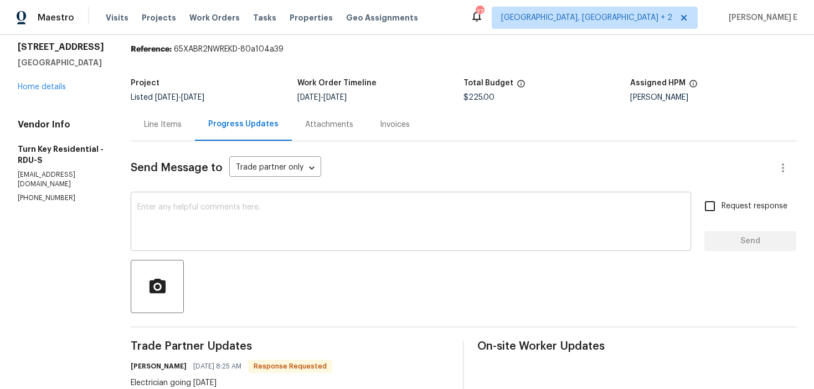
scroll to position [41, 0]
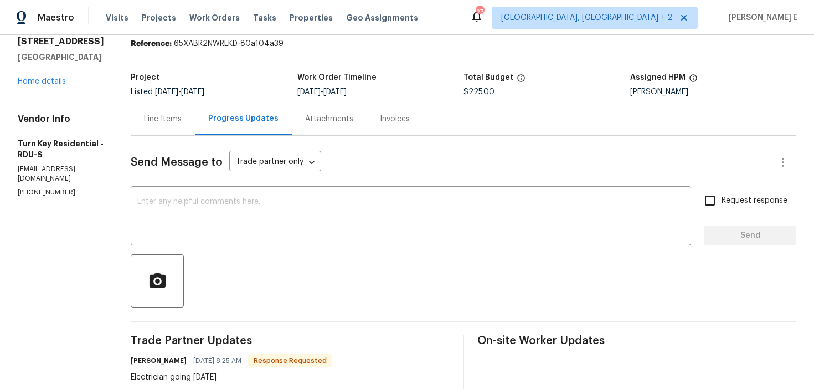
click at [289, 250] on div "Send Message to Trade partner only Trade partner only ​ x ​ Request response Se…" at bounding box center [463, 391] width 665 height 510
click at [322, 223] on textarea at bounding box center [410, 217] width 547 height 39
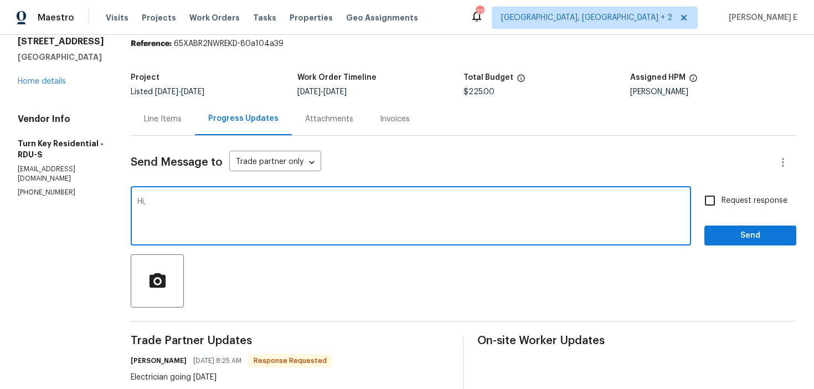
scroll to position [37, 0]
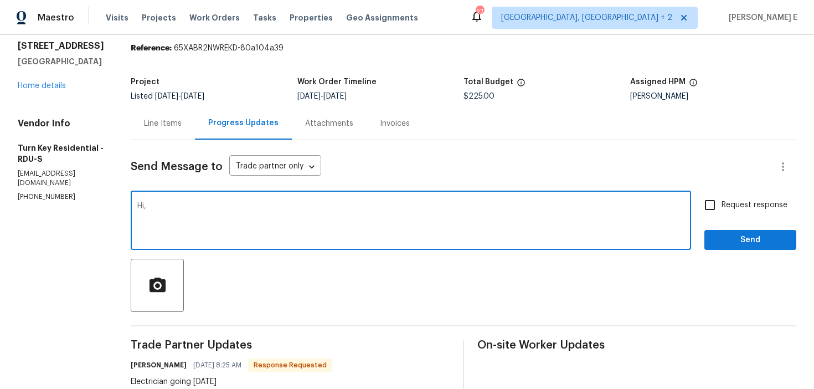
click at [244, 279] on div at bounding box center [463, 285] width 665 height 53
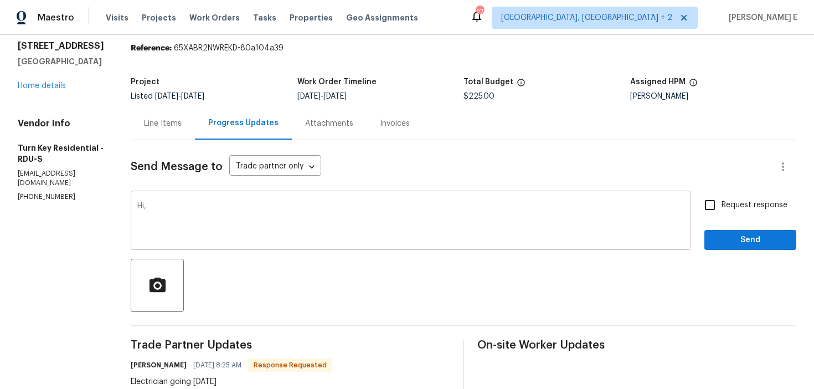
click at [267, 236] on textarea "Hi," at bounding box center [410, 221] width 547 height 39
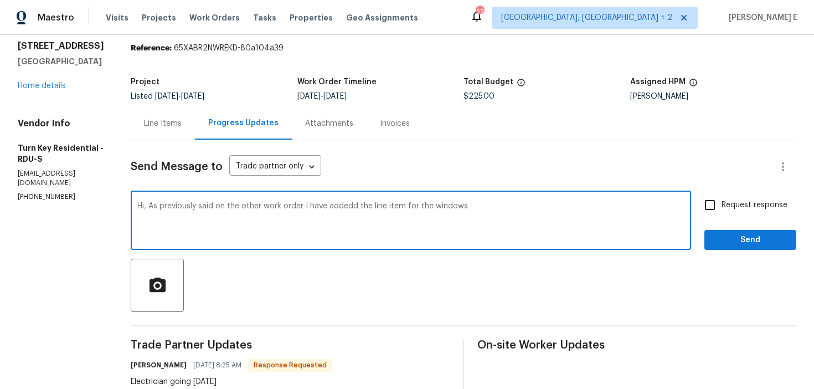
drag, startPoint x: 458, startPoint y: 209, endPoint x: 458, endPoint y: 276, distance: 67.5
click at [458, 211] on textarea "Hi, As previously said on the other work order I have addedd the line item for …" at bounding box center [410, 221] width 547 height 39
paste textarea "as mentioned on the other work order, I’ve added the line item for both the bed…"
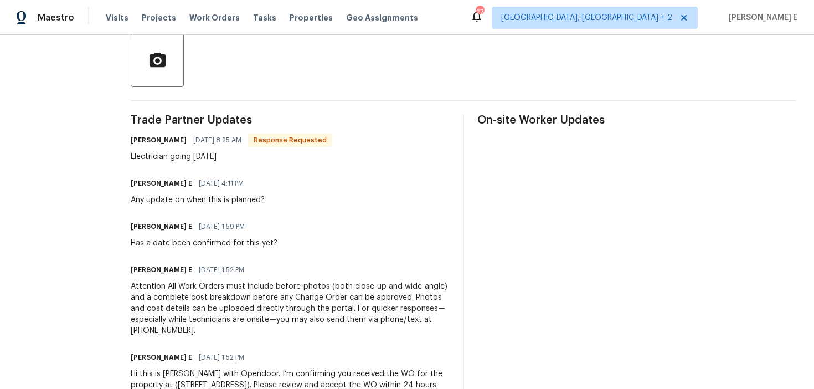
scroll to position [0, 0]
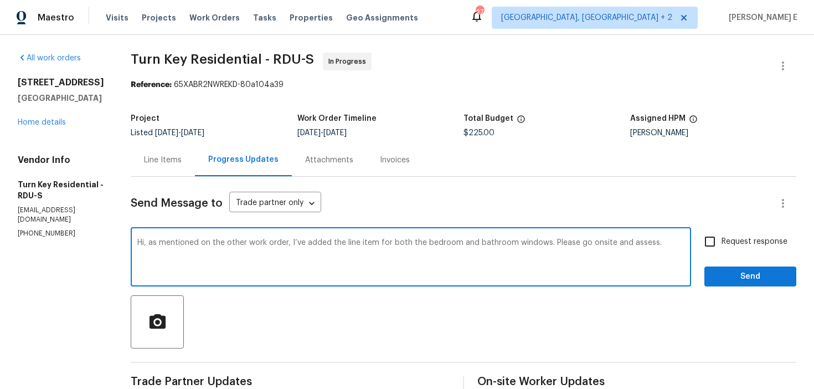
type textarea "Hi, as mentioned on the other work order, I’ve added the line item for both the…"
click at [712, 249] on input "Request response" at bounding box center [709, 241] width 23 height 23
checkbox input "true"
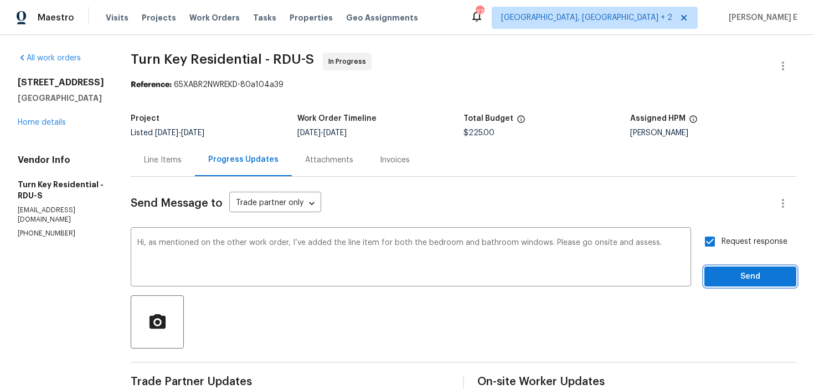
click at [718, 277] on span "Send" at bounding box center [750, 277] width 74 height 14
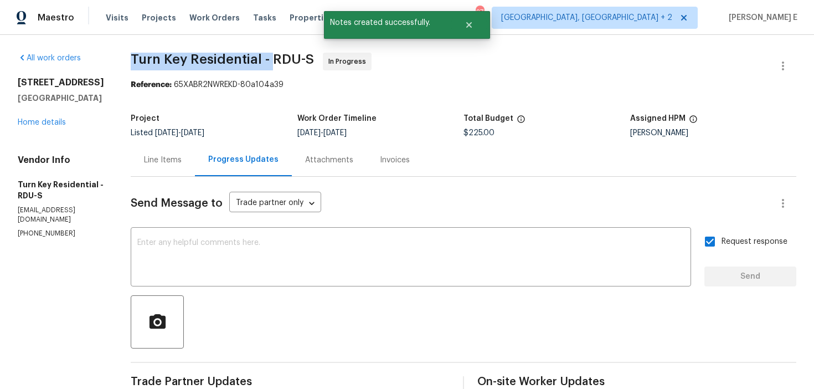
drag, startPoint x: 157, startPoint y: 63, endPoint x: 297, endPoint y: 60, distance: 140.6
click at [297, 60] on span "Turn Key Residential - RDU-S" at bounding box center [222, 59] width 183 height 13
copy span "Turn Key Residential -"
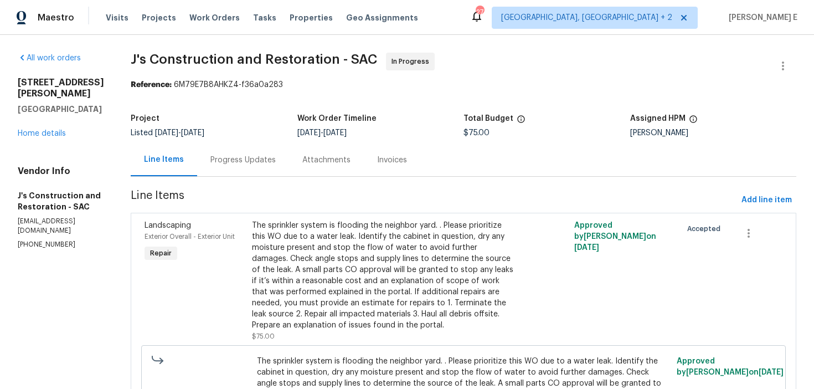
click at [235, 177] on div "Line Items Progress Updates Attachments Invoices" at bounding box center [463, 159] width 665 height 33
click at [249, 147] on div "Progress Updates" at bounding box center [243, 159] width 92 height 33
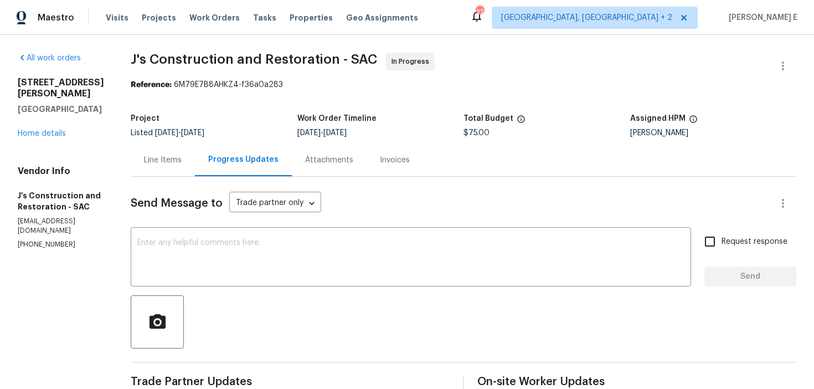
click at [159, 162] on div "Line Items" at bounding box center [163, 159] width 64 height 33
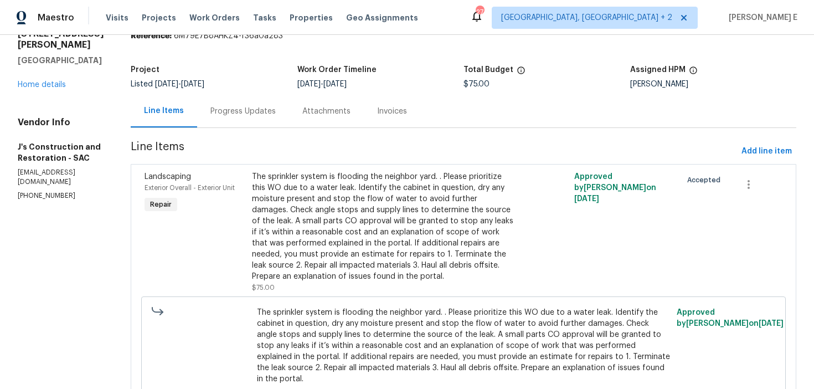
scroll to position [112, 0]
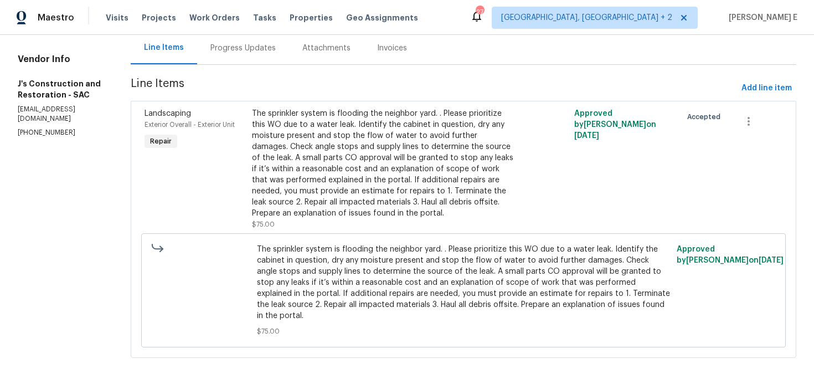
click at [390, 161] on div "The sprinkler system is flooding the neighbor yard. . Please prioritize this WO…" at bounding box center [383, 163] width 262 height 111
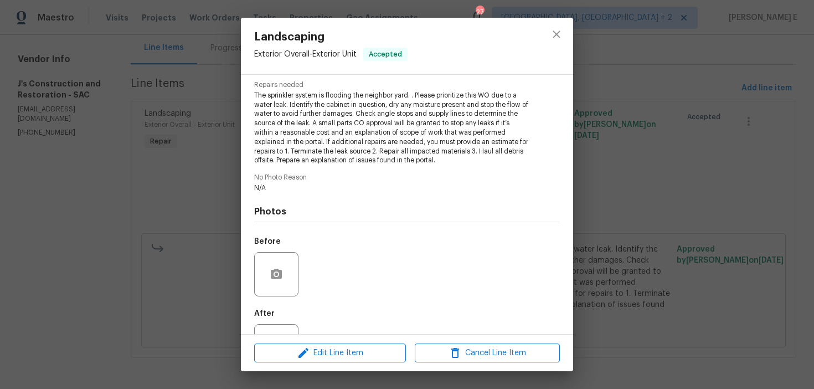
scroll to position [158, 0]
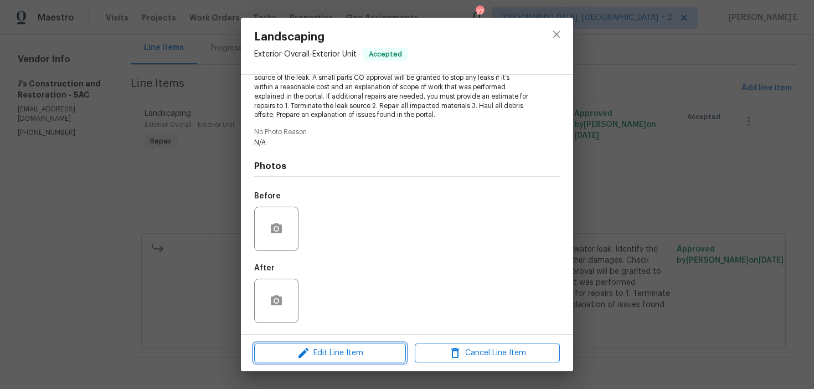
click at [290, 349] on span "Edit Line Item" at bounding box center [329, 353] width 145 height 14
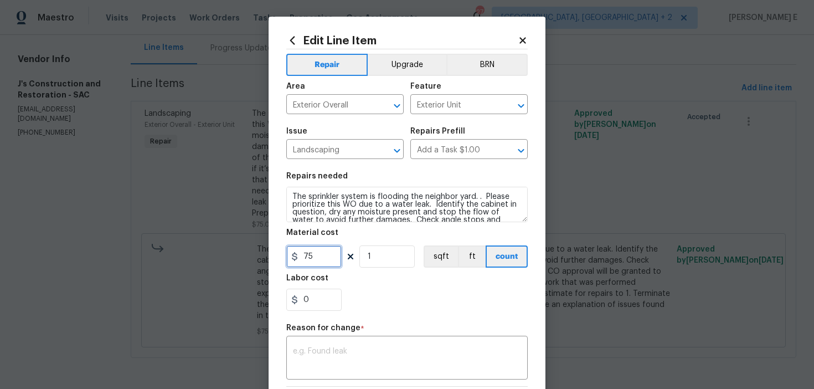
click at [324, 253] on input "75" at bounding box center [313, 256] width 55 height 22
type input "150"
click at [340, 357] on textarea at bounding box center [407, 358] width 228 height 23
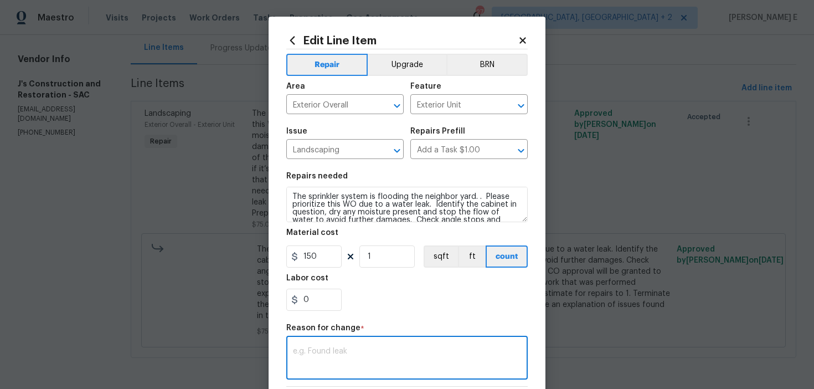
paste textarea "(KE) Updated per vendor's final cost."
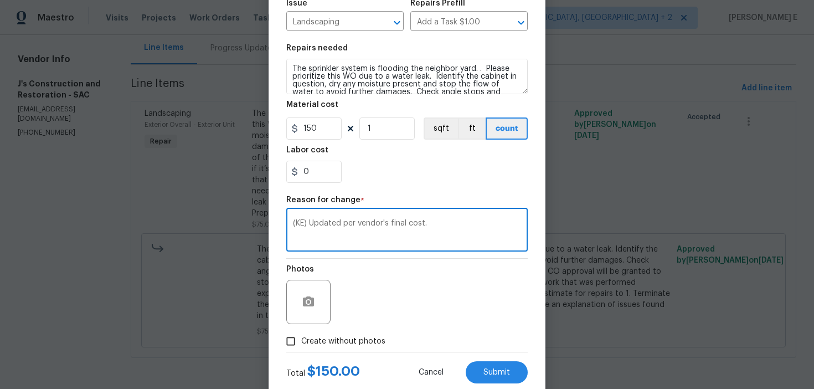
scroll to position [157, 0]
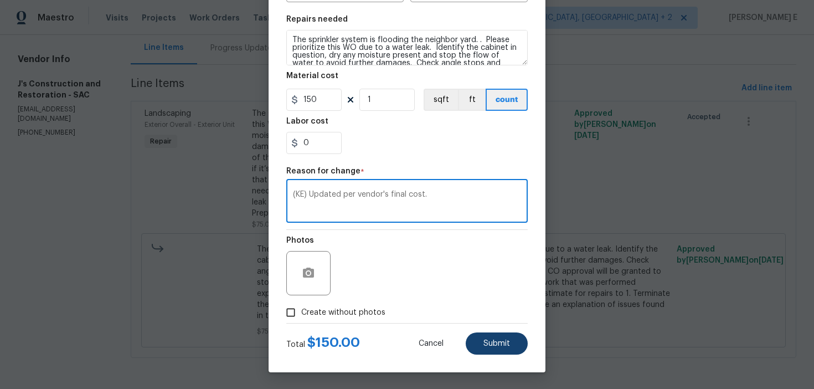
type textarea "(KE) Updated per vendor's final cost."
click at [499, 346] on span "Submit" at bounding box center [496, 343] width 27 height 8
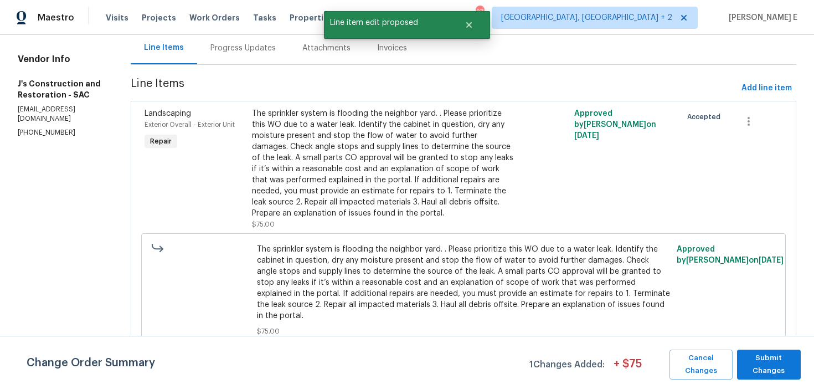
scroll to position [0, 0]
click at [759, 367] on span "Submit Changes" at bounding box center [768, 364] width 53 height 25
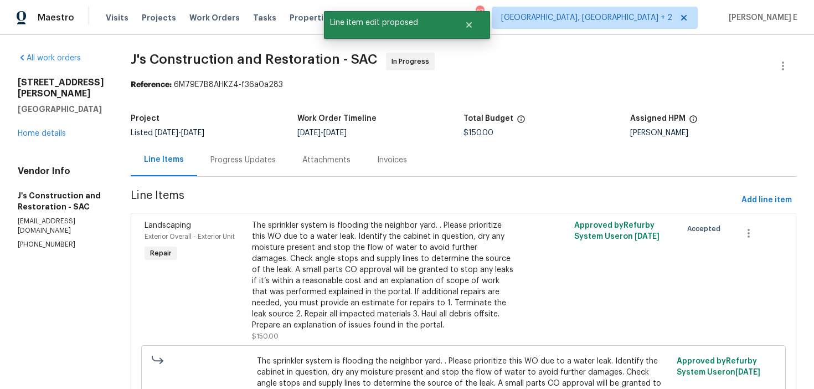
click at [272, 166] on div "Progress Updates" at bounding box center [243, 159] width 92 height 33
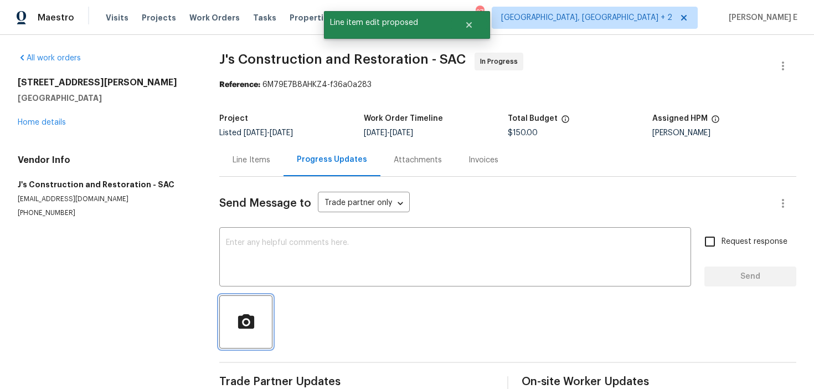
click at [258, 298] on button "button" at bounding box center [245, 321] width 53 height 53
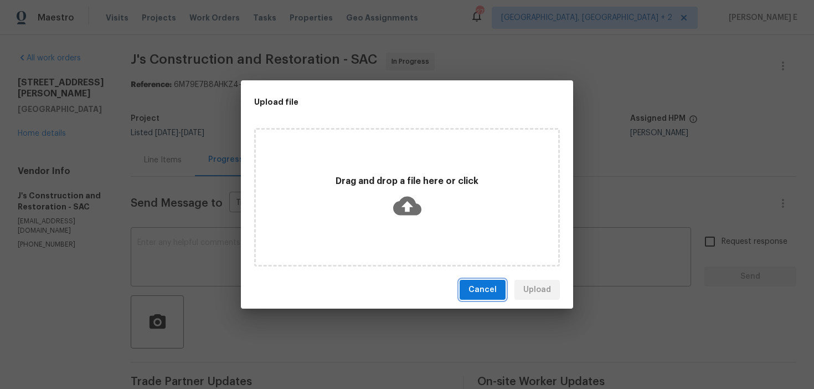
click at [470, 297] on button "Cancel" at bounding box center [482, 290] width 46 height 20
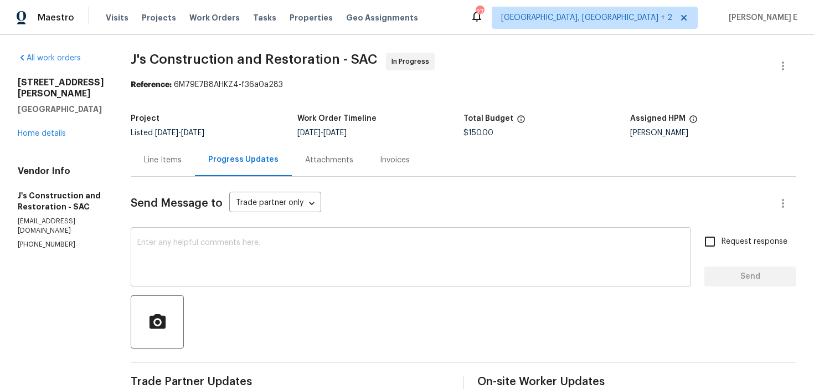
click at [234, 258] on textarea at bounding box center [410, 258] width 547 height 39
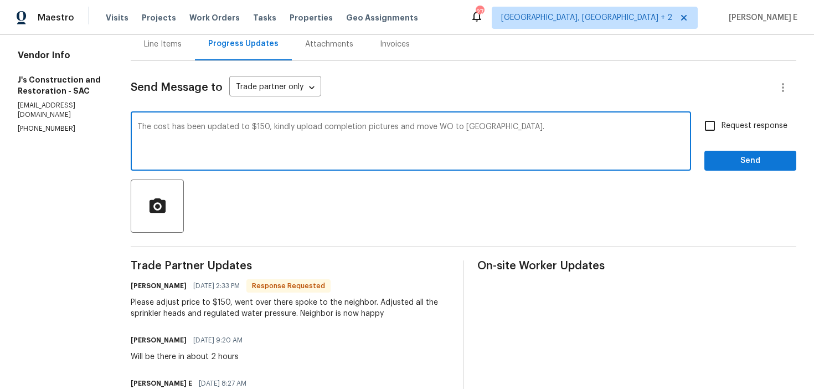
scroll to position [111, 0]
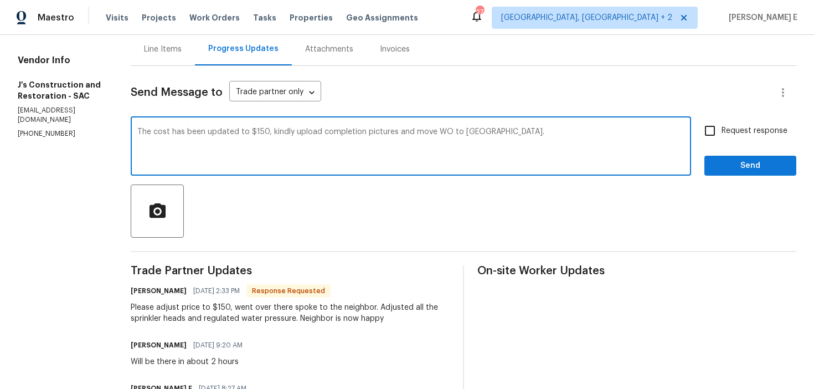
type textarea "The cost has been updated to $150, kindly upload completion pictures and move W…"
click at [724, 123] on label "Request response" at bounding box center [742, 130] width 89 height 23
click at [721, 123] on input "Request response" at bounding box center [709, 130] width 23 height 23
checkbox input "true"
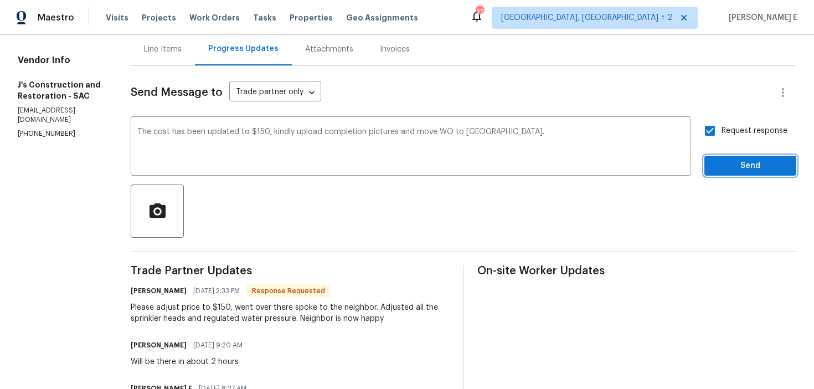
click at [721, 156] on button "Send" at bounding box center [750, 166] width 92 height 20
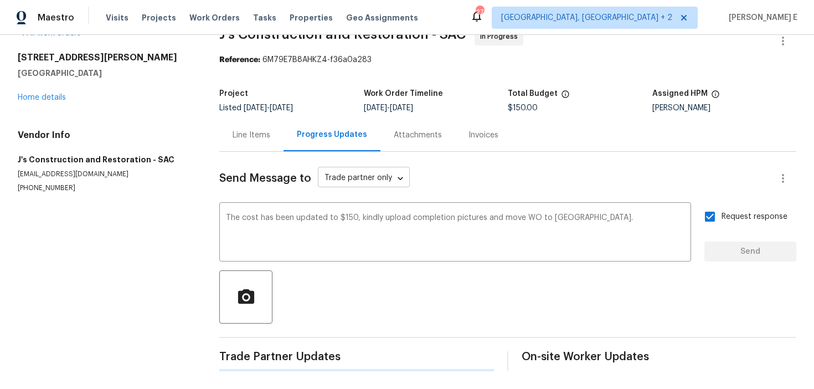
scroll to position [0, 0]
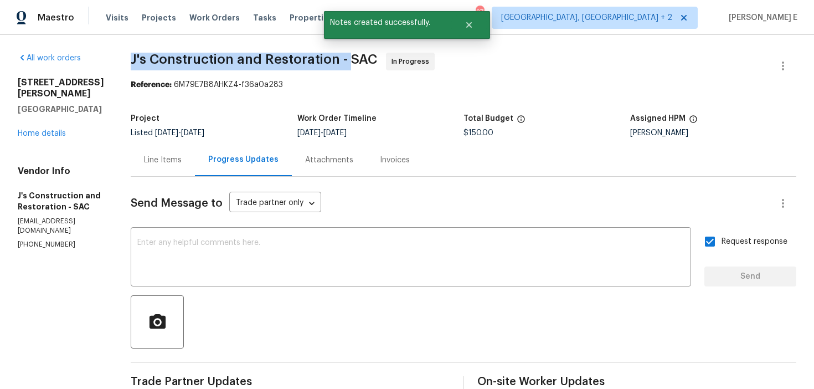
drag, startPoint x: 146, startPoint y: 55, endPoint x: 365, endPoint y: 63, distance: 219.4
copy span "J's Construction and Restoration -"
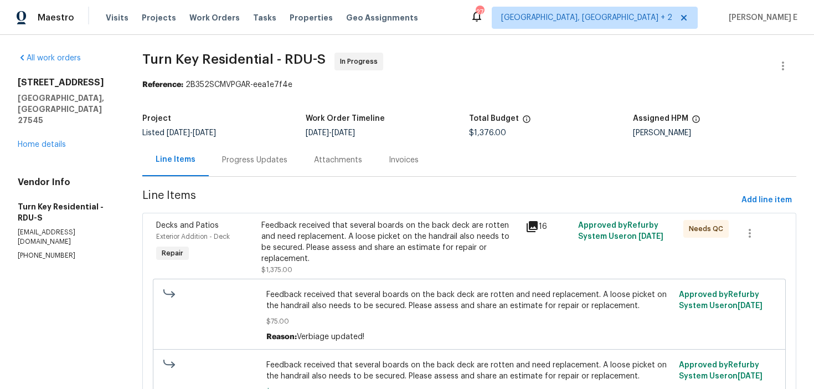
click at [289, 149] on div "Progress Updates" at bounding box center [255, 159] width 92 height 33
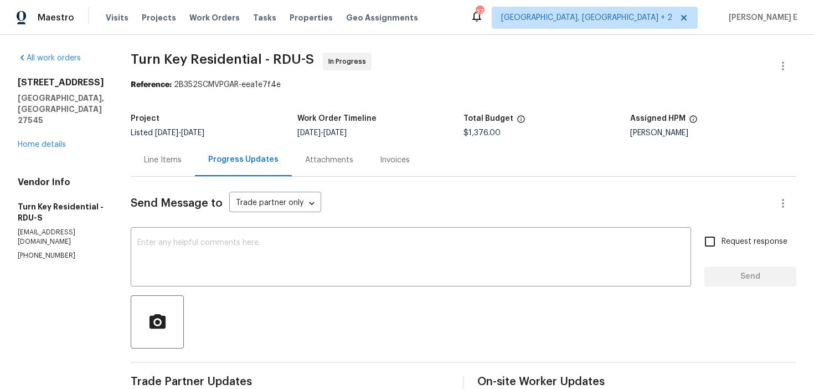
click at [195, 153] on div "Line Items" at bounding box center [163, 159] width 64 height 33
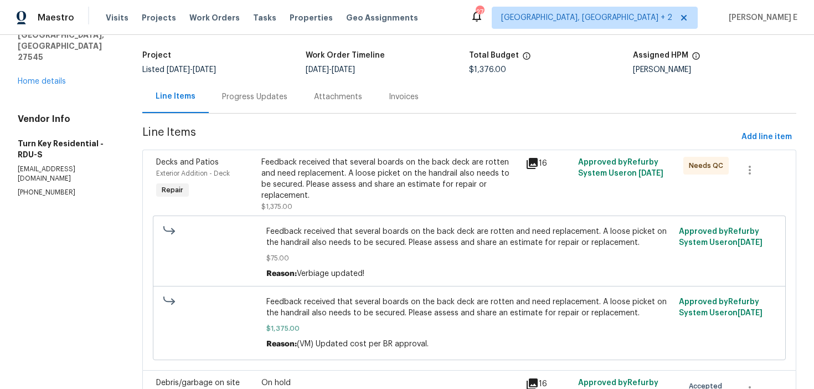
scroll to position [148, 0]
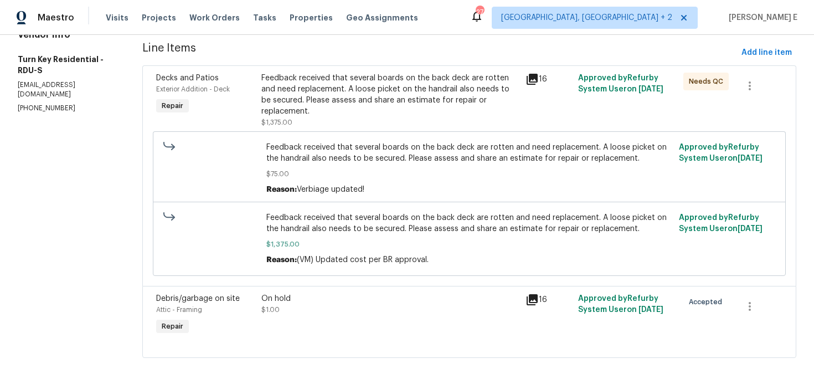
click at [338, 307] on div "On hold $1.00" at bounding box center [389, 304] width 257 height 22
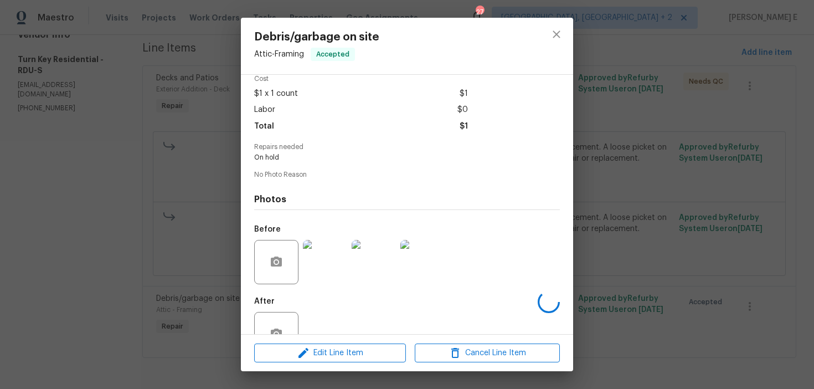
scroll to position [84, 0]
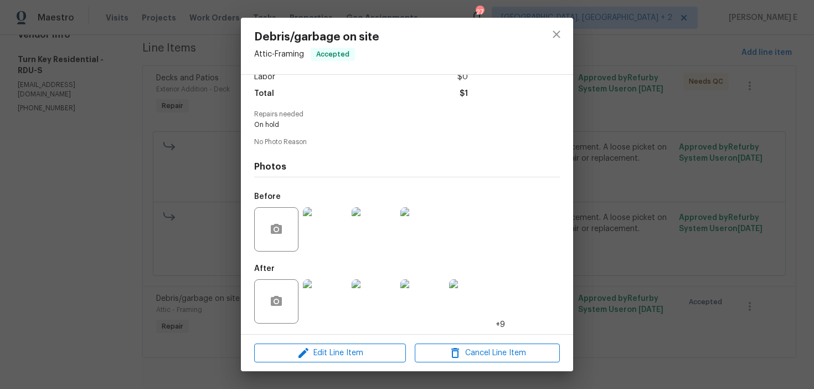
click at [342, 214] on img at bounding box center [325, 229] width 44 height 44
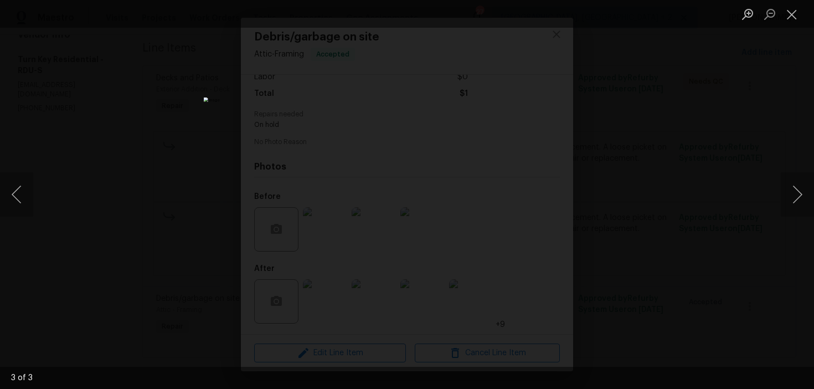
click at [619, 105] on div "Lightbox" at bounding box center [407, 194] width 814 height 389
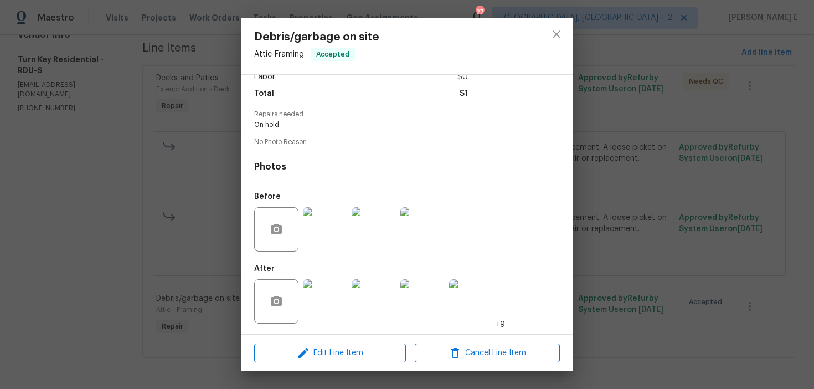
click at [328, 286] on img at bounding box center [325, 301] width 44 height 44
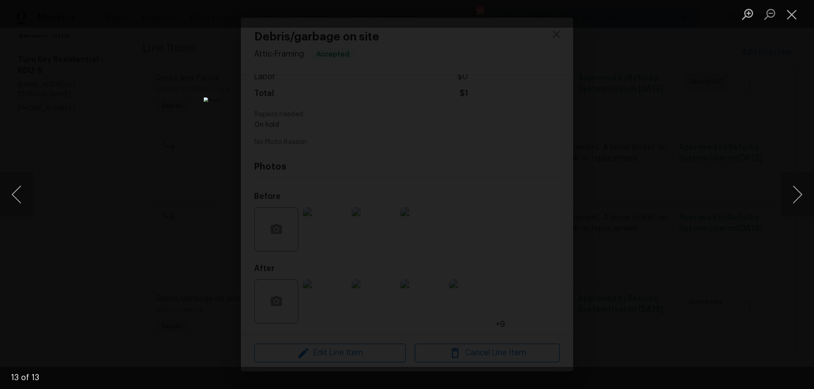
click at [607, 141] on div "Lightbox" at bounding box center [407, 194] width 814 height 389
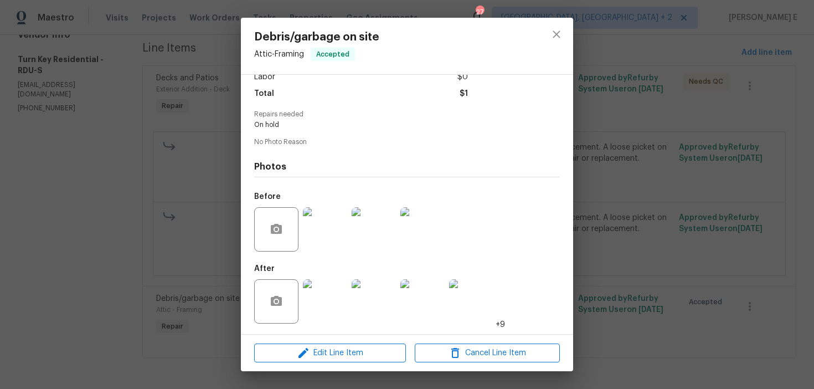
click at [607, 141] on div "Debris/garbage on site Attic - Framing Accepted Vendor Turn Key Residential Acc…" at bounding box center [407, 194] width 814 height 389
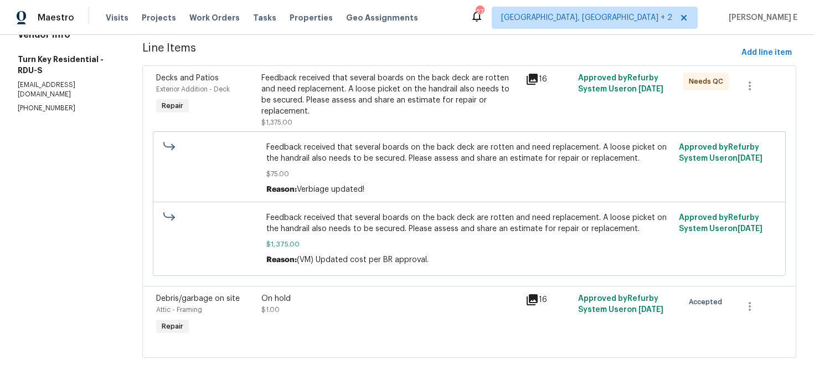
scroll to position [0, 0]
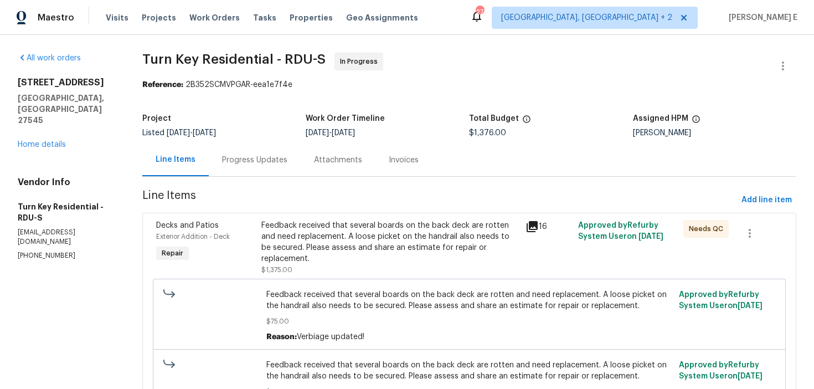
click at [275, 146] on div "Progress Updates" at bounding box center [255, 159] width 92 height 33
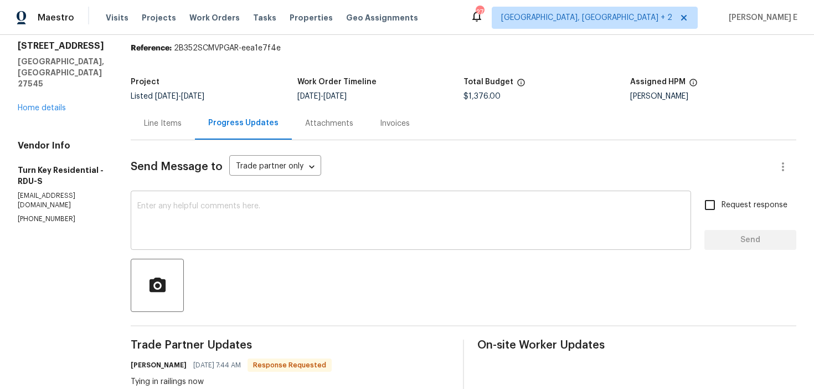
click at [254, 209] on textarea at bounding box center [410, 221] width 547 height 39
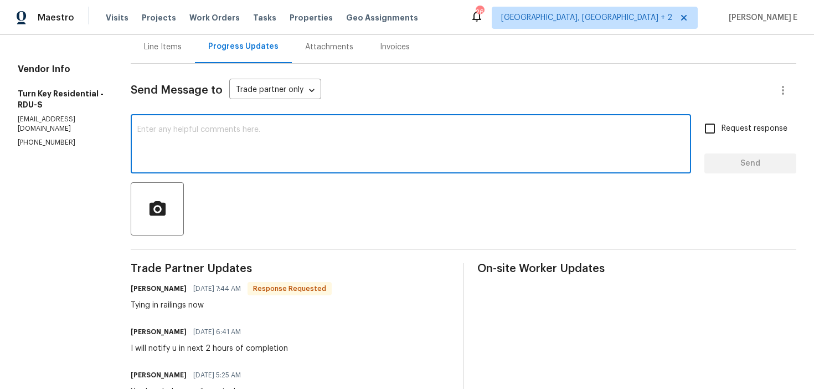
scroll to position [127, 0]
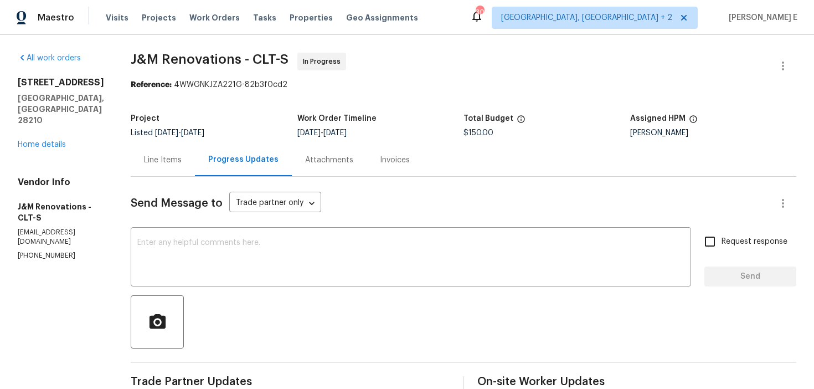
click at [153, 172] on div "Line Items" at bounding box center [163, 159] width 64 height 33
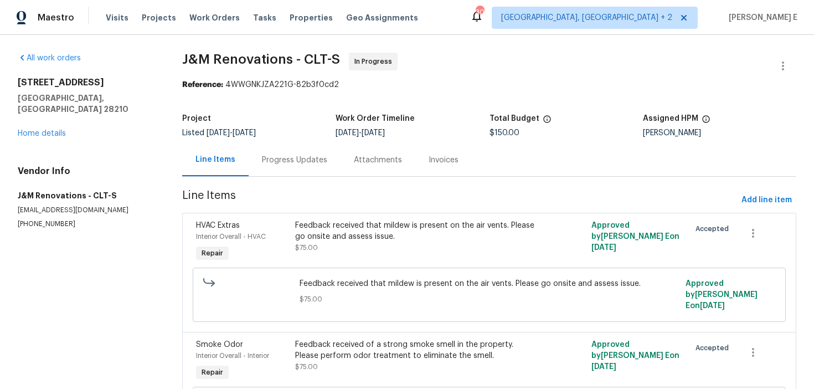
click at [276, 178] on section "J&M Renovations - CLT-S In Progress Reference: 4WWGNKJZA221G-82b3f0cd2 Project …" at bounding box center [489, 261] width 614 height 416
click at [285, 162] on div "Progress Updates" at bounding box center [294, 159] width 65 height 11
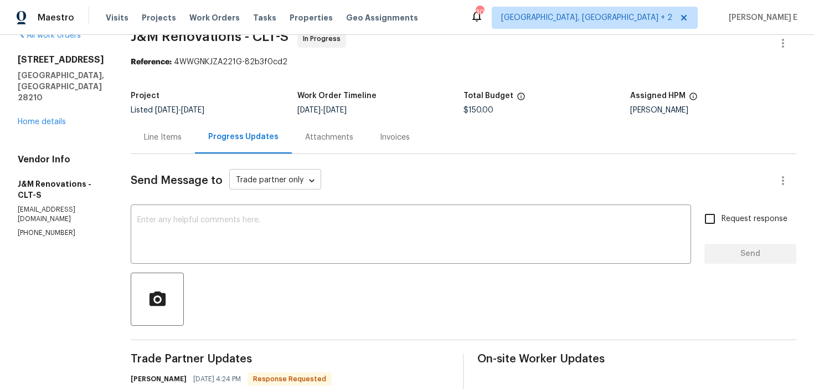
scroll to position [24, 0]
